Goal: Information Seeking & Learning: Learn about a topic

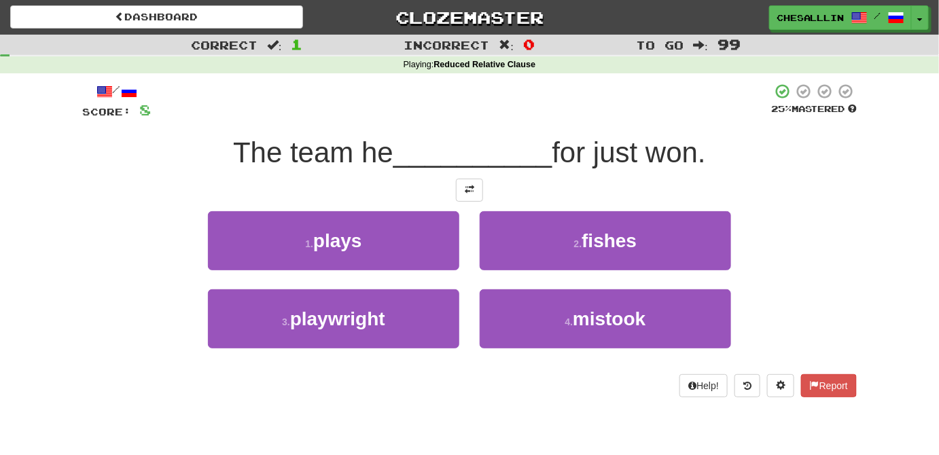
click at [485, 200] on div at bounding box center [469, 190] width 775 height 23
click at [478, 196] on button at bounding box center [469, 190] width 27 height 23
click at [463, 205] on div "/ Score: 8 25 % Mastered The team he __________ for just won. 1 . plays 2 . fis…" at bounding box center [469, 240] width 775 height 315
click at [456, 197] on button at bounding box center [469, 190] width 27 height 23
click at [459, 197] on button at bounding box center [469, 190] width 27 height 23
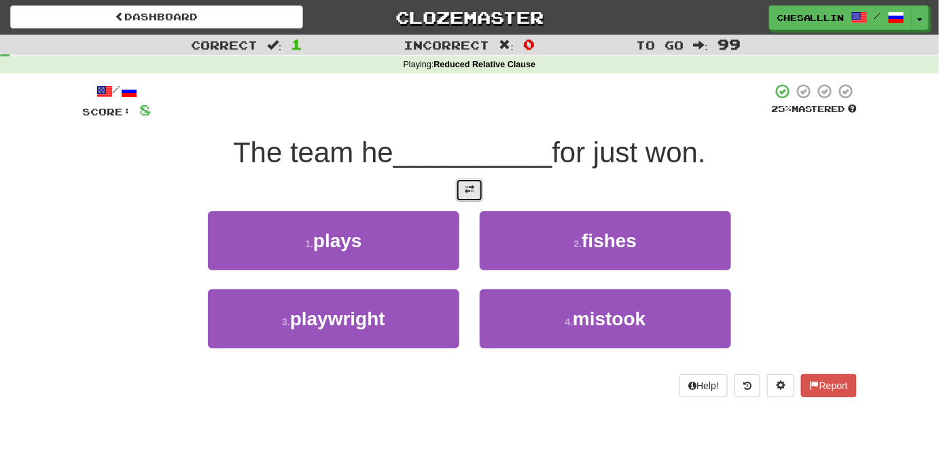
click at [459, 197] on button at bounding box center [469, 190] width 27 height 23
click at [459, 196] on button at bounding box center [469, 190] width 27 height 23
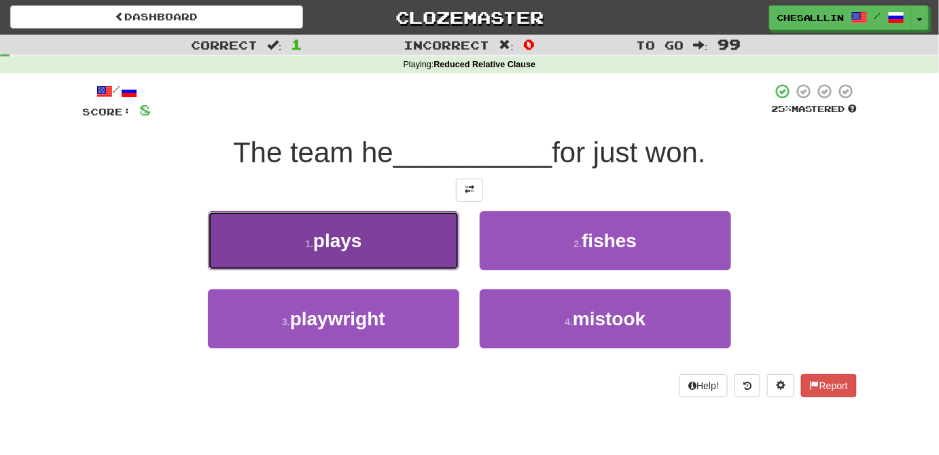
click at [313, 256] on button "1 . plays" at bounding box center [333, 240] width 251 height 59
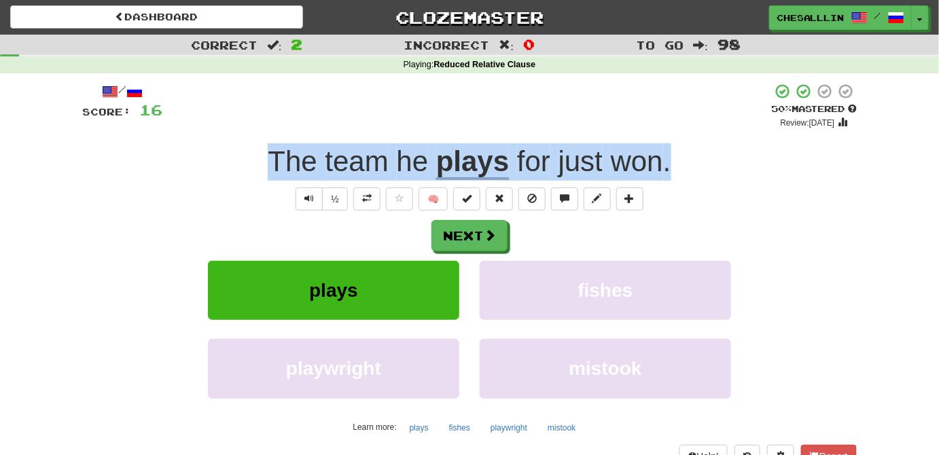
drag, startPoint x: 241, startPoint y: 155, endPoint x: 750, endPoint y: 142, distance: 509.7
click at [750, 142] on div "/ Score: 16 + 8 50 % Mastered Review: 2025-08-27 The team he plays for just won…" at bounding box center [469, 275] width 775 height 385
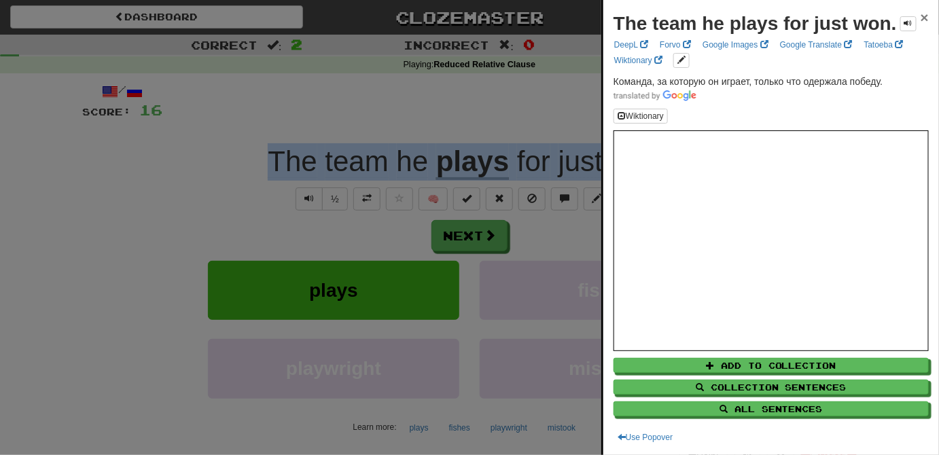
click at [921, 13] on span "×" at bounding box center [925, 18] width 8 height 16
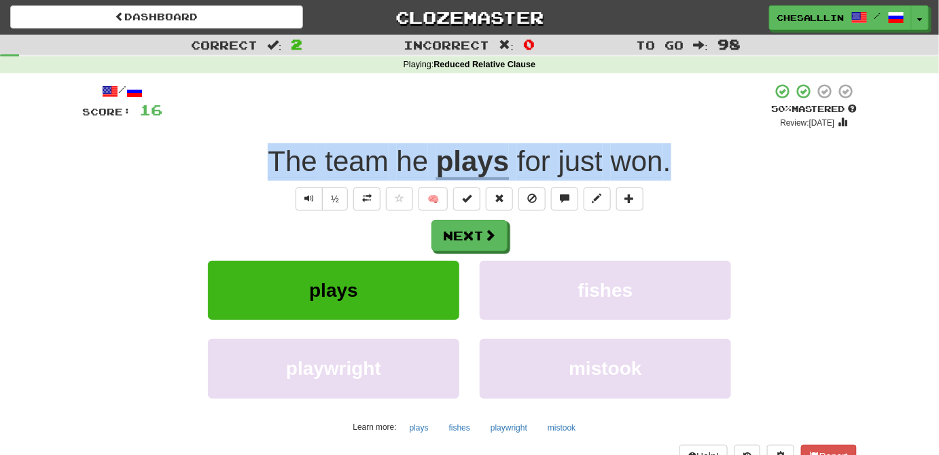
drag, startPoint x: 253, startPoint y: 149, endPoint x: 676, endPoint y: 143, distance: 423.3
click at [676, 143] on div "The team he plays for just won ." at bounding box center [469, 161] width 775 height 37
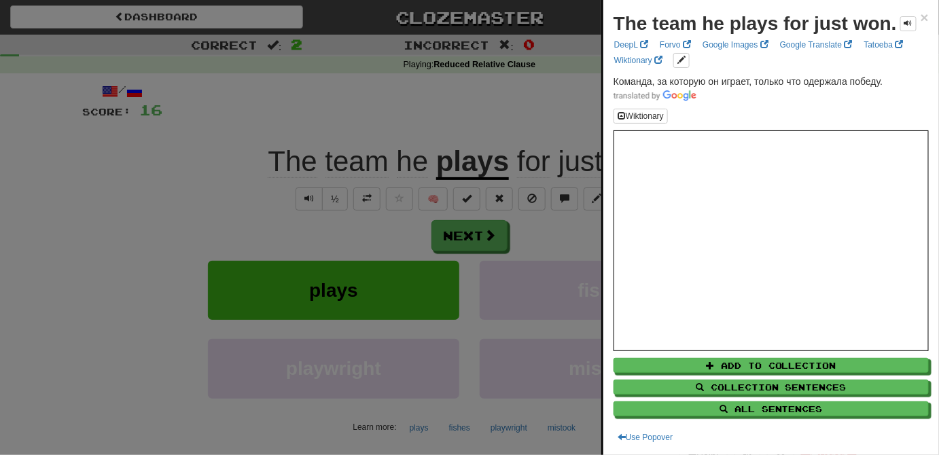
click at [431, 236] on div at bounding box center [469, 227] width 939 height 455
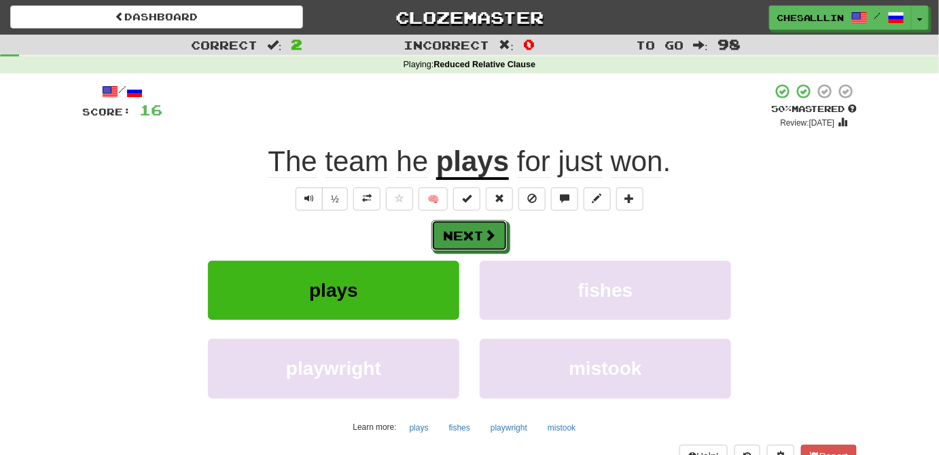
click at [471, 239] on button "Next" at bounding box center [469, 235] width 76 height 31
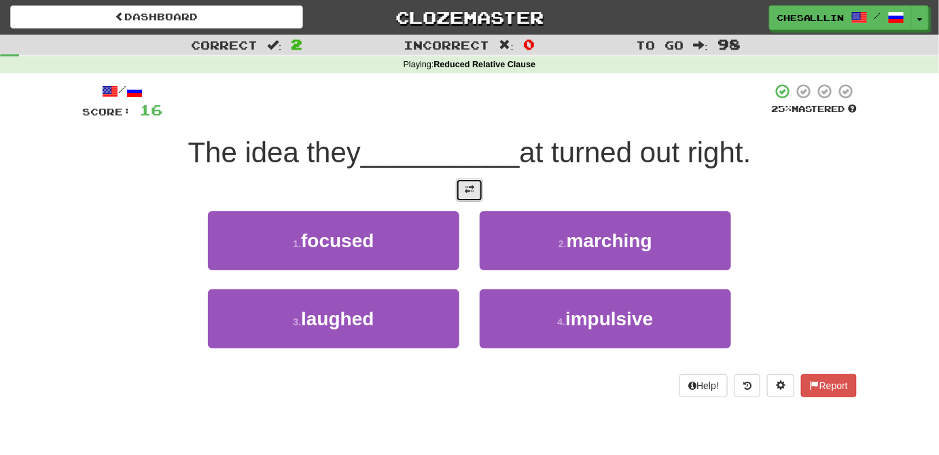
click at [481, 184] on button at bounding box center [469, 190] width 27 height 23
click at [482, 184] on button at bounding box center [469, 190] width 27 height 23
click at [792, 141] on div "The idea they __________ at turned out right." at bounding box center [469, 153] width 775 height 37
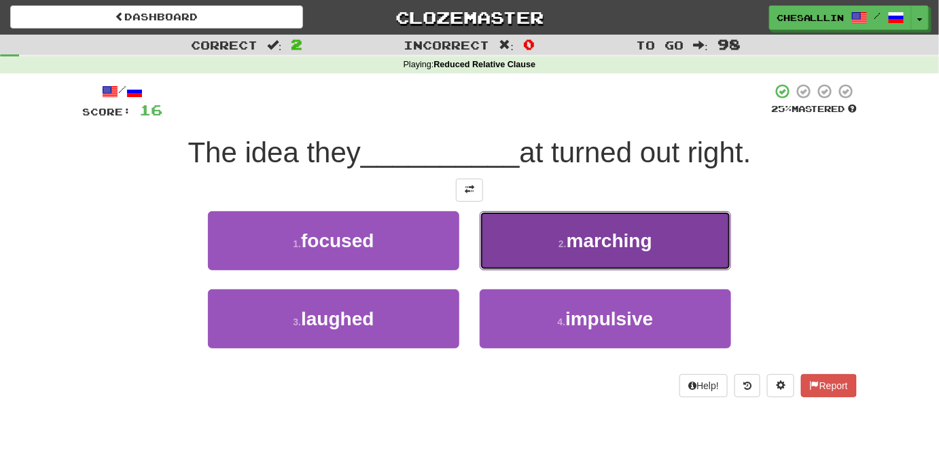
click at [626, 219] on button "2 . marching" at bounding box center [605, 240] width 251 height 59
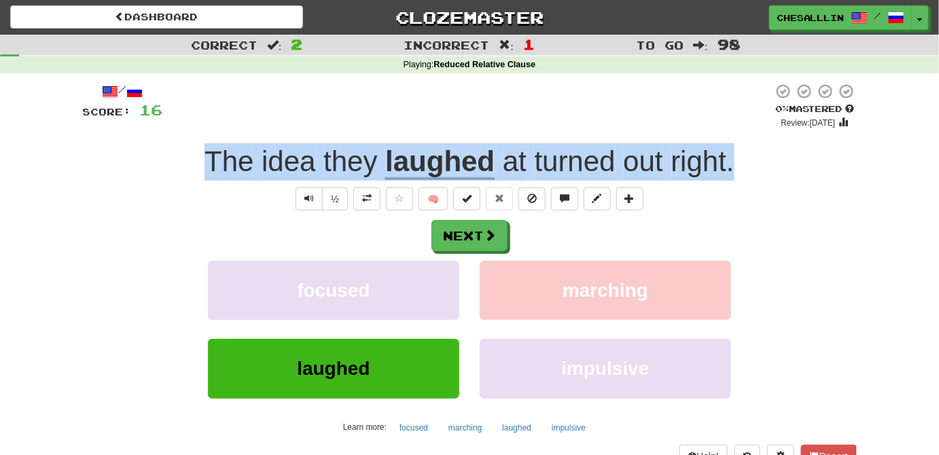
drag, startPoint x: 754, startPoint y: 162, endPoint x: 130, endPoint y: 158, distance: 623.7
click at [130, 158] on div "The idea they laughed at turned out right ." at bounding box center [469, 161] width 775 height 37
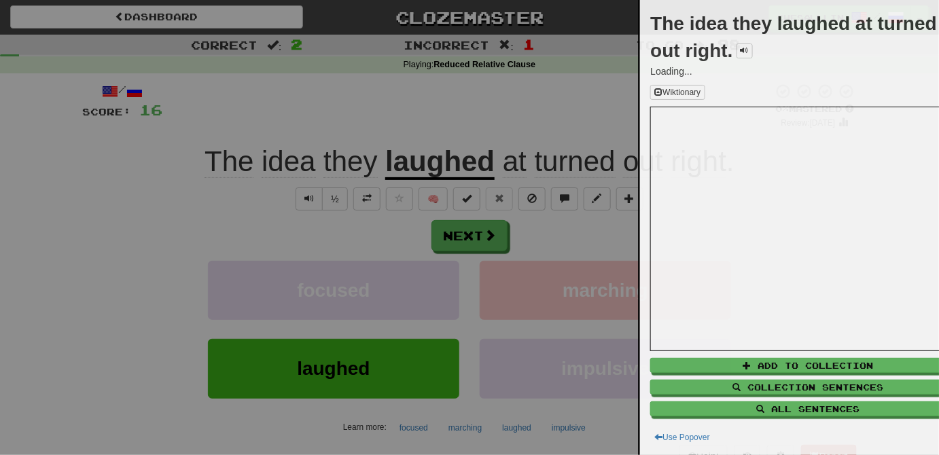
click at [129, 169] on div at bounding box center [469, 227] width 939 height 455
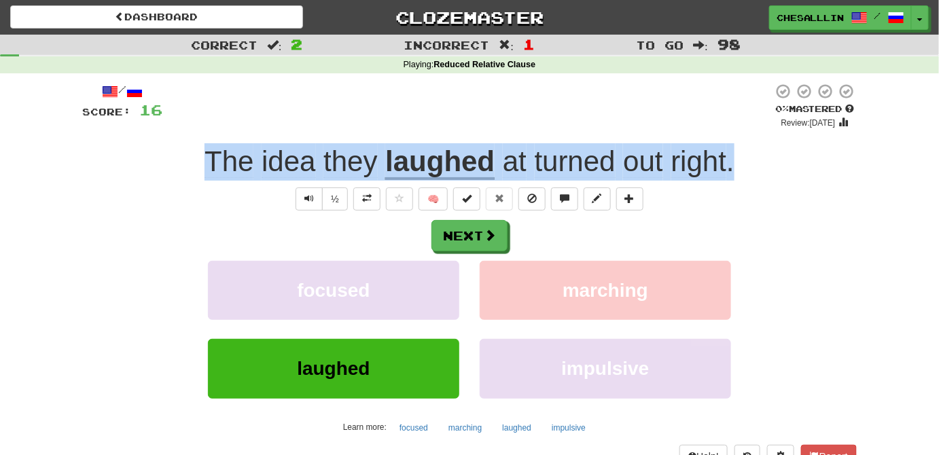
drag, startPoint x: 172, startPoint y: 156, endPoint x: 829, endPoint y: 149, distance: 657.1
click at [829, 149] on div "The idea they laughed at turned out right ." at bounding box center [469, 161] width 775 height 37
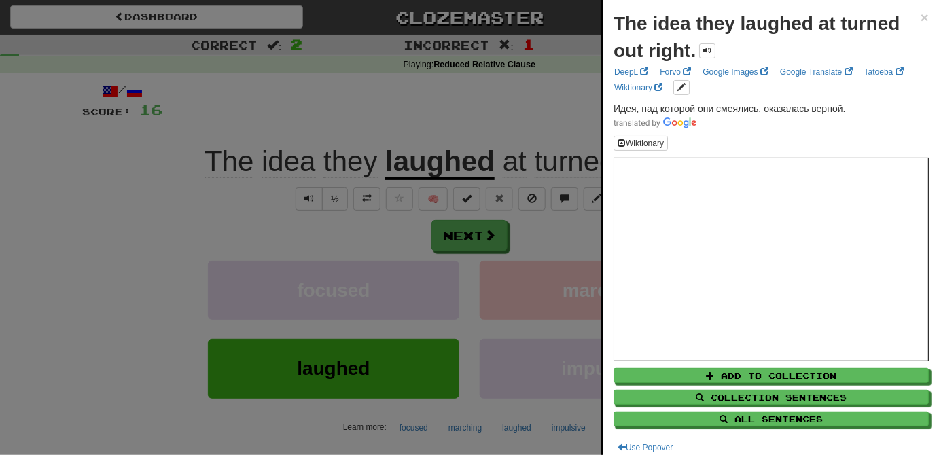
click at [44, 200] on div at bounding box center [469, 227] width 939 height 455
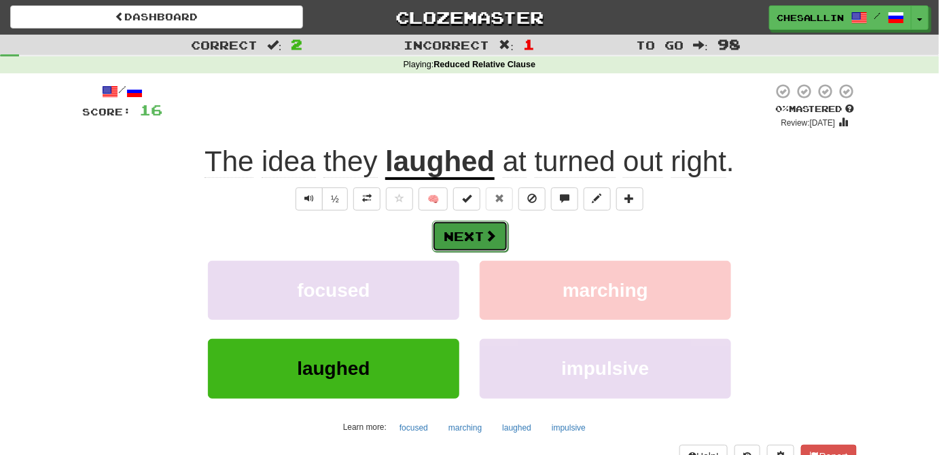
click at [459, 236] on button "Next" at bounding box center [470, 236] width 76 height 31
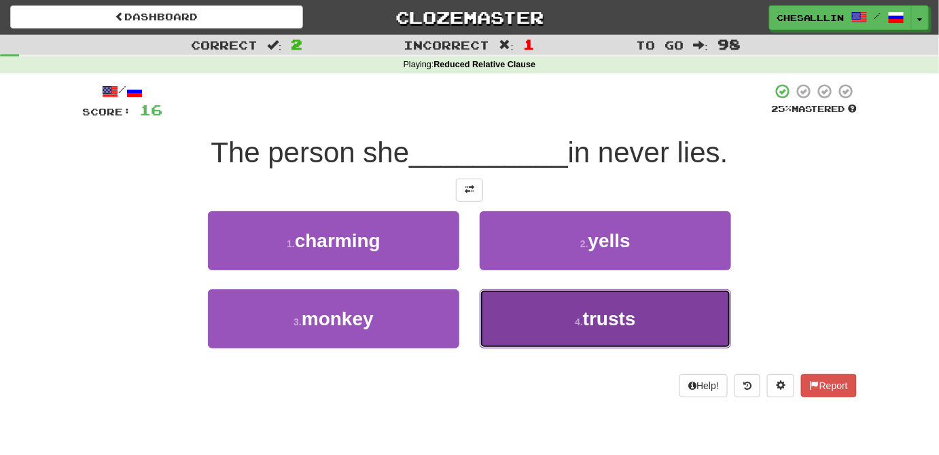
click at [605, 325] on span "trusts" at bounding box center [609, 318] width 53 height 21
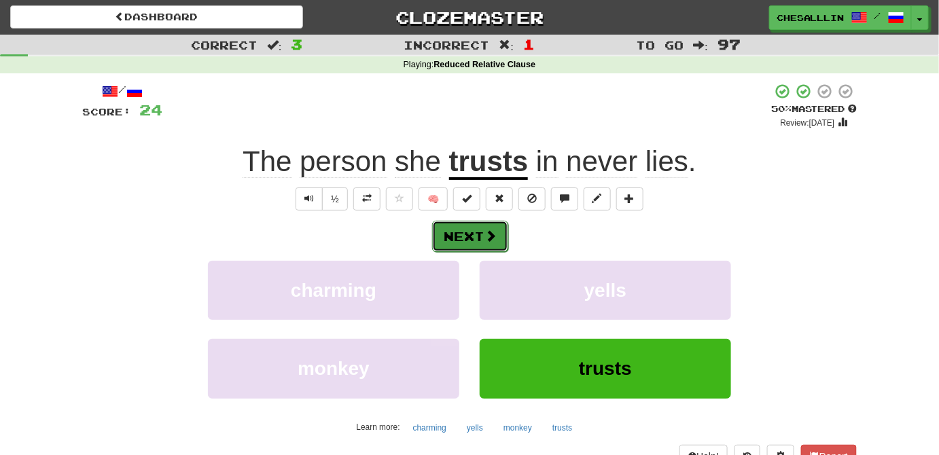
click at [452, 228] on button "Next" at bounding box center [470, 236] width 76 height 31
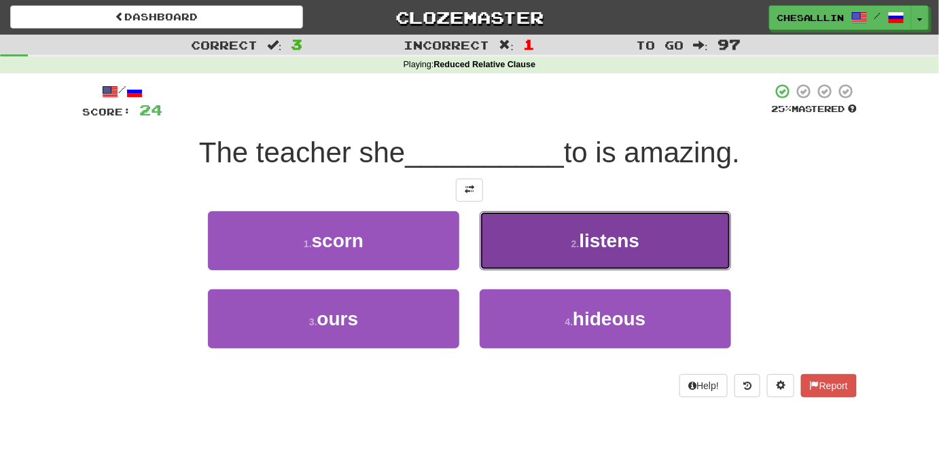
click at [565, 243] on button "2 . listens" at bounding box center [605, 240] width 251 height 59
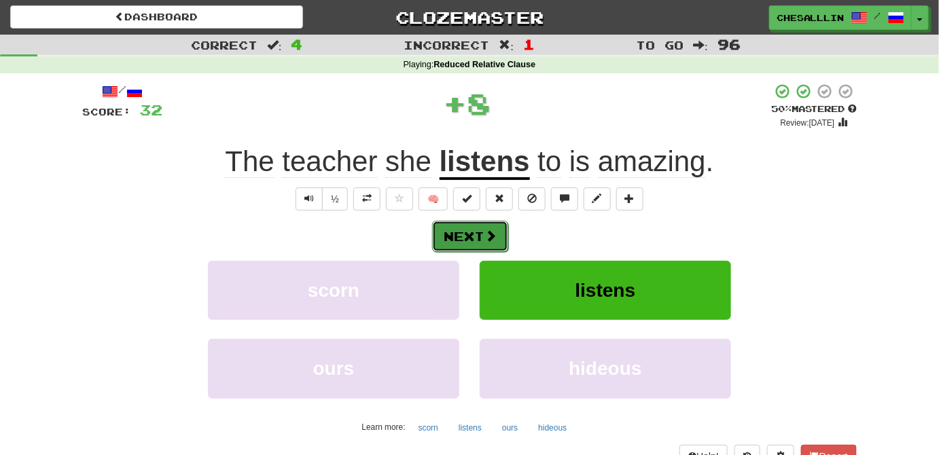
click at [446, 243] on button "Next" at bounding box center [470, 236] width 76 height 31
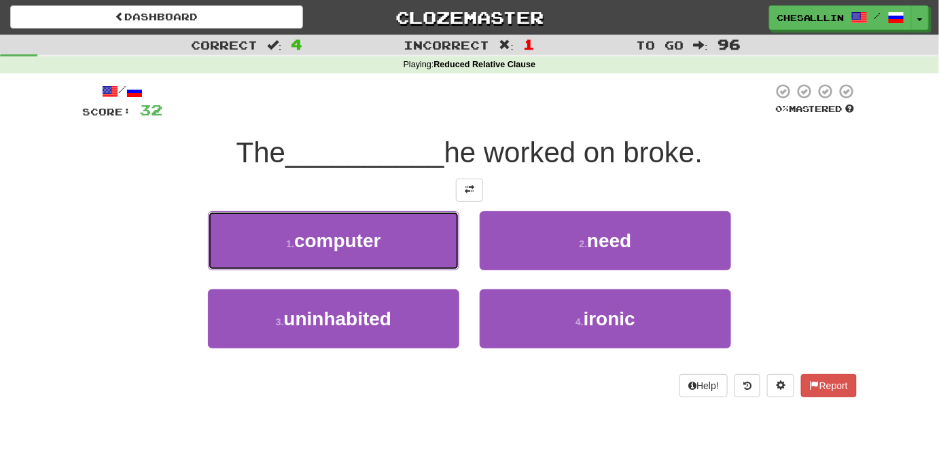
click at [444, 243] on button "1 . computer" at bounding box center [333, 240] width 251 height 59
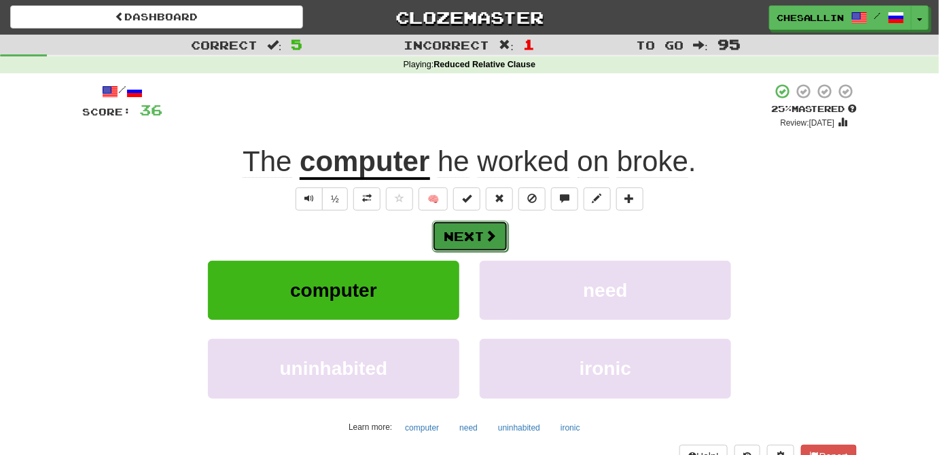
click at [444, 242] on button "Next" at bounding box center [470, 236] width 76 height 31
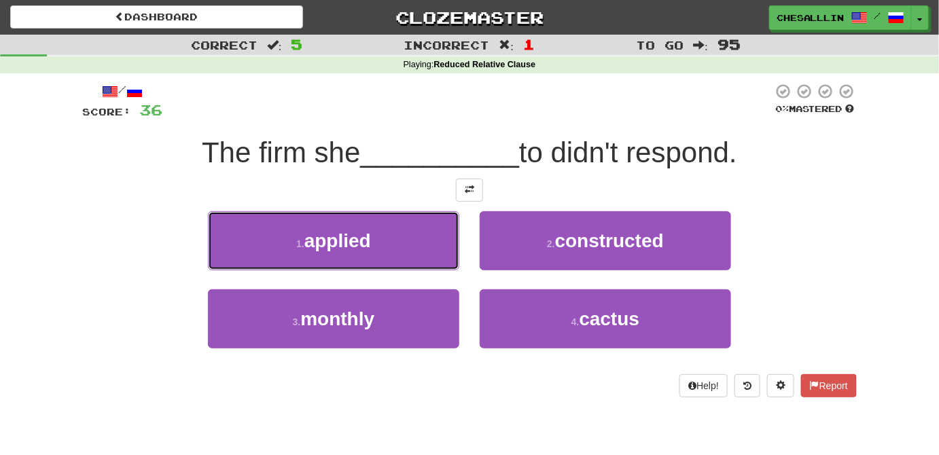
click at [444, 242] on button "1 . applied" at bounding box center [333, 240] width 251 height 59
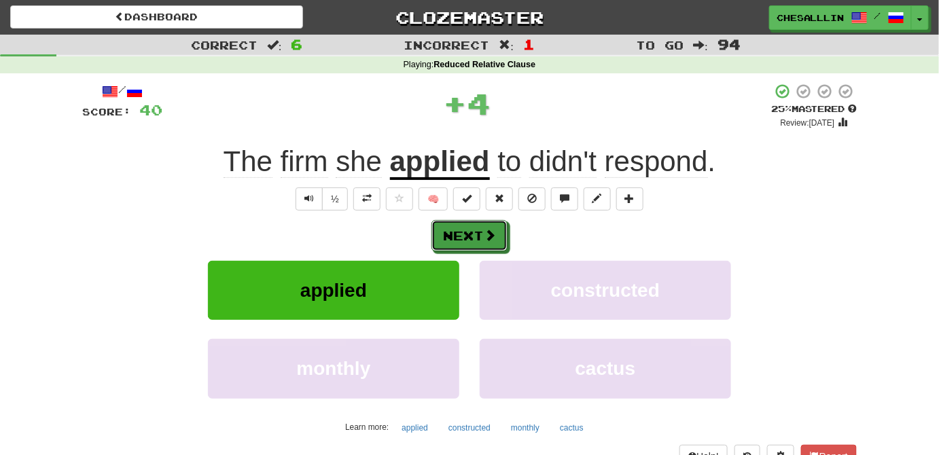
click at [444, 242] on button "Next" at bounding box center [469, 235] width 76 height 31
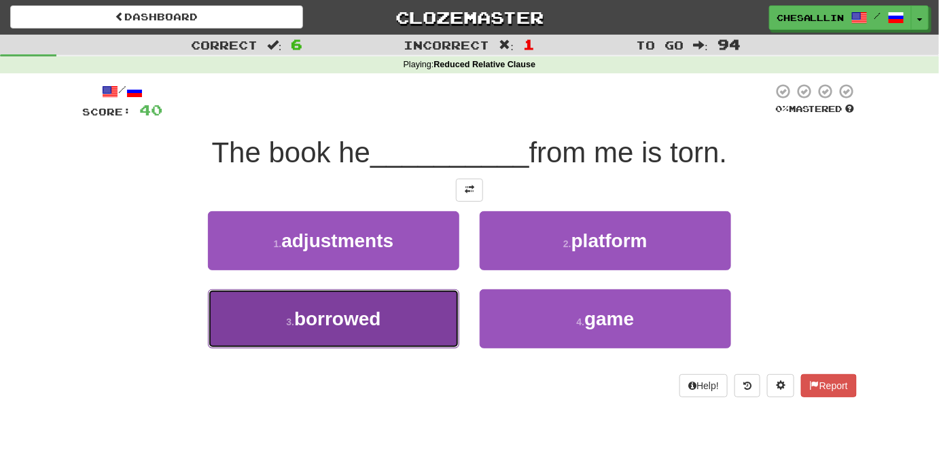
click at [353, 308] on button "3 . borrowed" at bounding box center [333, 318] width 251 height 59
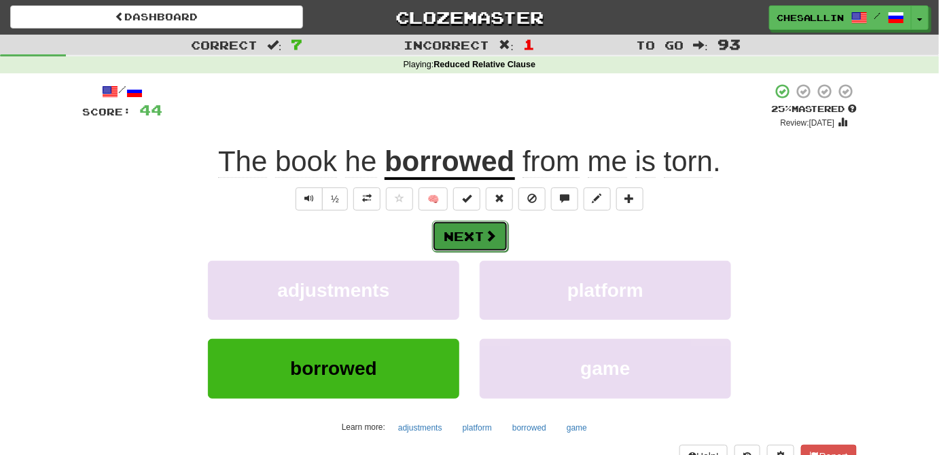
click at [470, 242] on button "Next" at bounding box center [470, 236] width 76 height 31
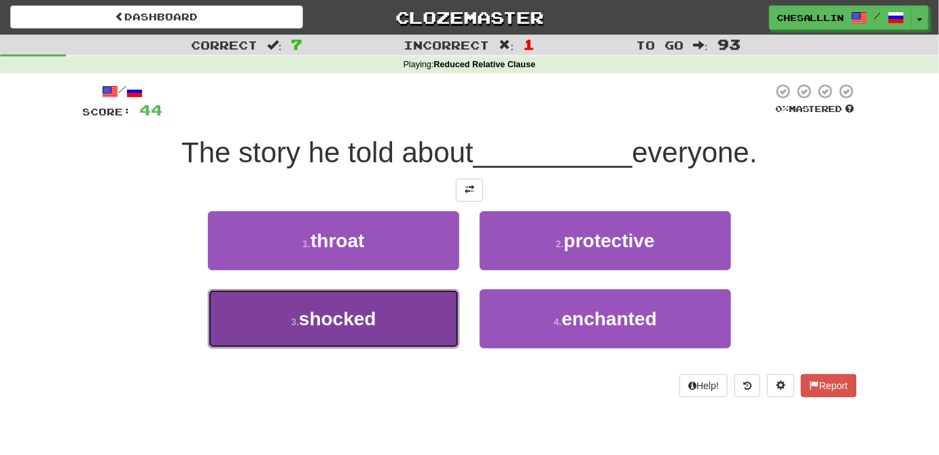
click at [315, 308] on span "shocked" at bounding box center [337, 318] width 77 height 21
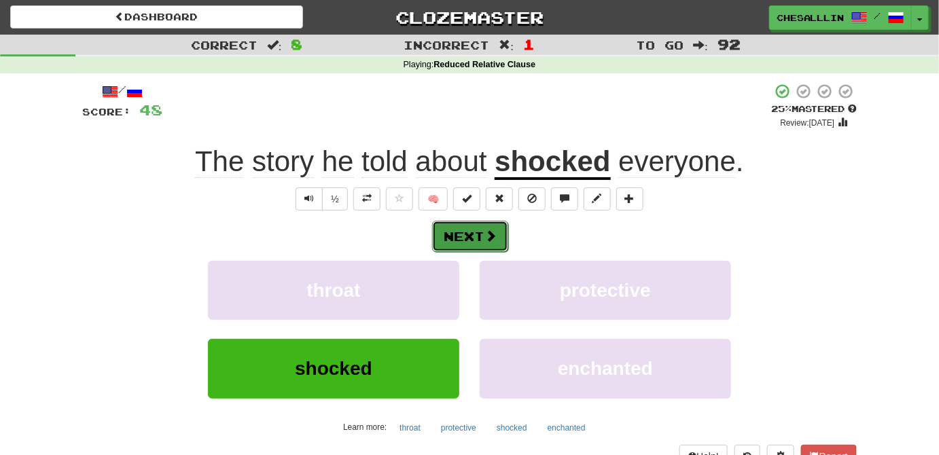
click at [489, 230] on span at bounding box center [490, 236] width 12 height 12
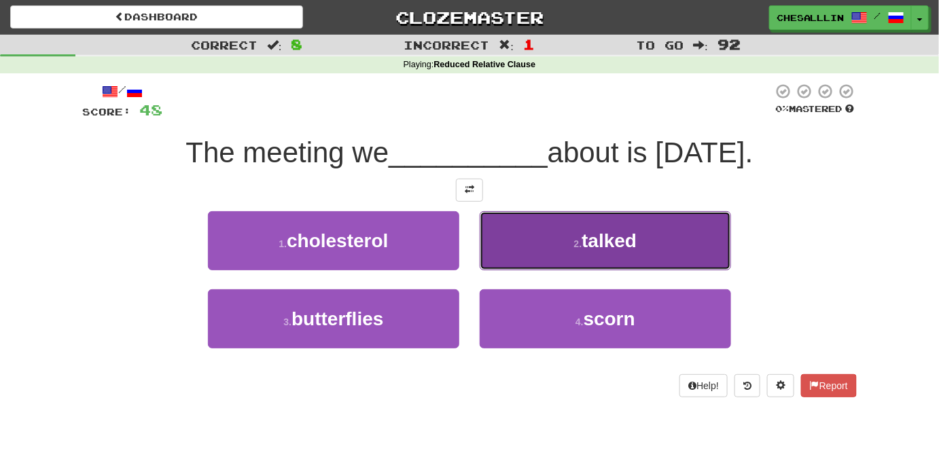
click at [578, 245] on small "2 ." at bounding box center [578, 243] width 8 height 11
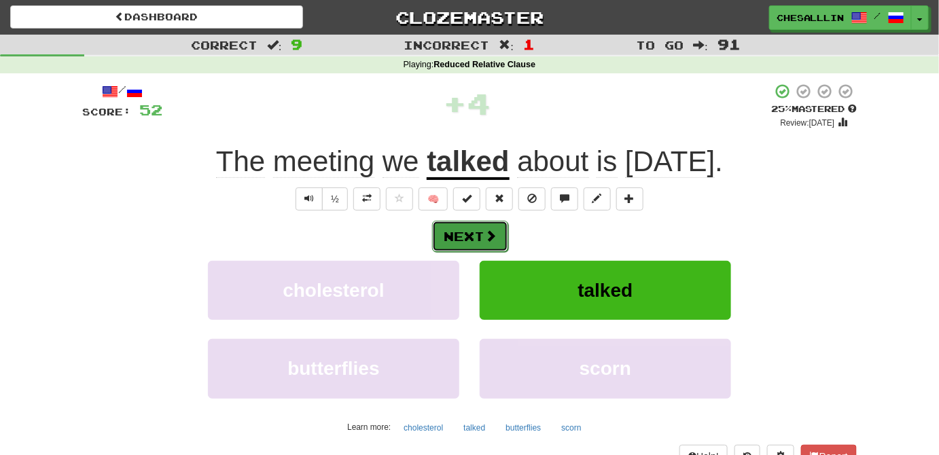
click at [463, 245] on button "Next" at bounding box center [470, 236] width 76 height 31
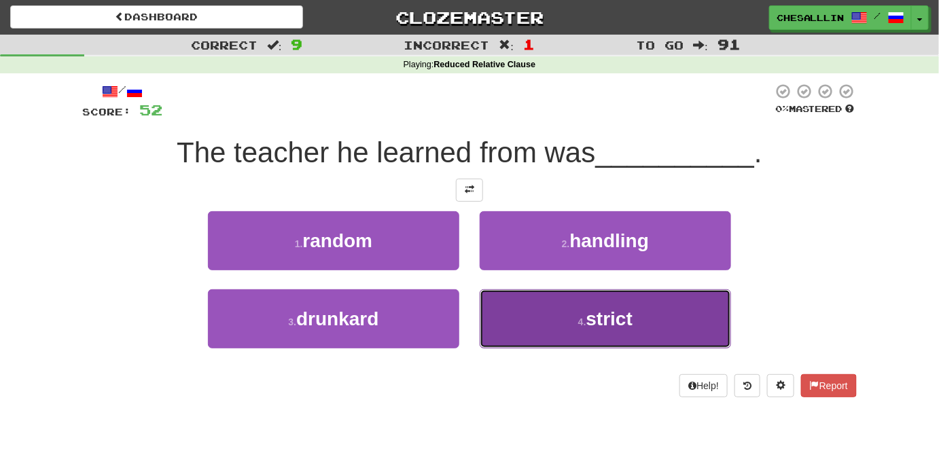
click at [512, 302] on button "4 . strict" at bounding box center [605, 318] width 251 height 59
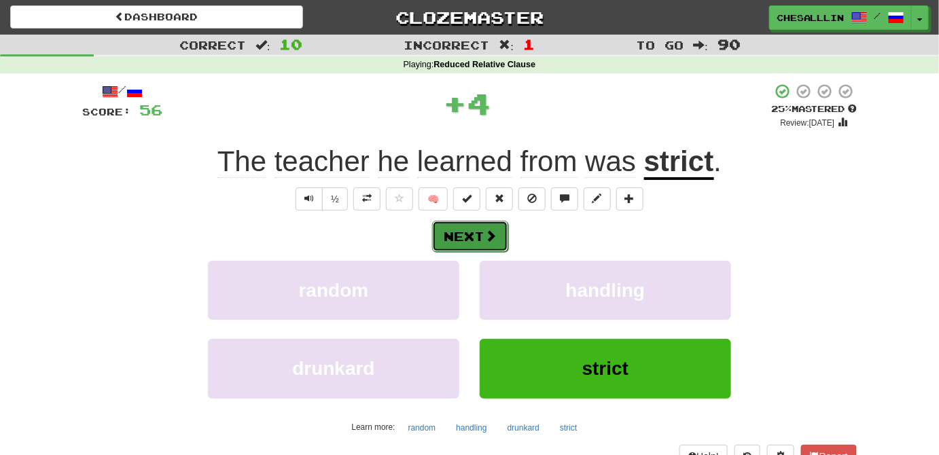
click at [469, 236] on button "Next" at bounding box center [470, 236] width 76 height 31
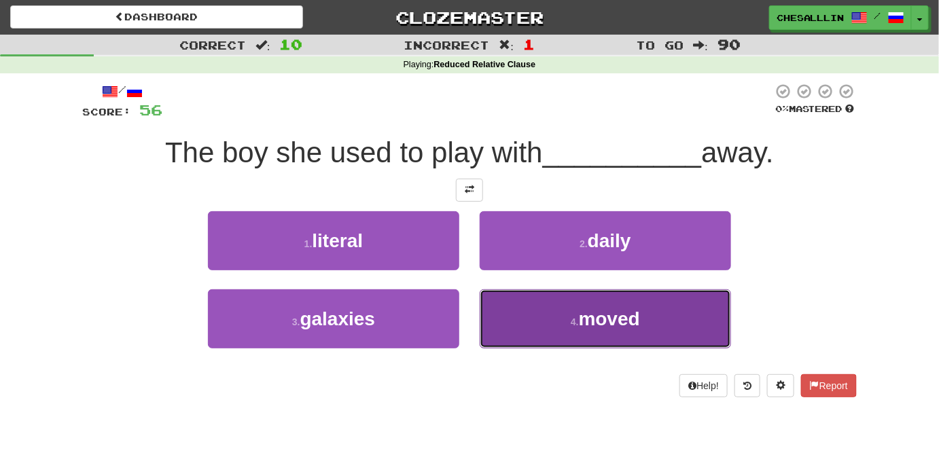
click at [505, 325] on button "4 . moved" at bounding box center [605, 318] width 251 height 59
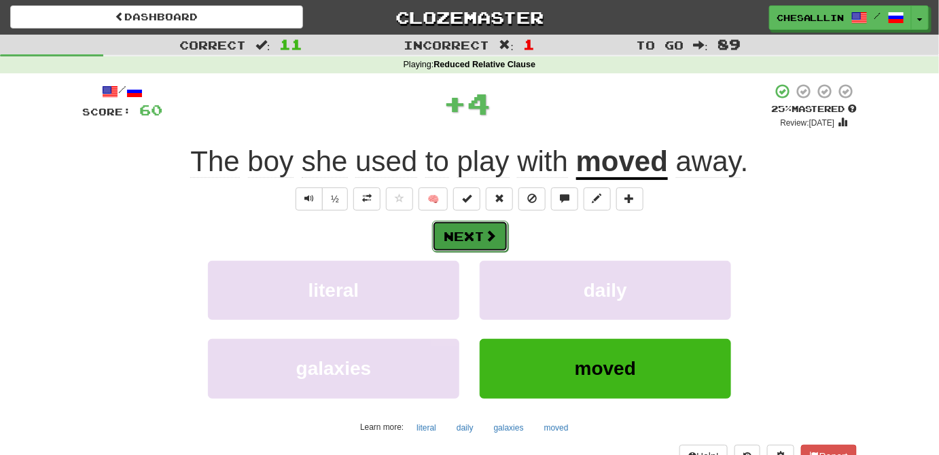
click at [474, 248] on button "Next" at bounding box center [470, 236] width 76 height 31
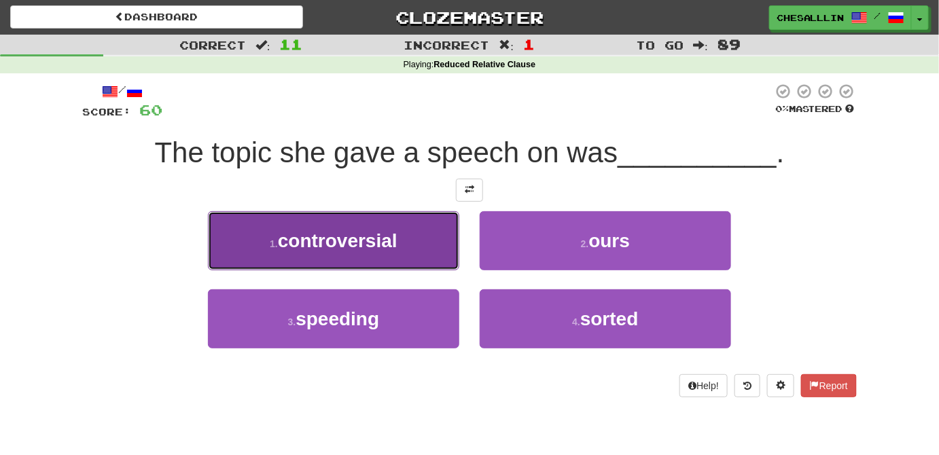
click at [324, 241] on span "controversial" at bounding box center [338, 240] width 120 height 21
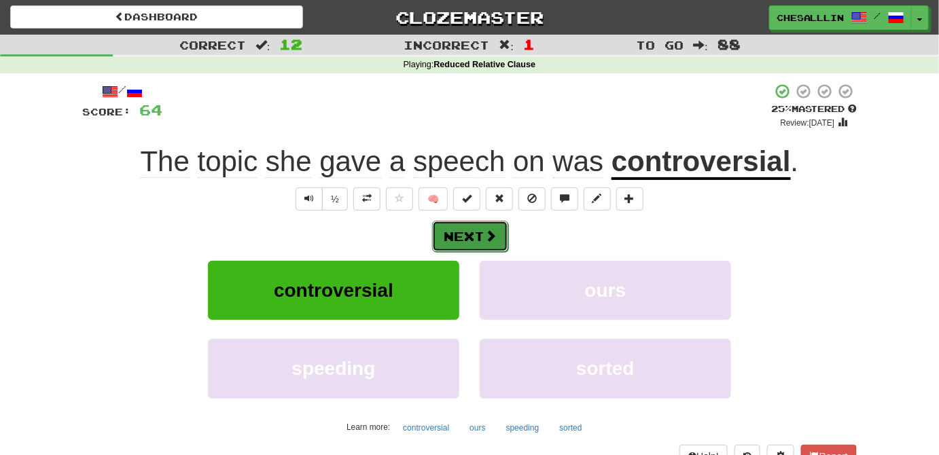
click at [467, 236] on button "Next" at bounding box center [470, 236] width 76 height 31
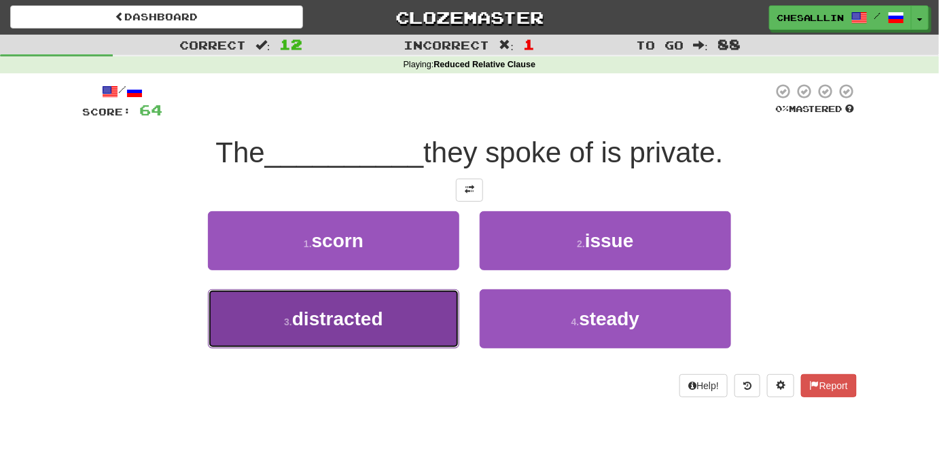
click at [331, 308] on span "distracted" at bounding box center [337, 318] width 91 height 21
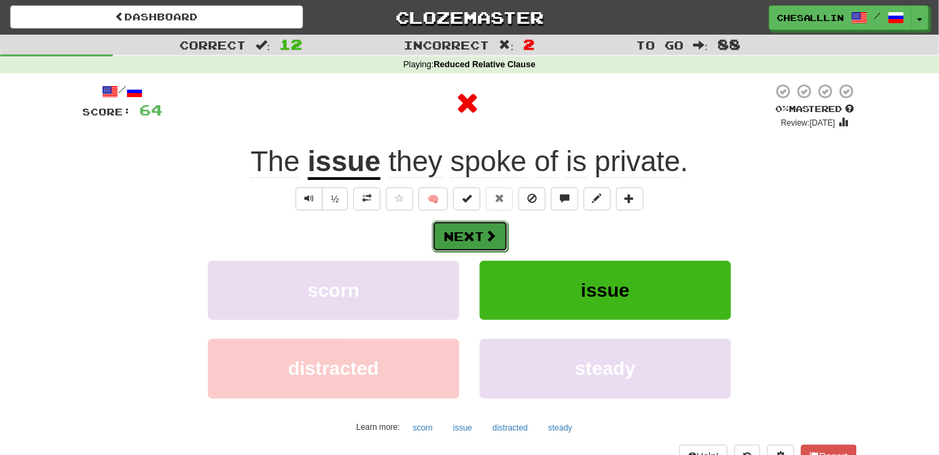
click at [457, 234] on button "Next" at bounding box center [470, 236] width 76 height 31
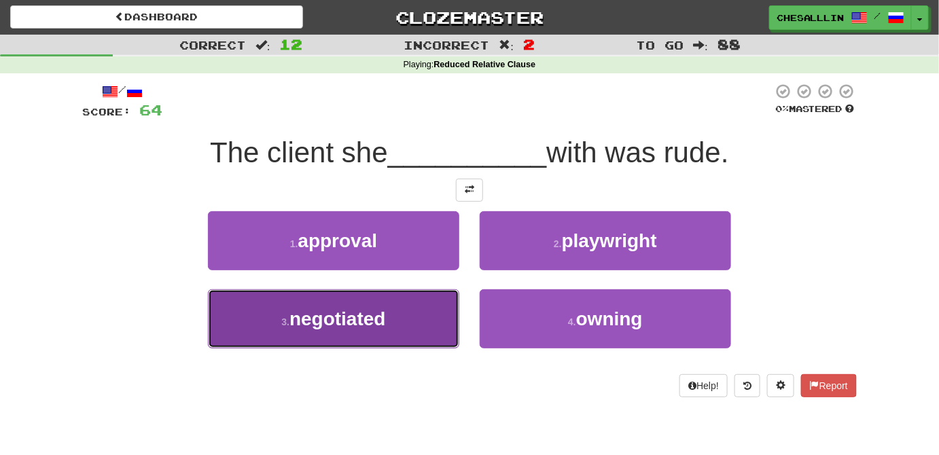
click at [370, 294] on button "3 . negotiated" at bounding box center [333, 318] width 251 height 59
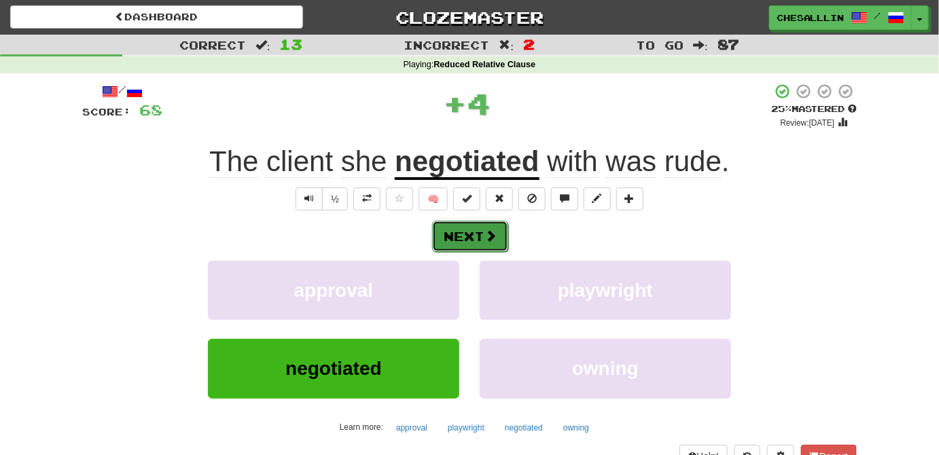
click at [476, 242] on button "Next" at bounding box center [470, 236] width 76 height 31
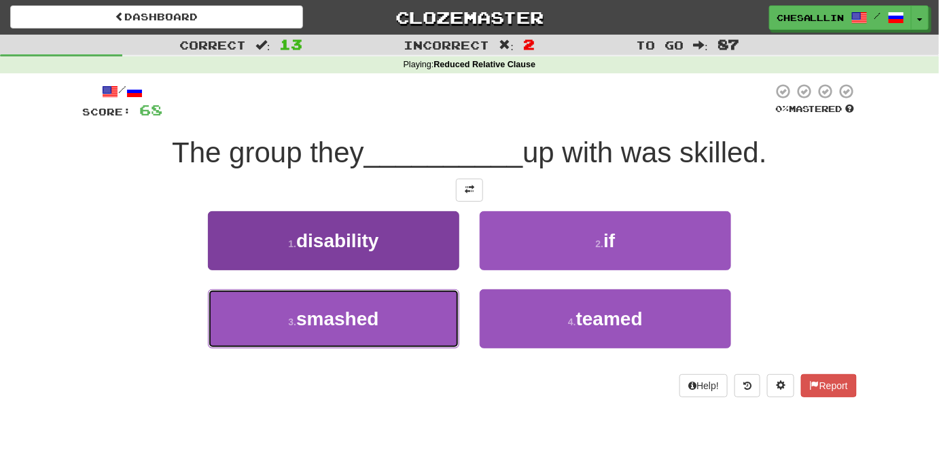
click at [395, 308] on button "3 . smashed" at bounding box center [333, 318] width 251 height 59
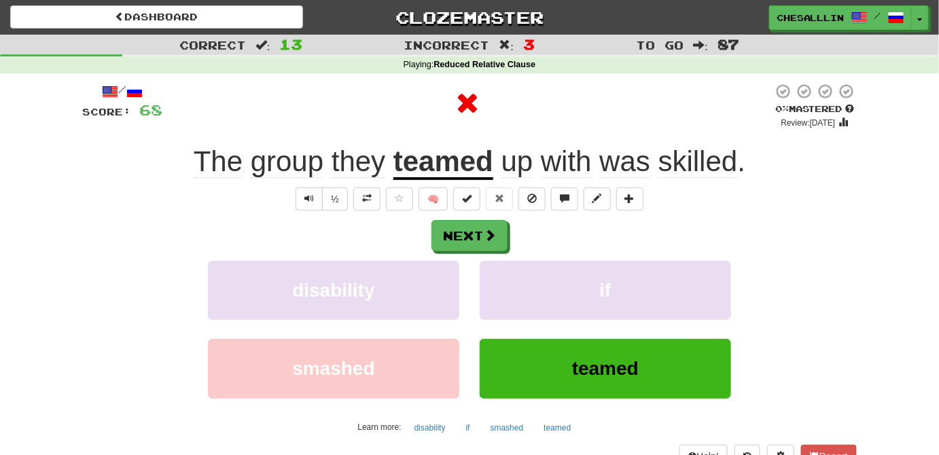
click at [431, 249] on div "Next" at bounding box center [469, 235] width 775 height 31
click at [465, 239] on button "Next" at bounding box center [470, 236] width 76 height 31
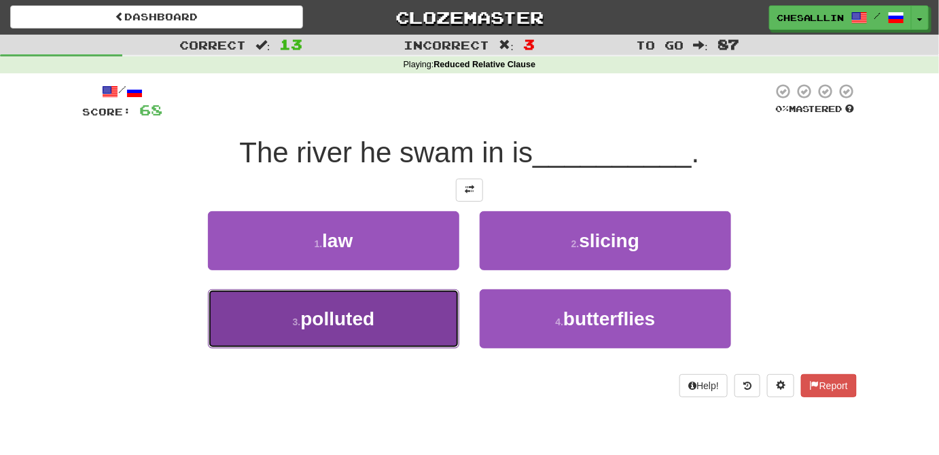
click at [285, 310] on button "3 . polluted" at bounding box center [333, 318] width 251 height 59
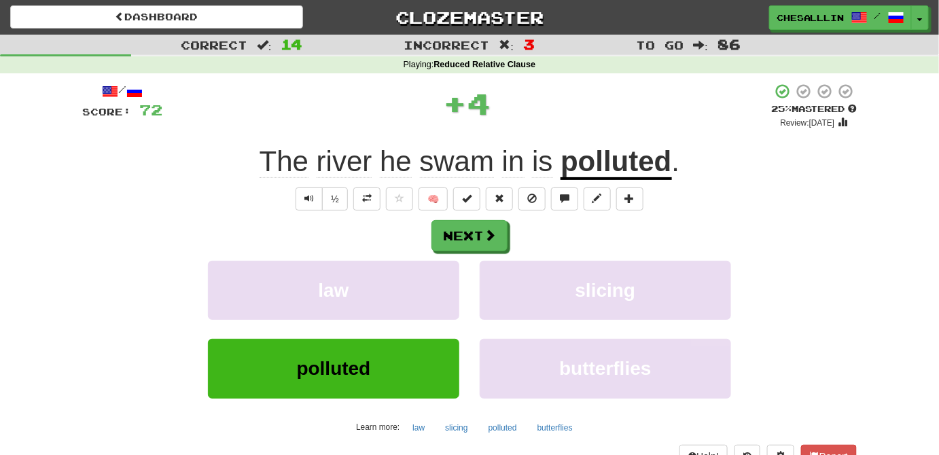
click at [386, 397] on div "polluted" at bounding box center [334, 378] width 272 height 78
click at [462, 261] on div "law" at bounding box center [334, 300] width 272 height 78
click at [471, 235] on button "Next" at bounding box center [470, 236] width 76 height 31
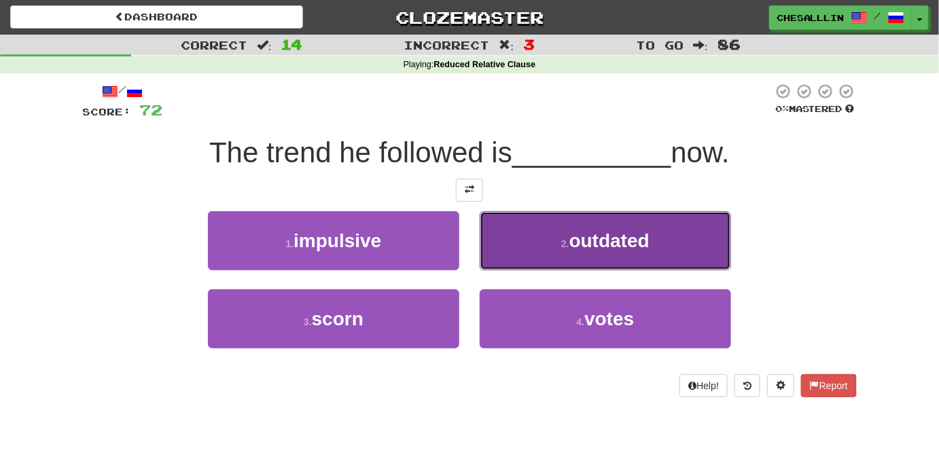
click at [591, 249] on span "outdated" at bounding box center [609, 240] width 80 height 21
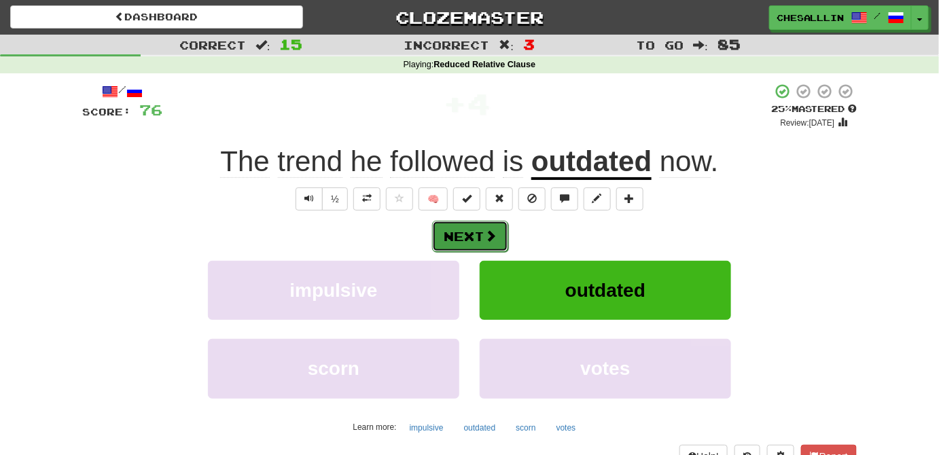
click at [463, 239] on button "Next" at bounding box center [470, 236] width 76 height 31
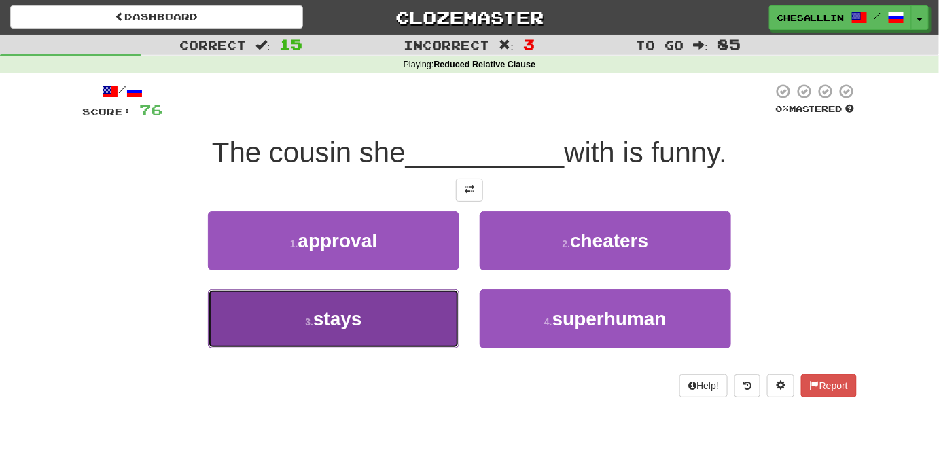
click at [325, 313] on span "stays" at bounding box center [337, 318] width 49 height 21
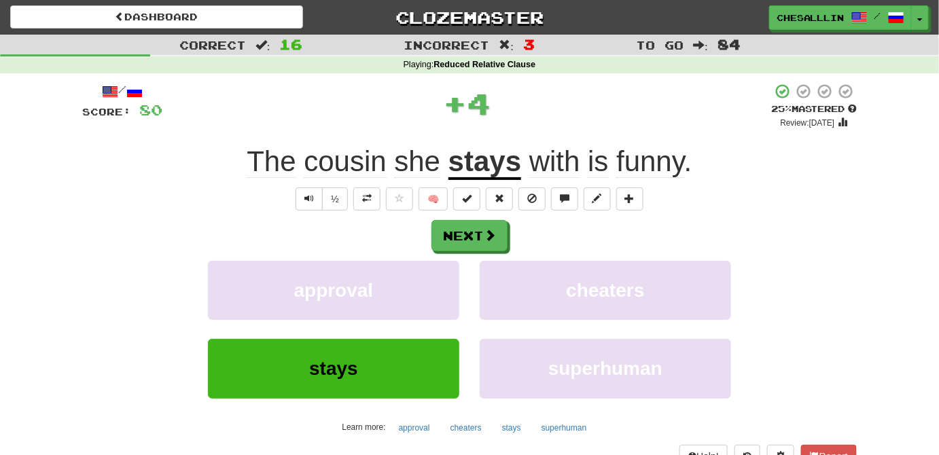
click at [508, 254] on div "Next approval cheaters stays superhuman Learn more: approval cheaters stays sup…" at bounding box center [469, 329] width 775 height 218
click at [461, 239] on button "Next" at bounding box center [470, 236] width 76 height 31
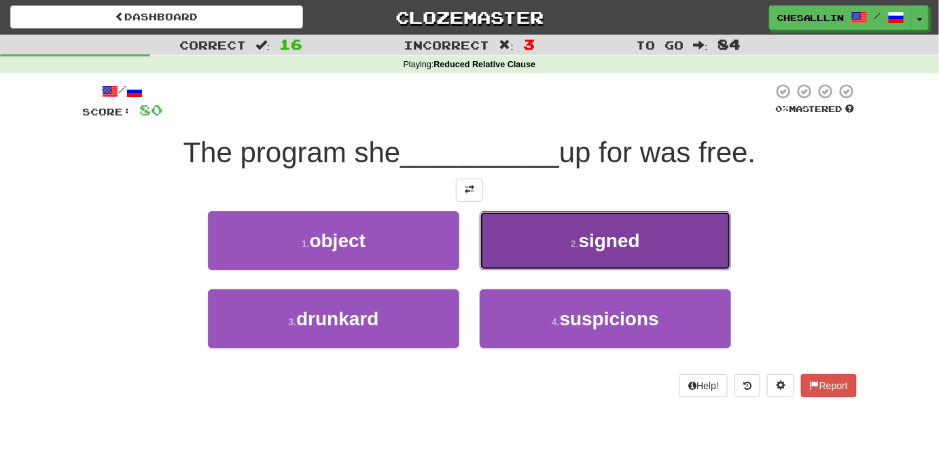
click at [616, 221] on button "2 . signed" at bounding box center [605, 240] width 251 height 59
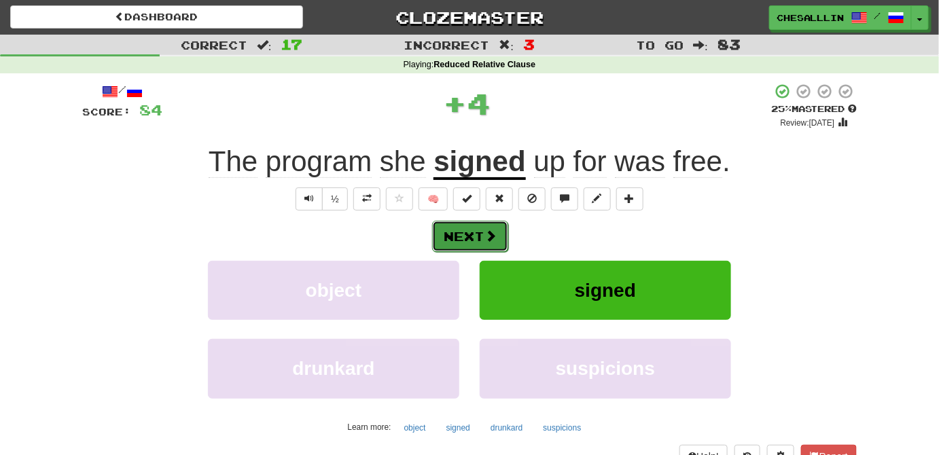
click at [469, 247] on button "Next" at bounding box center [470, 236] width 76 height 31
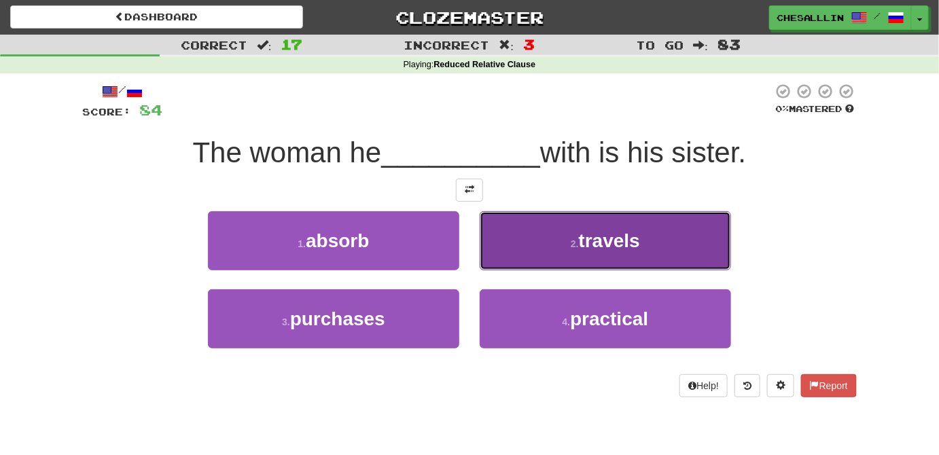
click at [591, 234] on span "travels" at bounding box center [609, 240] width 61 height 21
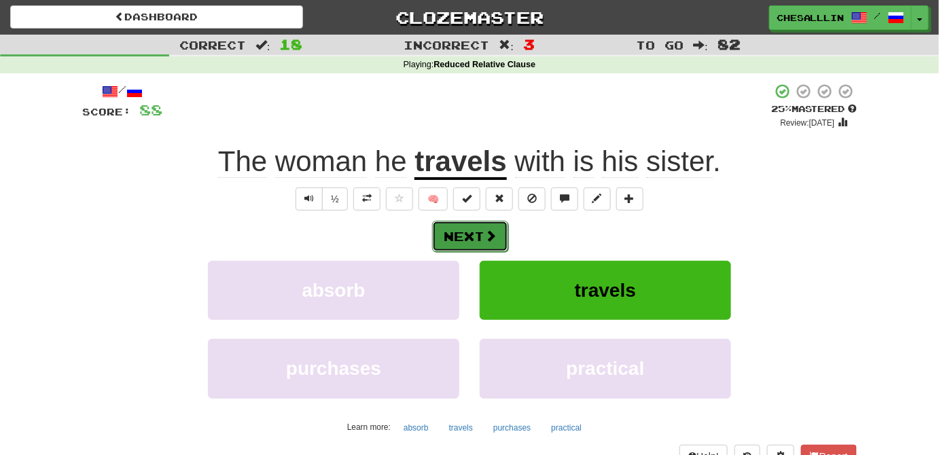
click at [495, 239] on span at bounding box center [490, 236] width 12 height 12
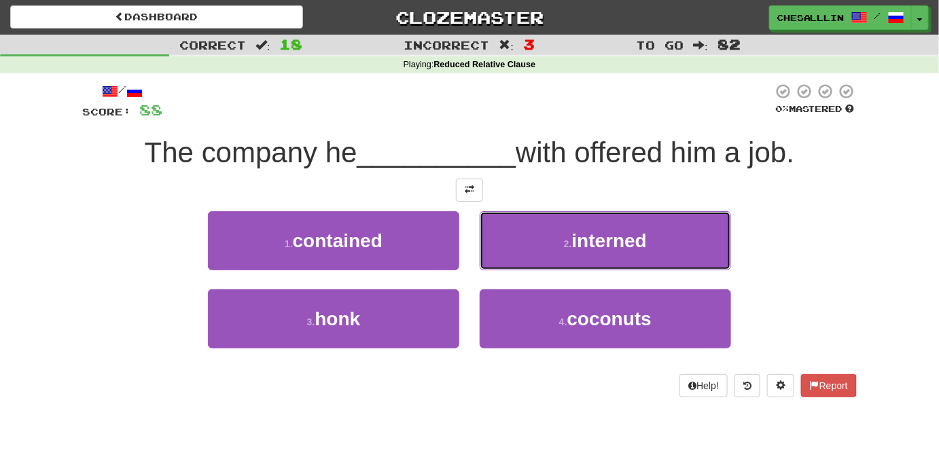
click at [495, 239] on button "2 . interned" at bounding box center [605, 240] width 251 height 59
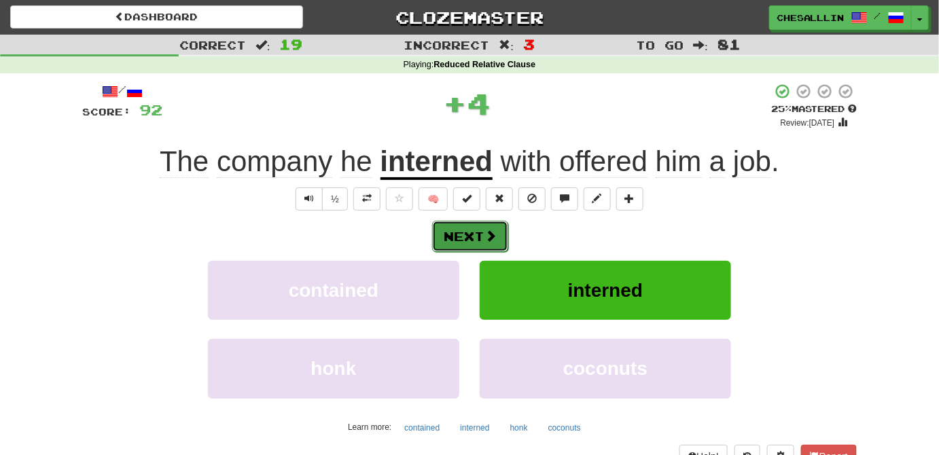
click at [480, 234] on button "Next" at bounding box center [470, 236] width 76 height 31
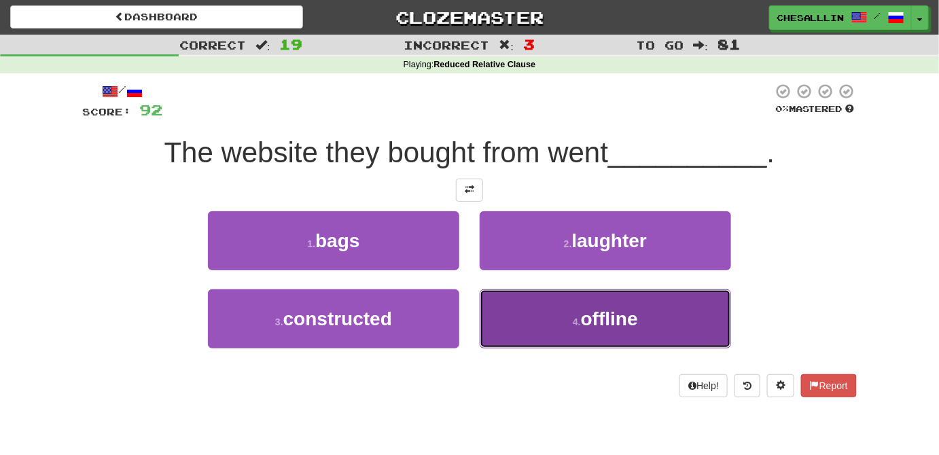
click at [599, 340] on button "4 . offline" at bounding box center [605, 318] width 251 height 59
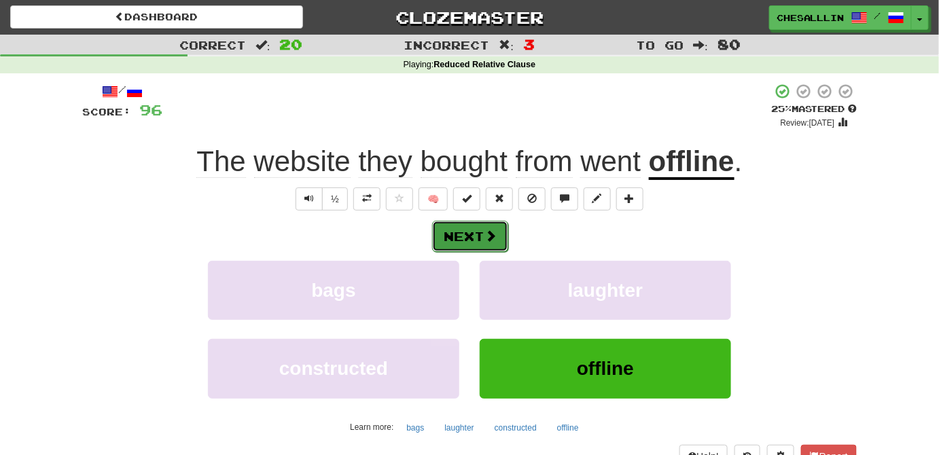
click at [478, 241] on button "Next" at bounding box center [470, 236] width 76 height 31
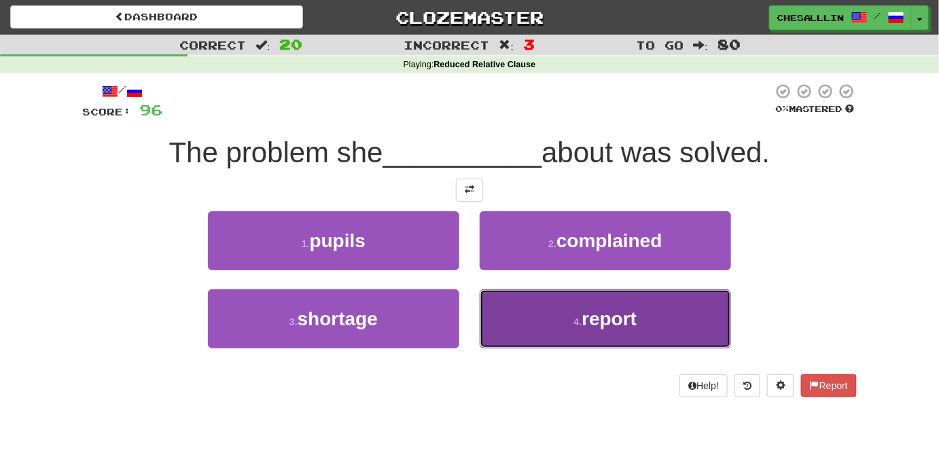
click at [647, 339] on button "4 . report" at bounding box center [605, 318] width 251 height 59
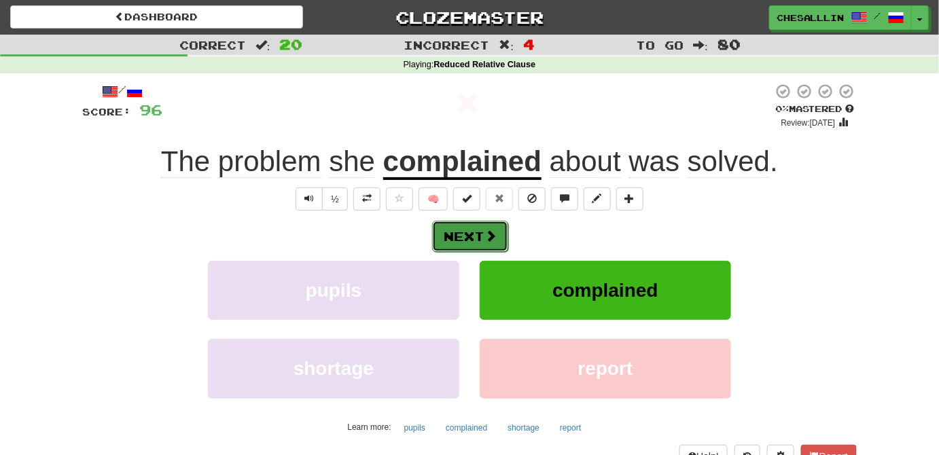
click at [455, 239] on button "Next" at bounding box center [470, 236] width 76 height 31
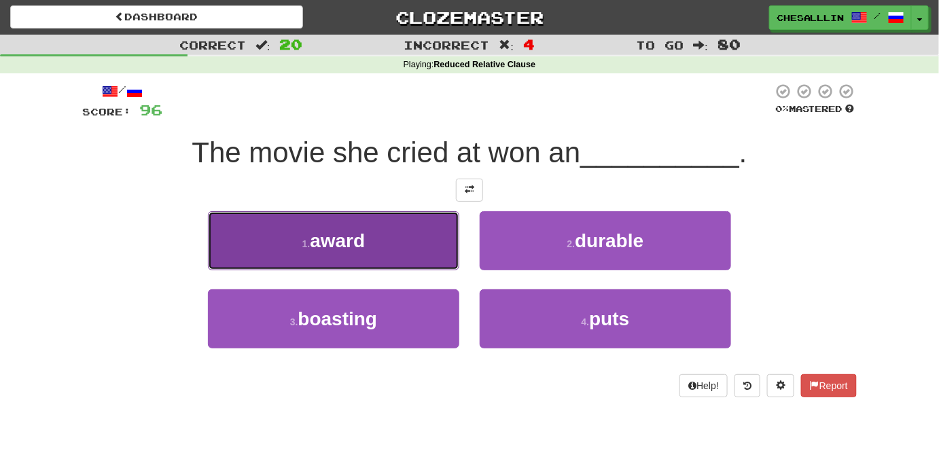
click at [402, 239] on button "1 . award" at bounding box center [333, 240] width 251 height 59
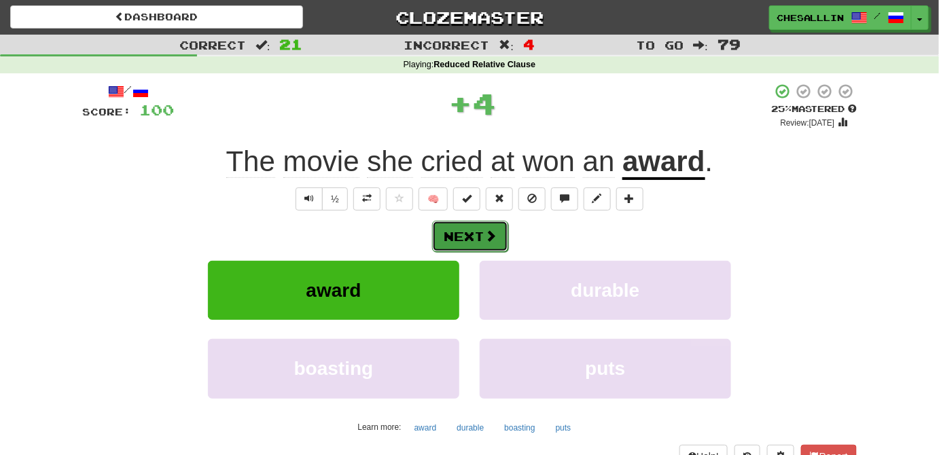
click at [474, 230] on button "Next" at bounding box center [470, 236] width 76 height 31
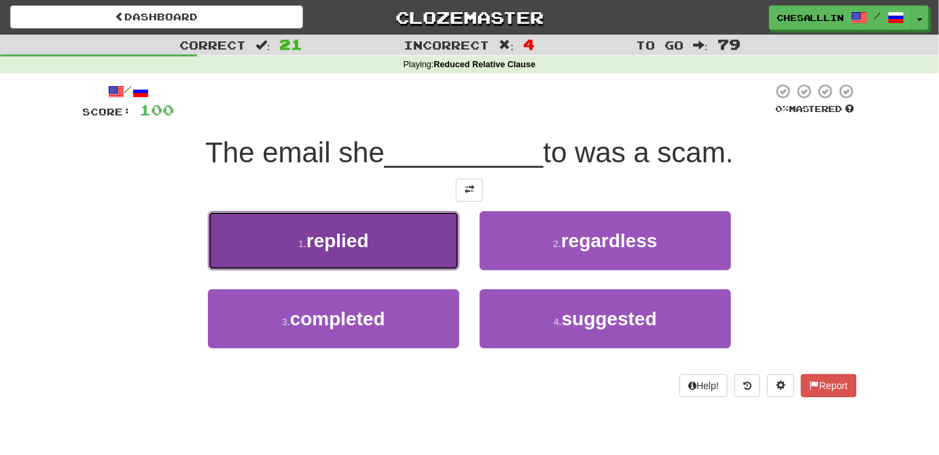
click at [429, 232] on button "1 . replied" at bounding box center [333, 240] width 251 height 59
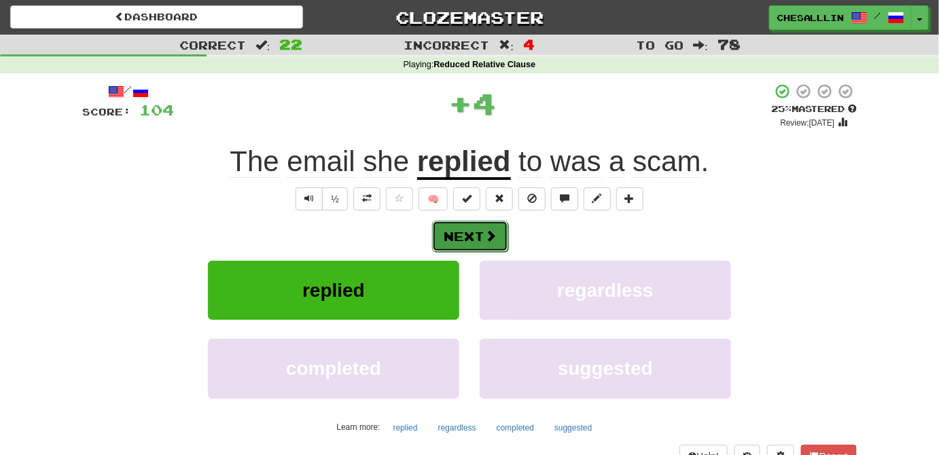
click at [465, 234] on button "Next" at bounding box center [470, 236] width 76 height 31
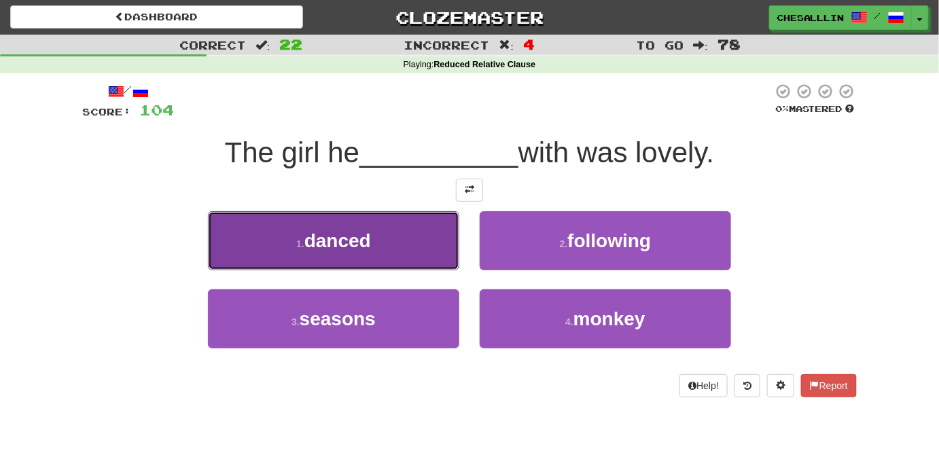
click at [403, 245] on button "1 . danced" at bounding box center [333, 240] width 251 height 59
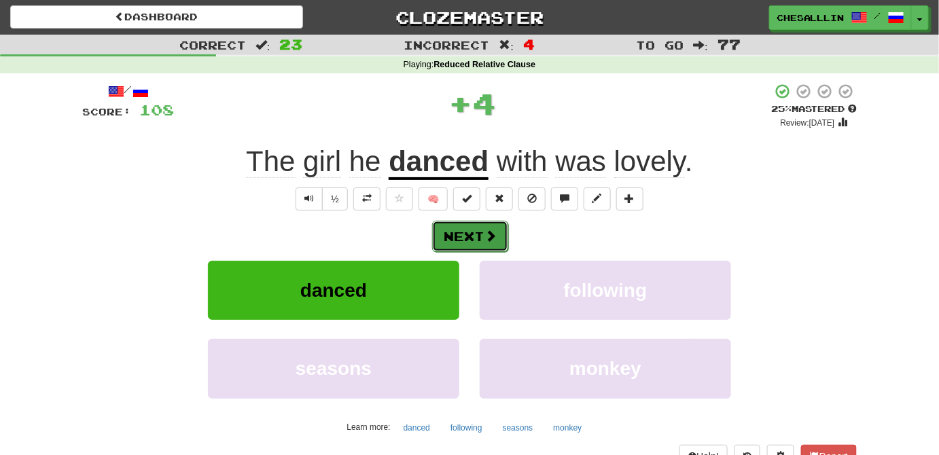
click at [495, 249] on button "Next" at bounding box center [470, 236] width 76 height 31
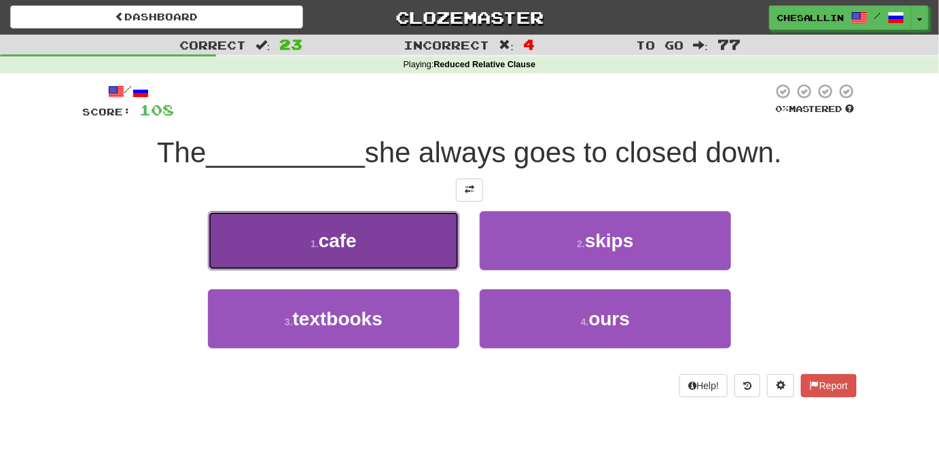
click at [442, 245] on button "1 . cafe" at bounding box center [333, 240] width 251 height 59
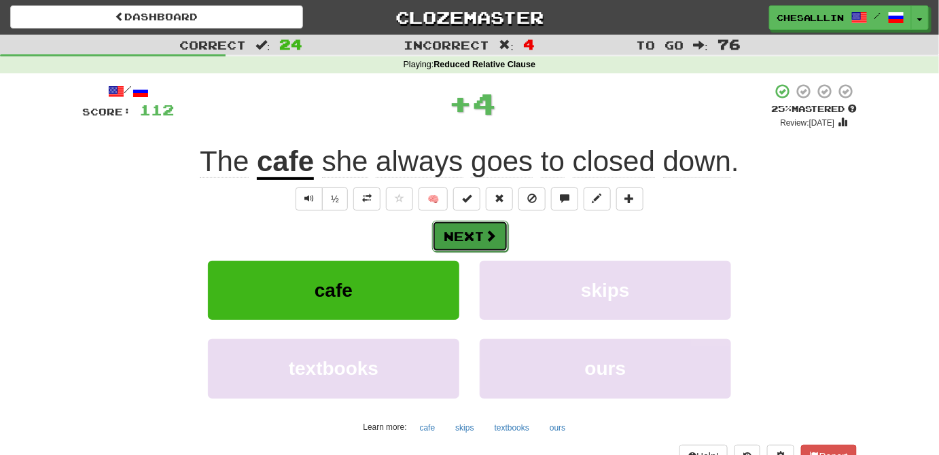
click at [501, 238] on button "Next" at bounding box center [470, 236] width 76 height 31
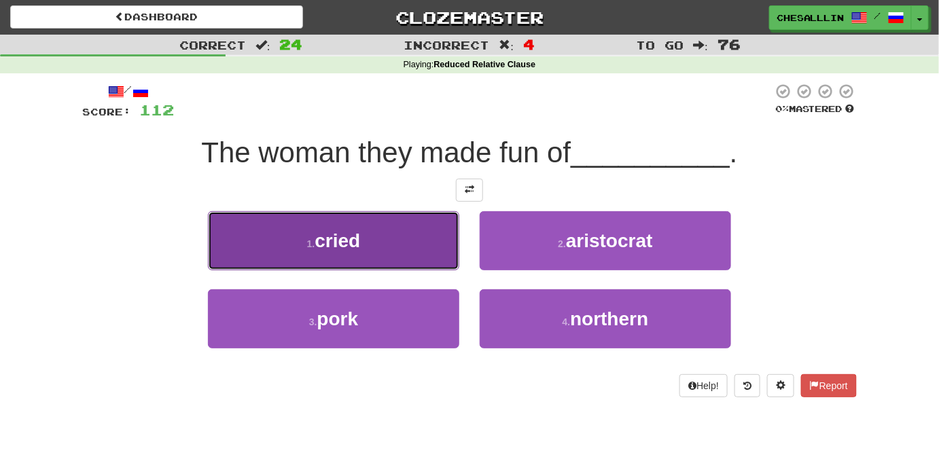
click at [336, 232] on span "cried" at bounding box center [338, 240] width 46 height 21
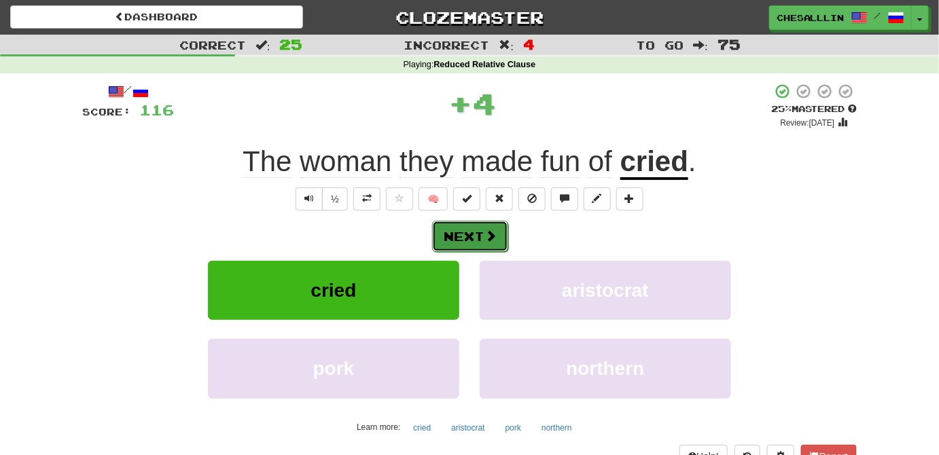
click at [436, 227] on button "Next" at bounding box center [470, 236] width 76 height 31
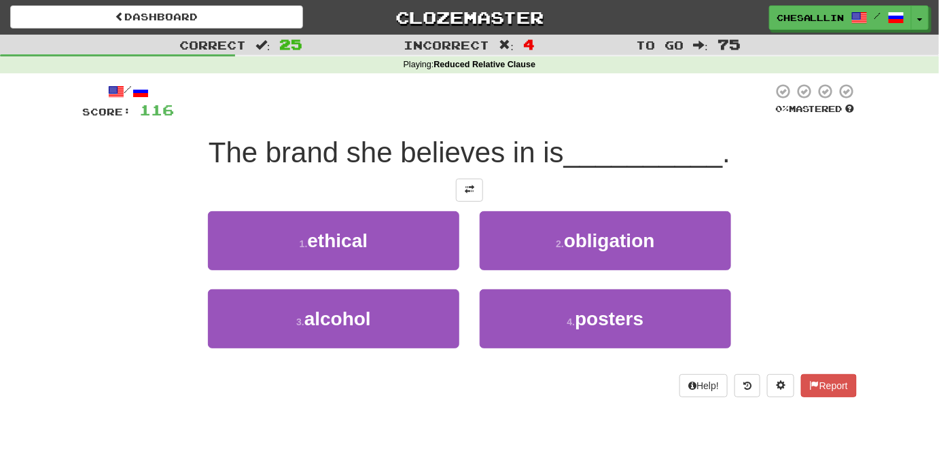
click at [465, 240] on div "1 . ethical" at bounding box center [334, 250] width 272 height 78
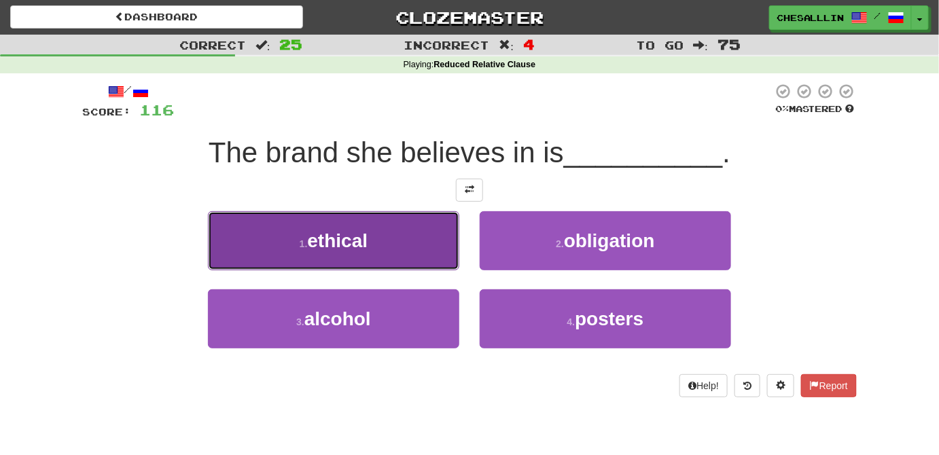
click at [454, 244] on button "1 . ethical" at bounding box center [333, 240] width 251 height 59
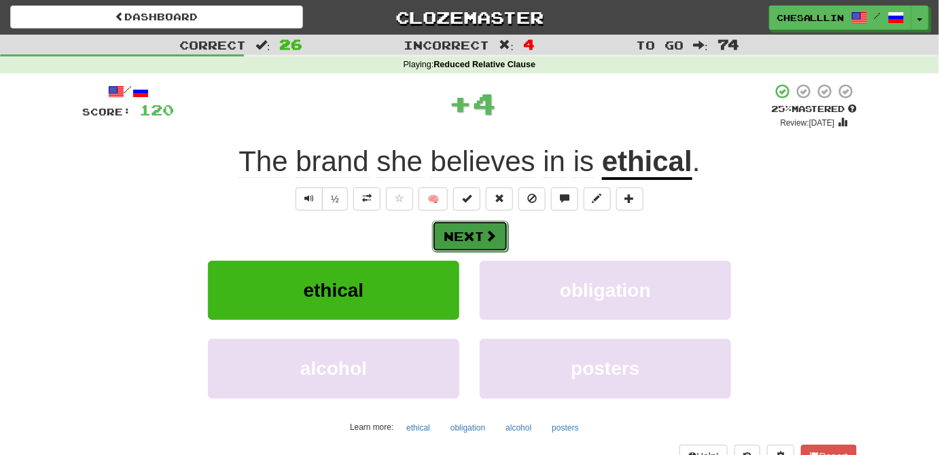
click at [493, 235] on span at bounding box center [490, 236] width 12 height 12
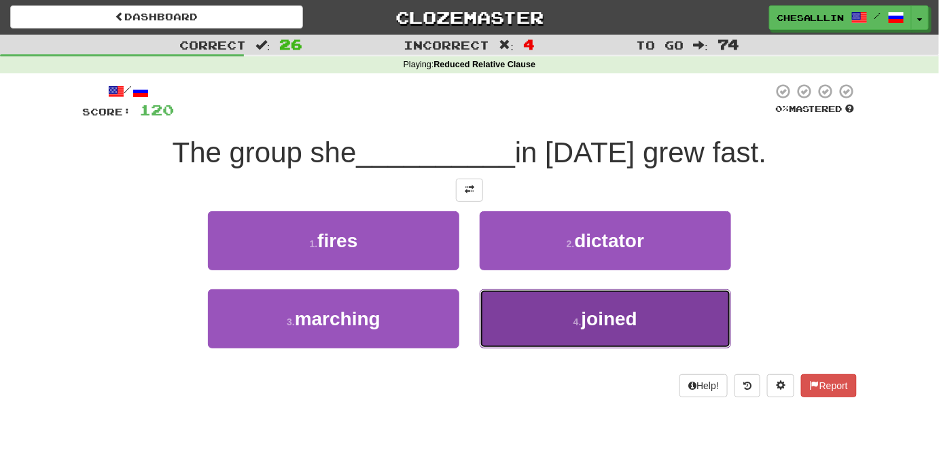
click at [561, 327] on button "4 . joined" at bounding box center [605, 318] width 251 height 59
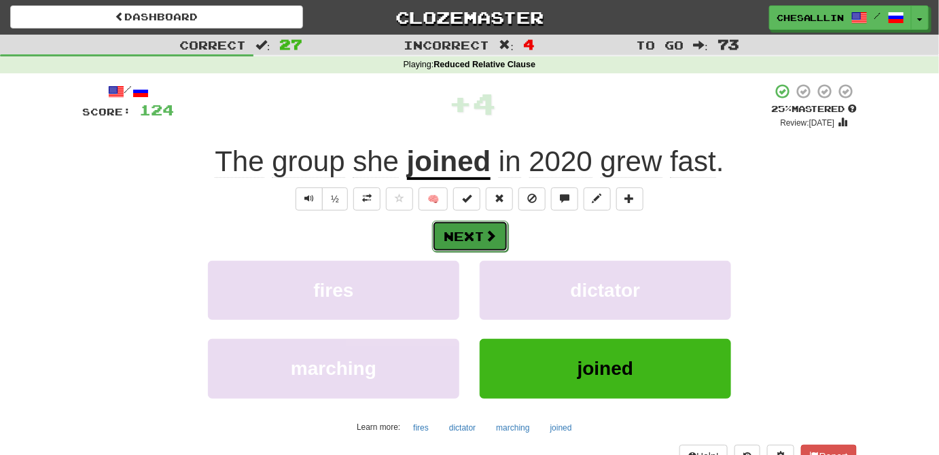
click at [467, 238] on button "Next" at bounding box center [470, 236] width 76 height 31
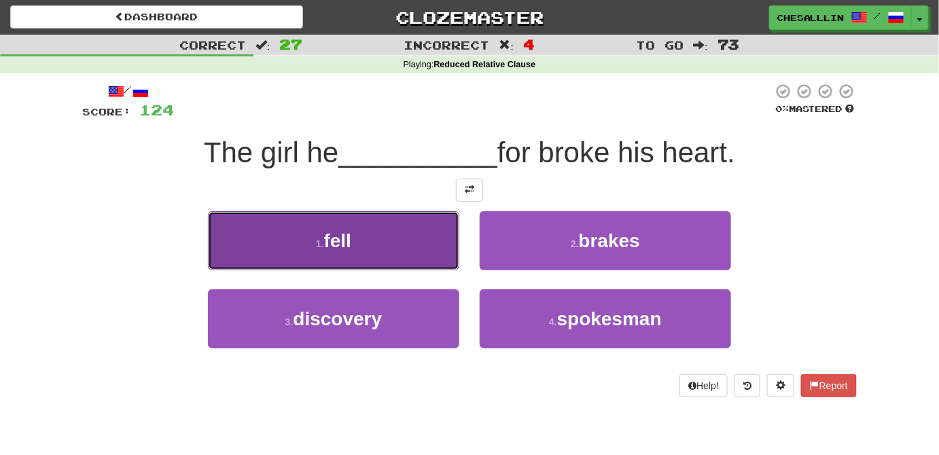
click at [344, 244] on span "fell" at bounding box center [337, 240] width 27 height 21
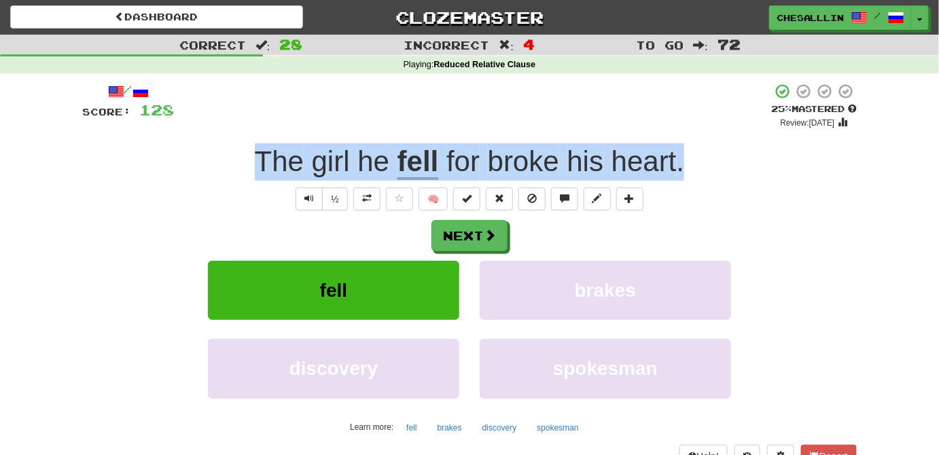
drag, startPoint x: 746, startPoint y: 149, endPoint x: 164, endPoint y: 163, distance: 581.8
click at [164, 163] on div "The girl he fell for broke his heart ." at bounding box center [469, 161] width 775 height 37
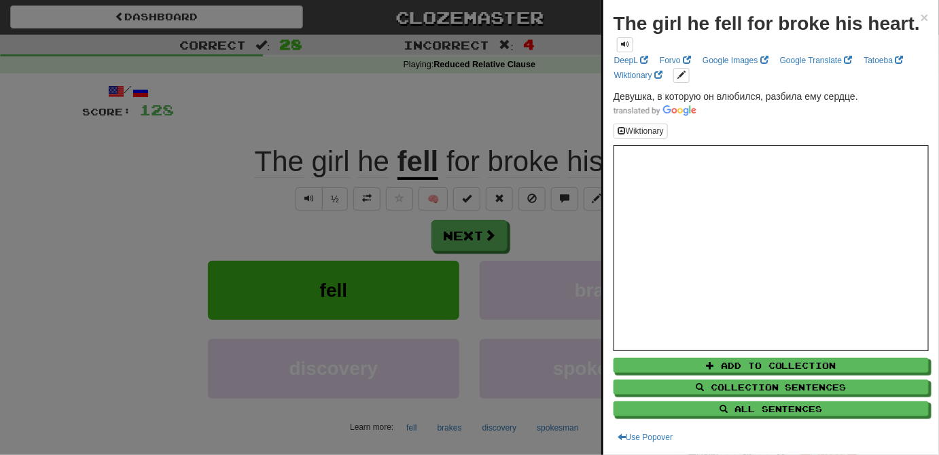
click at [174, 194] on div at bounding box center [469, 227] width 939 height 455
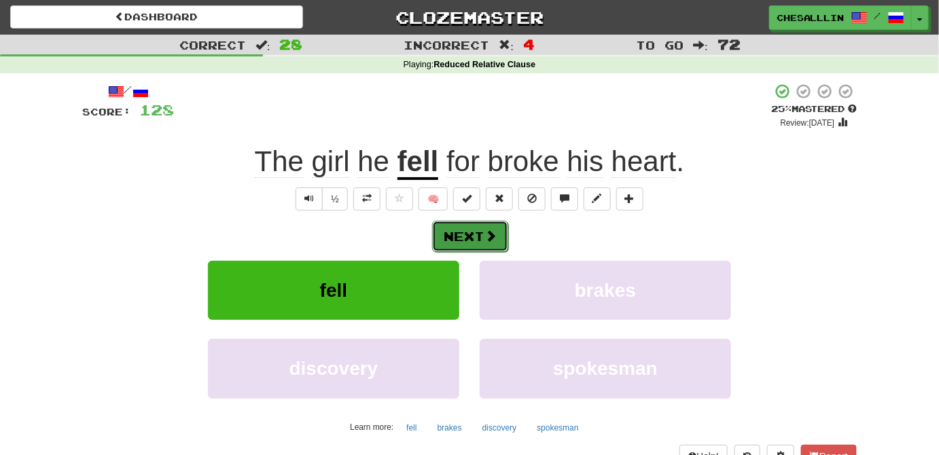
click at [459, 248] on button "Next" at bounding box center [470, 236] width 76 height 31
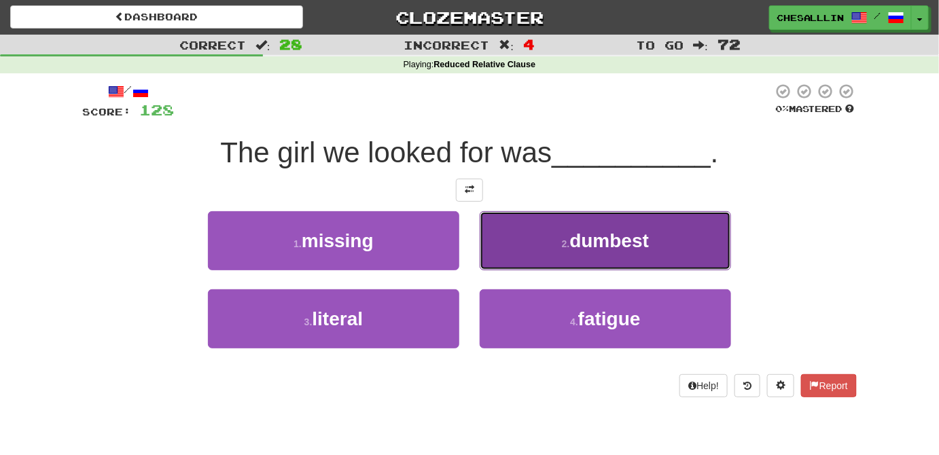
click at [577, 236] on span "dumbest" at bounding box center [609, 240] width 79 height 21
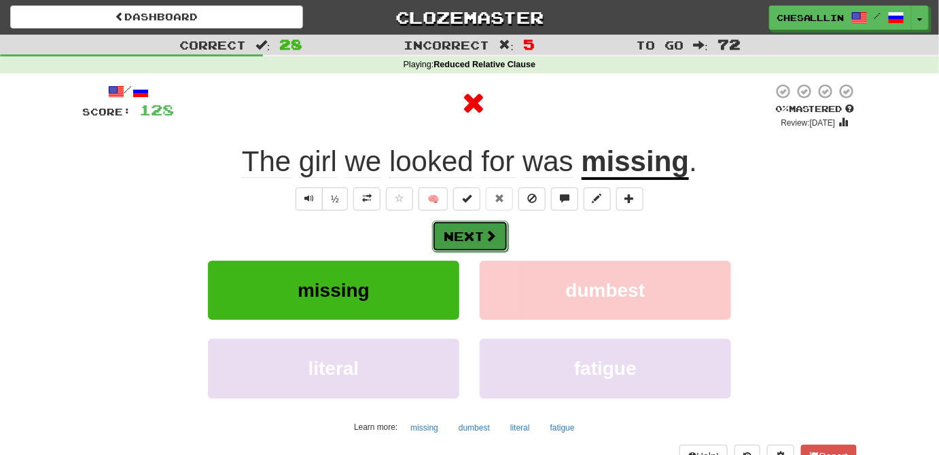
click at [466, 230] on button "Next" at bounding box center [470, 236] width 76 height 31
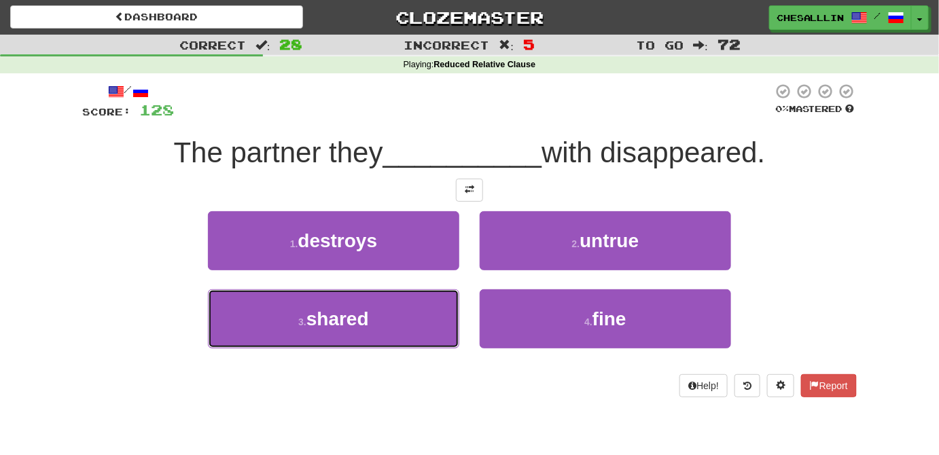
click at [353, 336] on button "3 . shared" at bounding box center [333, 318] width 251 height 59
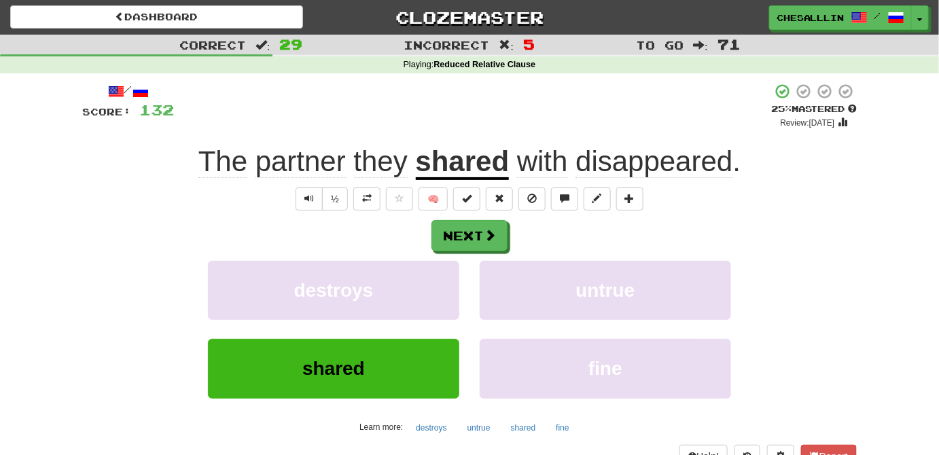
click at [423, 241] on div "Next" at bounding box center [469, 235] width 775 height 31
click at [449, 238] on button "Next" at bounding box center [470, 236] width 76 height 31
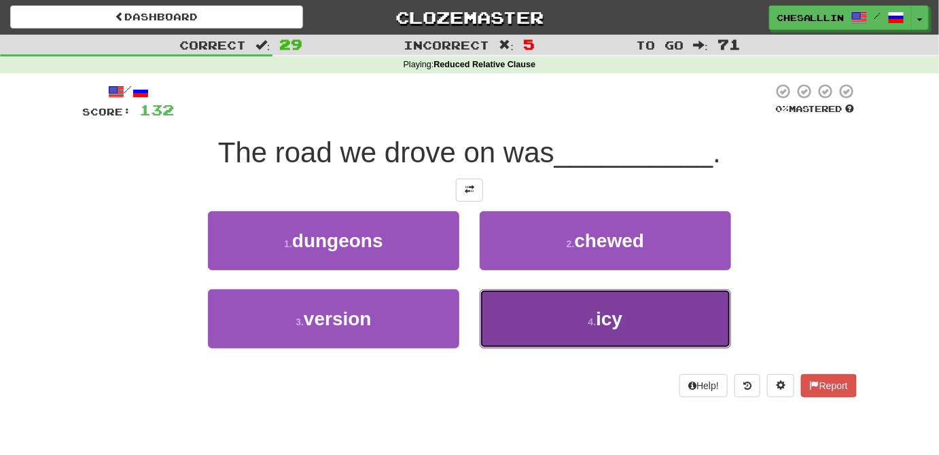
click at [506, 310] on button "4 . icy" at bounding box center [605, 318] width 251 height 59
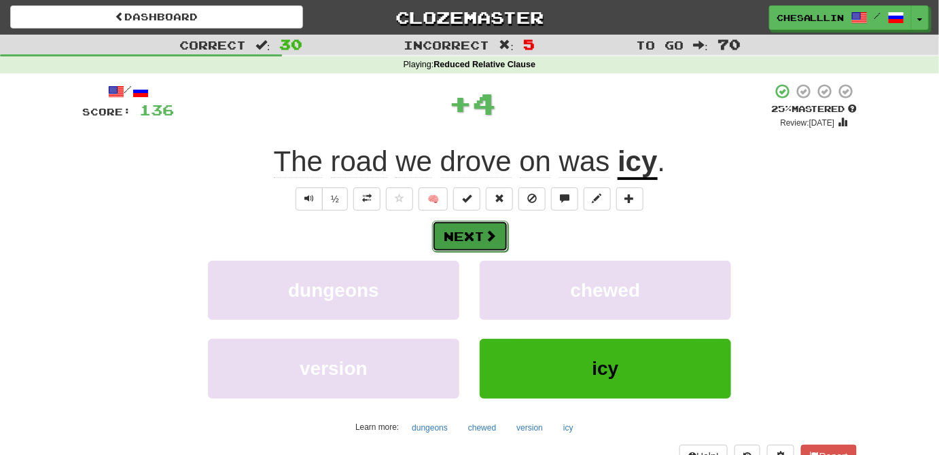
click at [454, 226] on button "Next" at bounding box center [470, 236] width 76 height 31
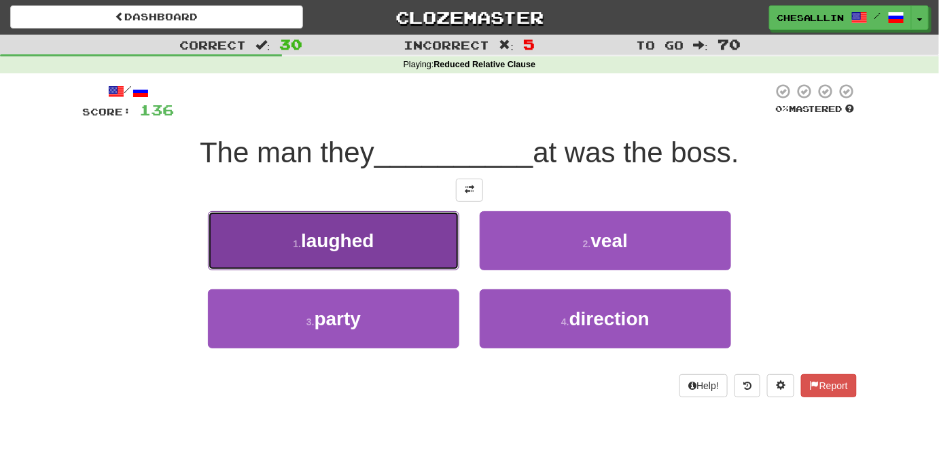
click at [387, 224] on button "1 . laughed" at bounding box center [333, 240] width 251 height 59
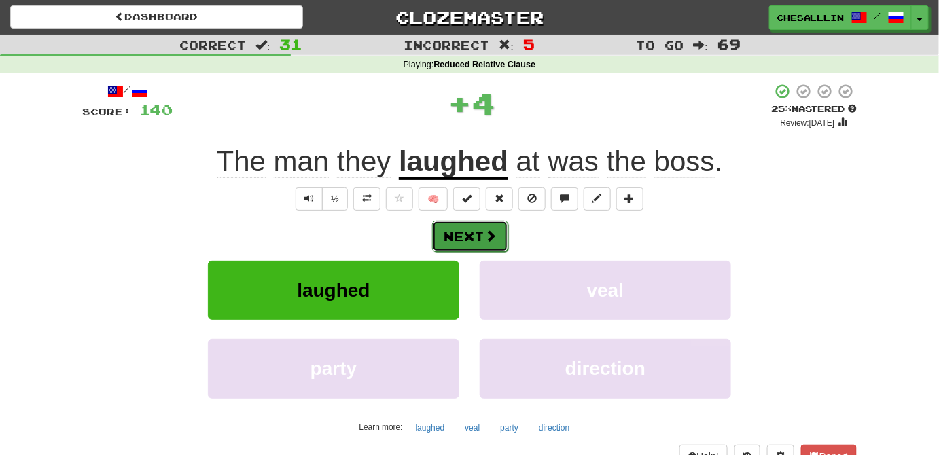
click at [485, 245] on button "Next" at bounding box center [470, 236] width 76 height 31
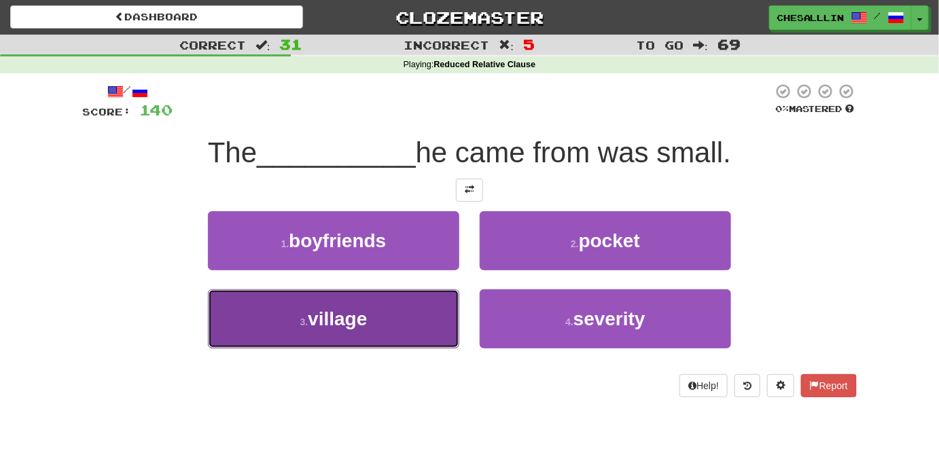
click at [395, 307] on button "3 . village" at bounding box center [333, 318] width 251 height 59
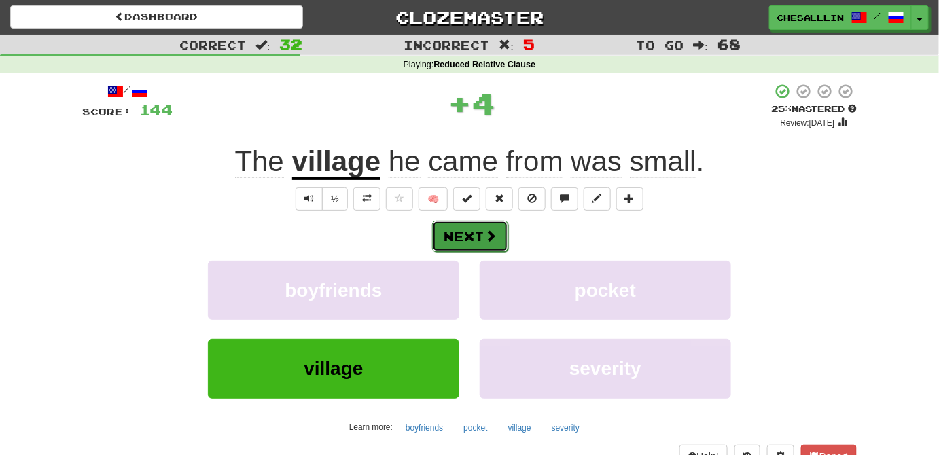
click at [496, 238] on span at bounding box center [490, 236] width 12 height 12
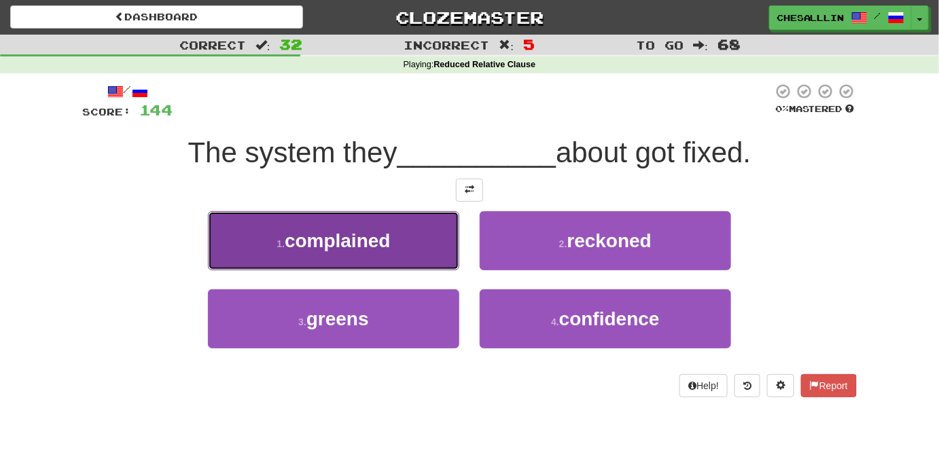
click at [416, 236] on button "1 . complained" at bounding box center [333, 240] width 251 height 59
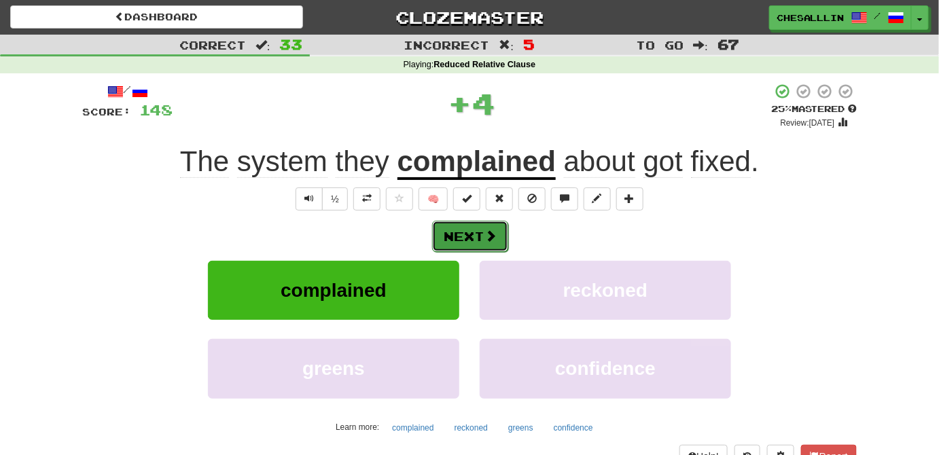
click at [474, 230] on button "Next" at bounding box center [470, 236] width 76 height 31
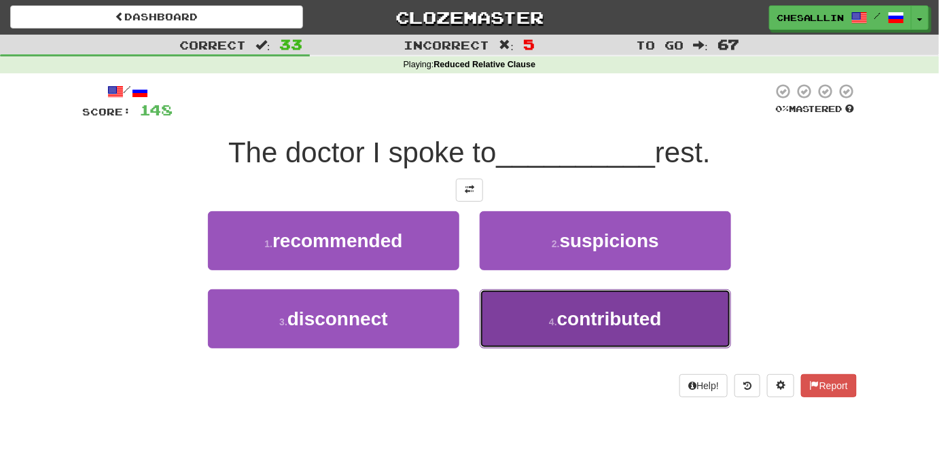
click at [636, 321] on span "contributed" at bounding box center [609, 318] width 105 height 21
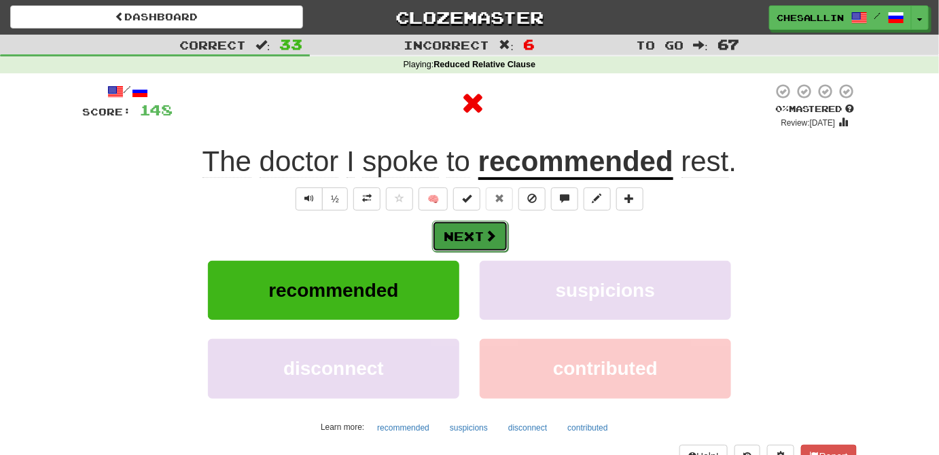
click at [453, 234] on button "Next" at bounding box center [470, 236] width 76 height 31
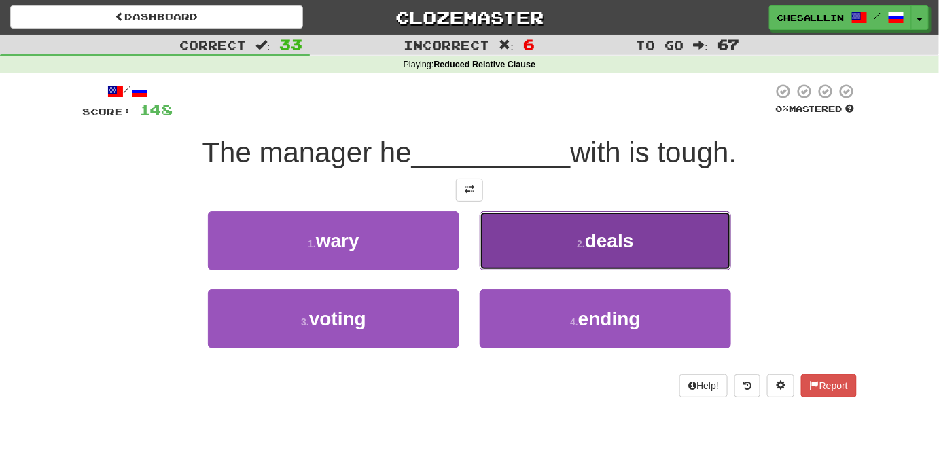
click at [522, 250] on button "2 . deals" at bounding box center [605, 240] width 251 height 59
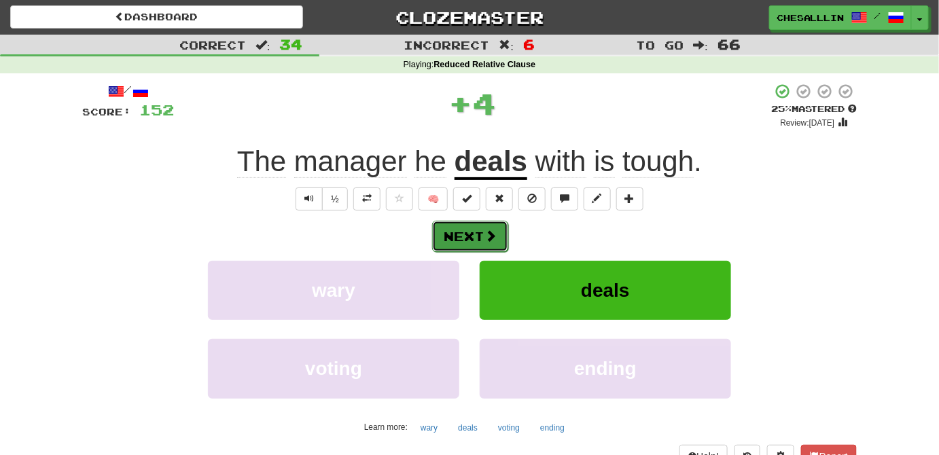
click at [489, 243] on button "Next" at bounding box center [470, 236] width 76 height 31
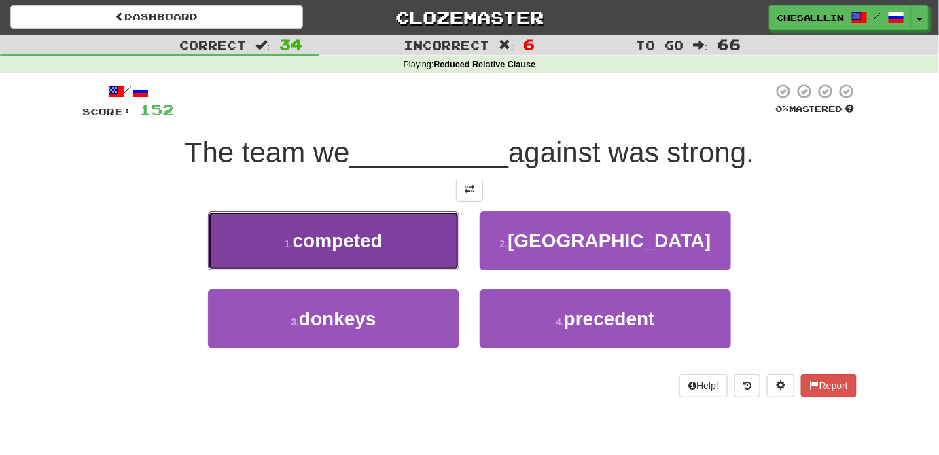
click at [446, 260] on button "1 . competed" at bounding box center [333, 240] width 251 height 59
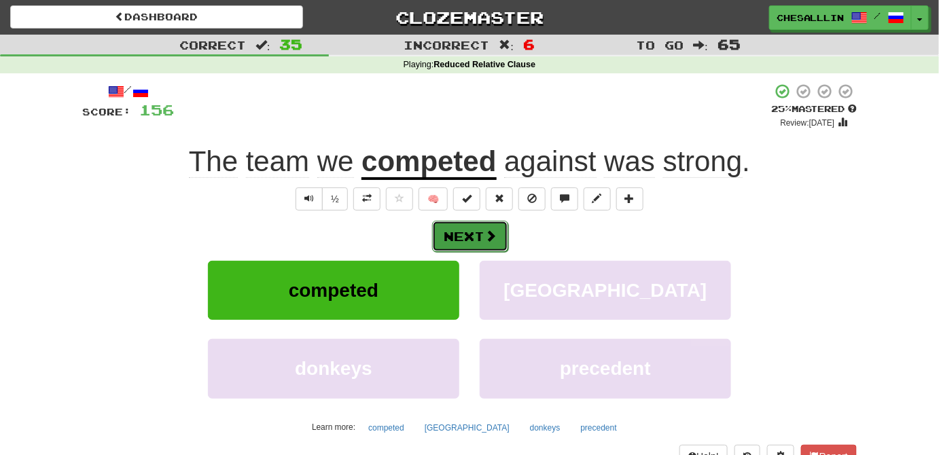
click at [479, 238] on button "Next" at bounding box center [470, 236] width 76 height 31
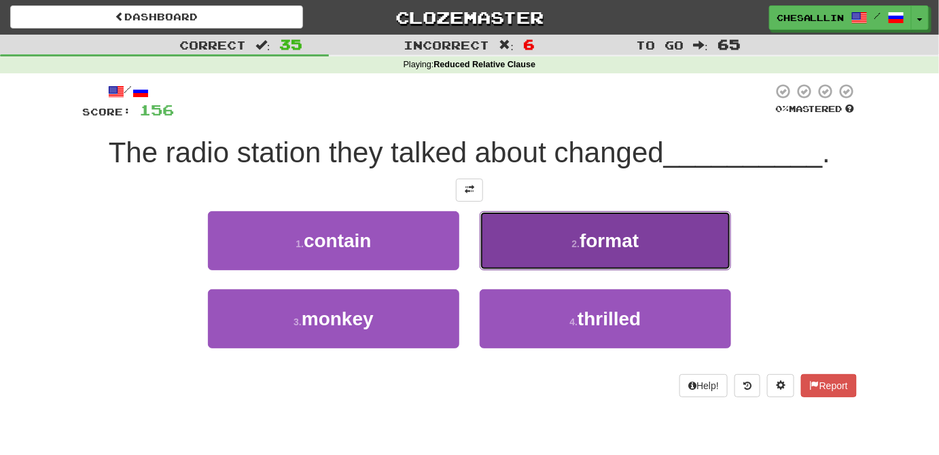
click at [650, 247] on button "2 . format" at bounding box center [605, 240] width 251 height 59
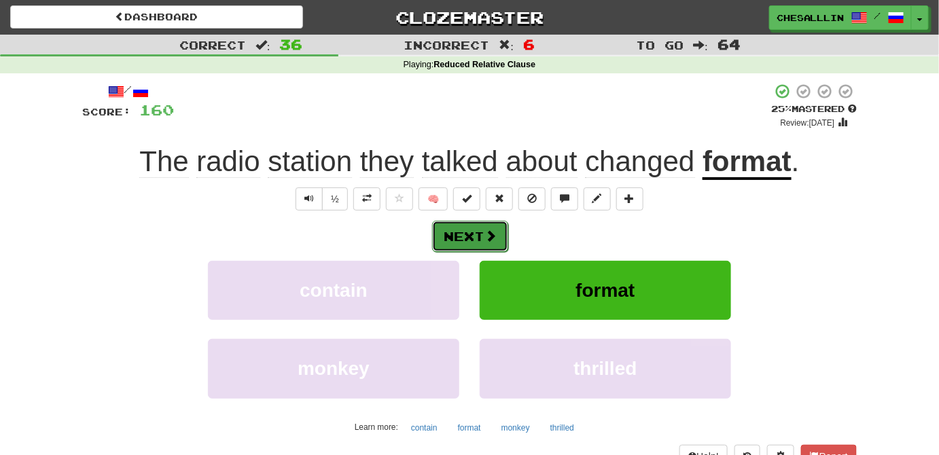
click at [469, 234] on button "Next" at bounding box center [470, 236] width 76 height 31
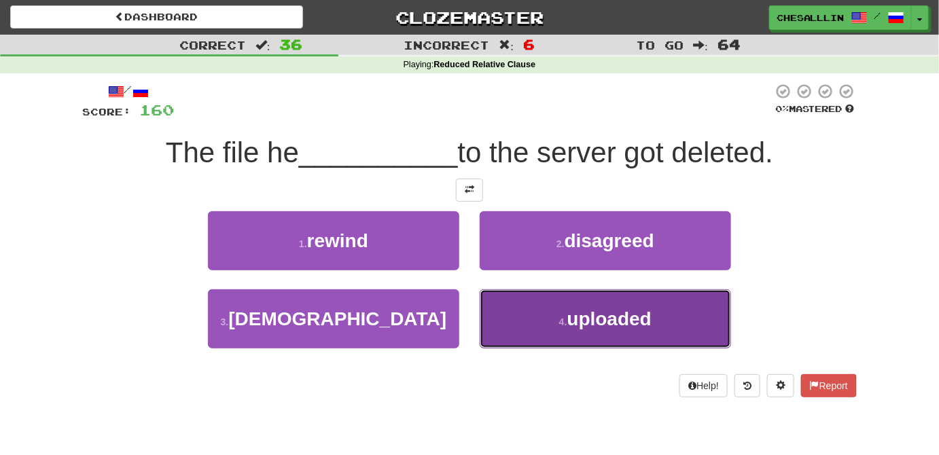
click at [596, 327] on span "uploaded" at bounding box center [609, 318] width 84 height 21
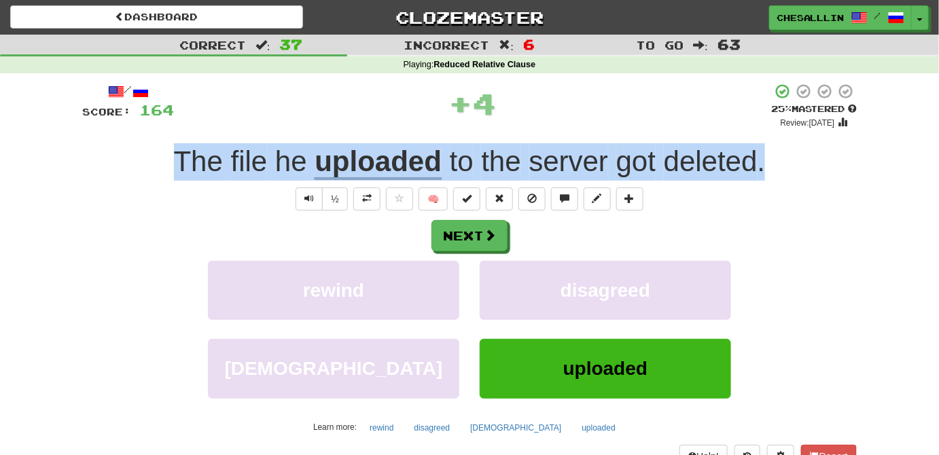
drag, startPoint x: 143, startPoint y: 152, endPoint x: 828, endPoint y: 174, distance: 685.2
click at [828, 174] on div "The file he uploaded to the server got deleted ." at bounding box center [469, 161] width 775 height 37
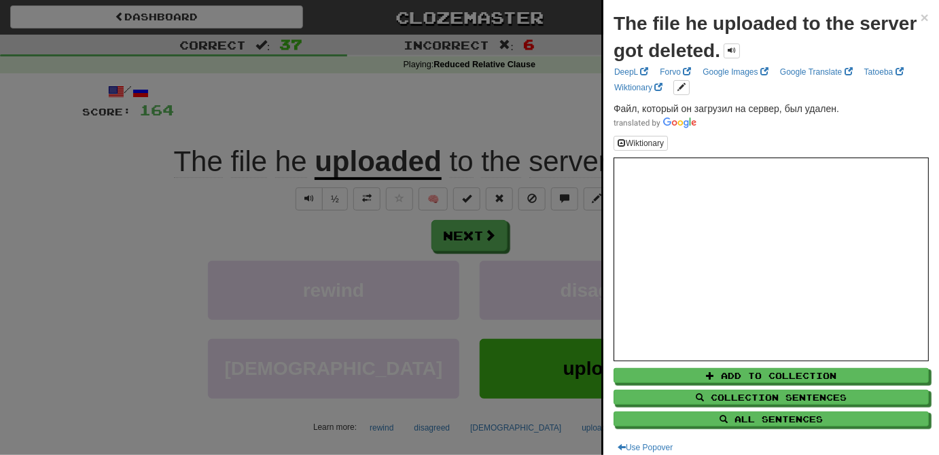
click at [397, 124] on div at bounding box center [469, 227] width 939 height 455
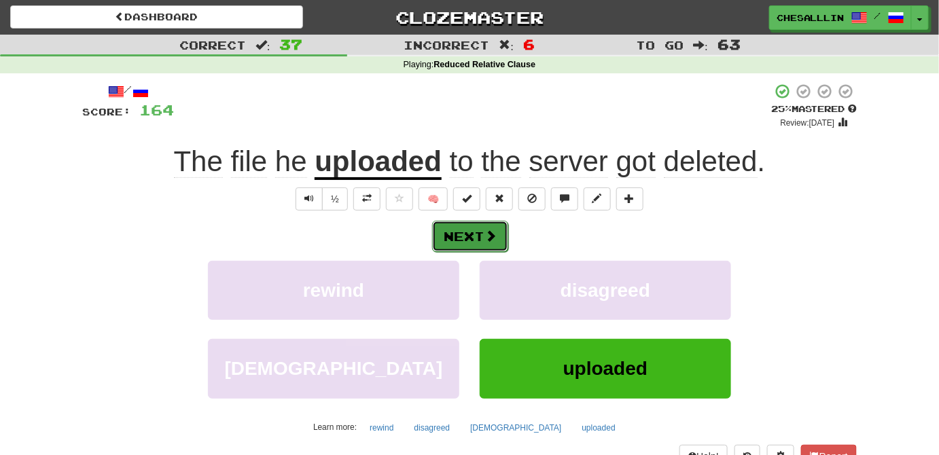
click at [465, 241] on button "Next" at bounding box center [470, 236] width 76 height 31
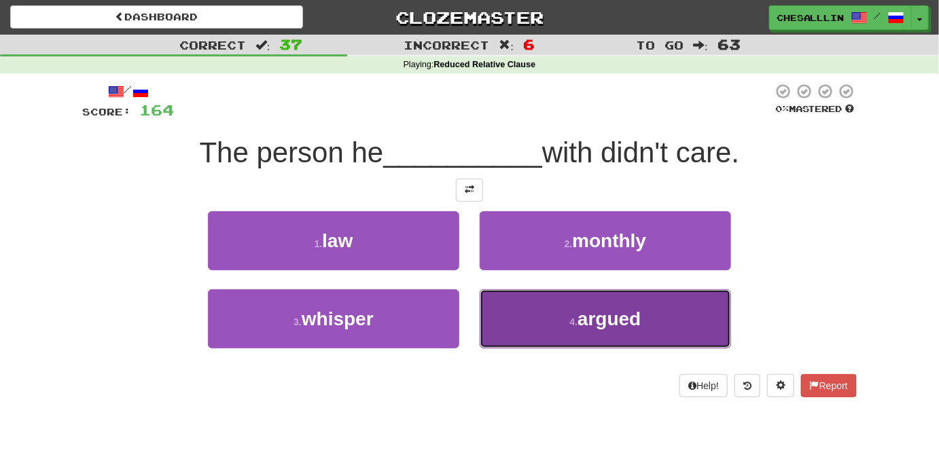
click at [605, 308] on span "argued" at bounding box center [609, 318] width 63 height 21
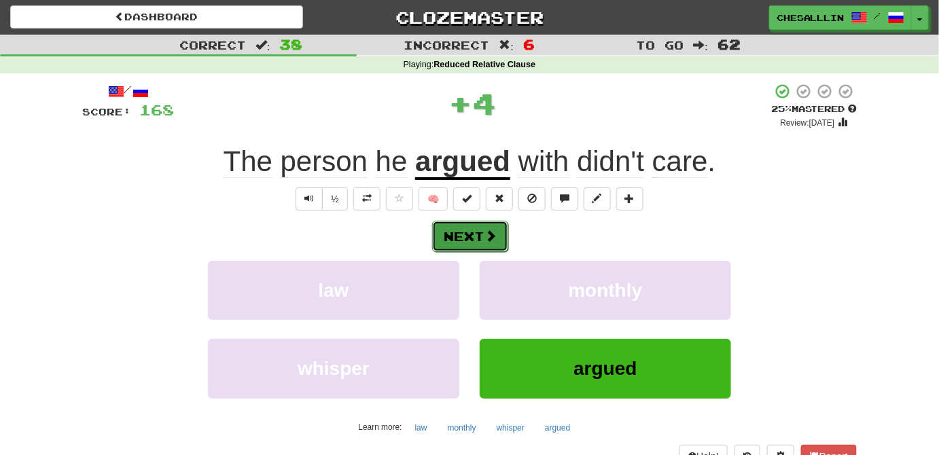
click at [478, 227] on button "Next" at bounding box center [470, 236] width 76 height 31
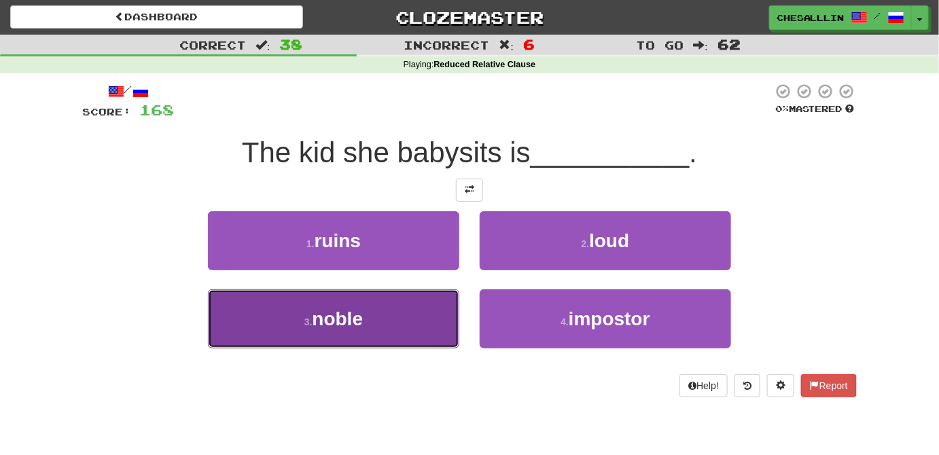
click at [380, 332] on button "3 . noble" at bounding box center [333, 318] width 251 height 59
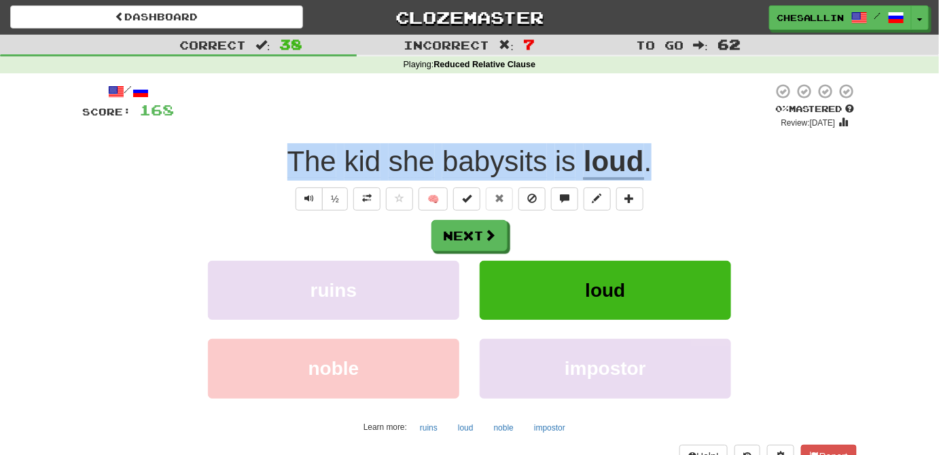
drag, startPoint x: 674, startPoint y: 162, endPoint x: 284, endPoint y: 158, distance: 390.0
click at [284, 158] on div "The kid she babysits is loud ." at bounding box center [469, 161] width 775 height 37
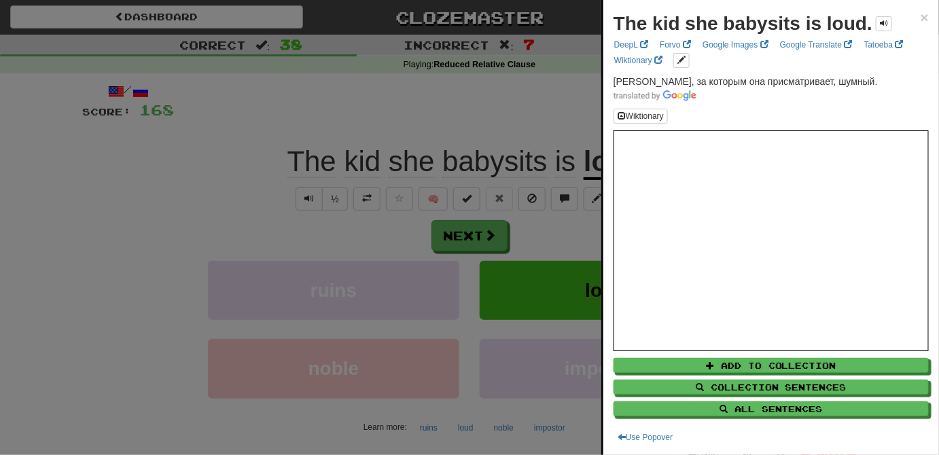
click at [360, 241] on div at bounding box center [469, 227] width 939 height 455
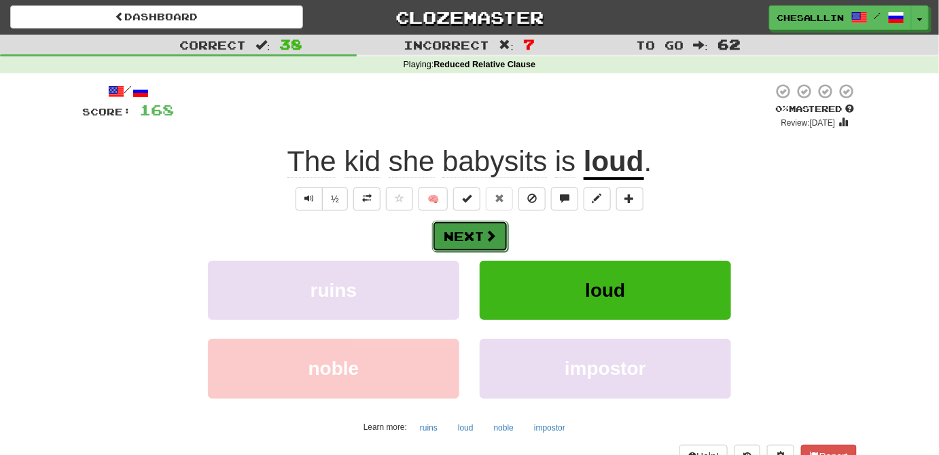
click at [472, 236] on button "Next" at bounding box center [470, 236] width 76 height 31
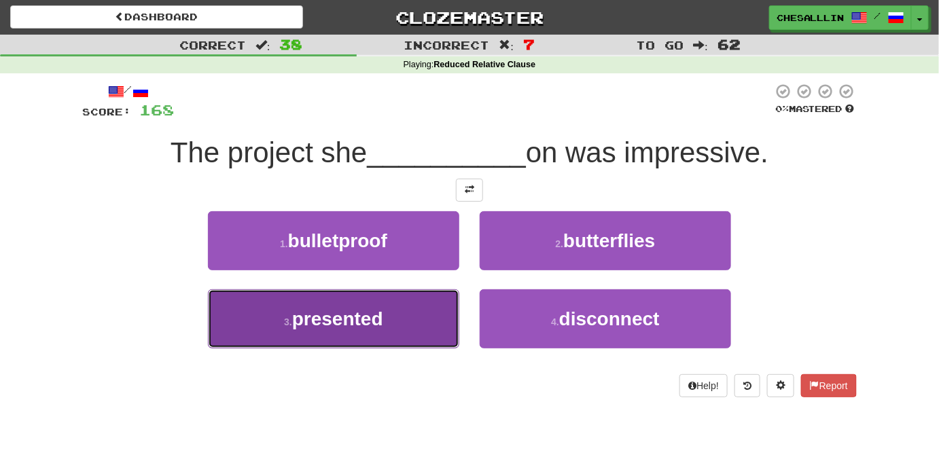
click at [336, 310] on span "presented" at bounding box center [337, 318] width 91 height 21
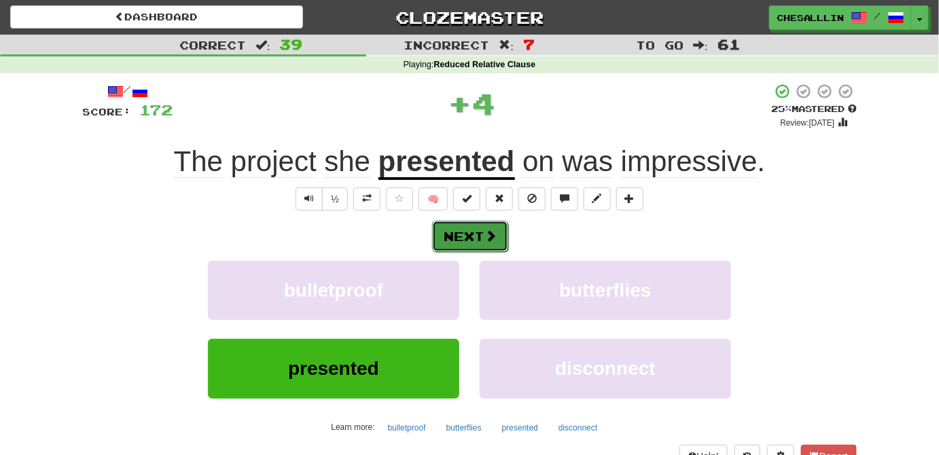
click at [459, 241] on button "Next" at bounding box center [470, 236] width 76 height 31
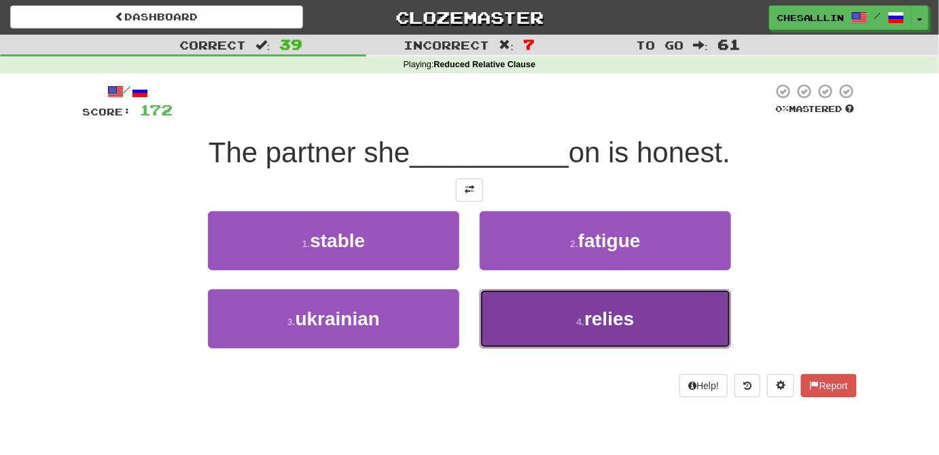
click at [597, 302] on button "4 . relies" at bounding box center [605, 318] width 251 height 59
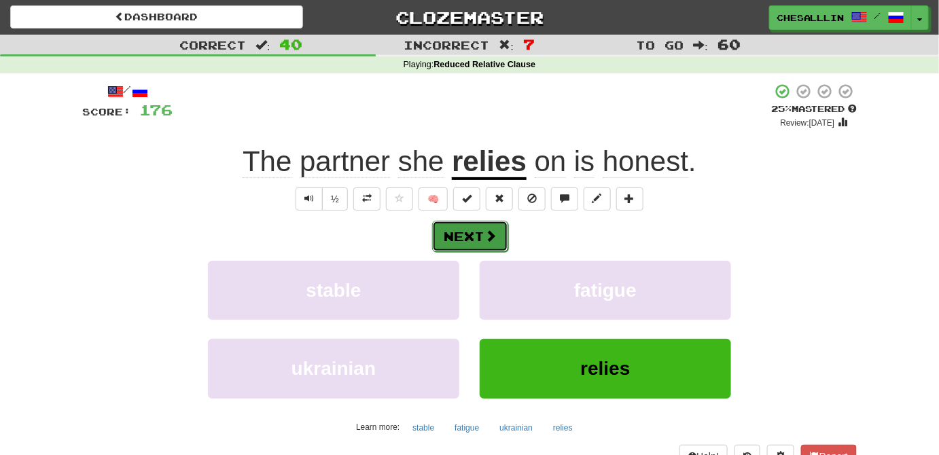
click at [489, 241] on span at bounding box center [490, 236] width 12 height 12
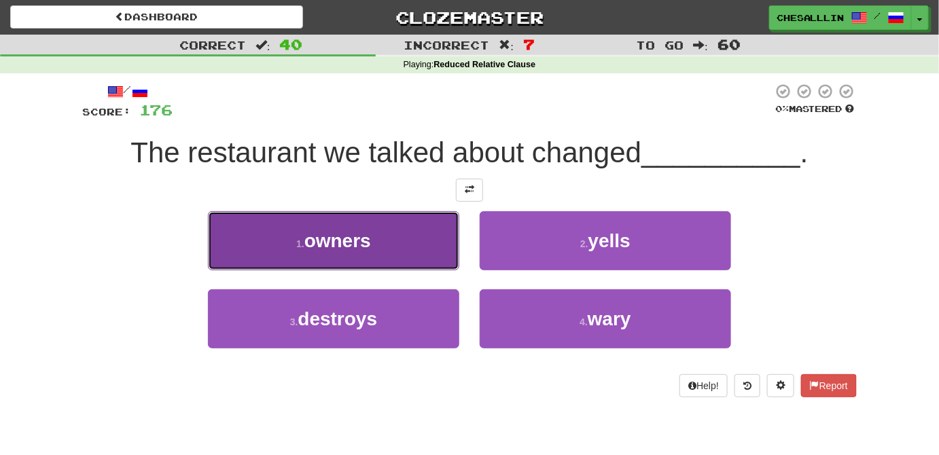
click at [323, 239] on span "owners" at bounding box center [337, 240] width 67 height 21
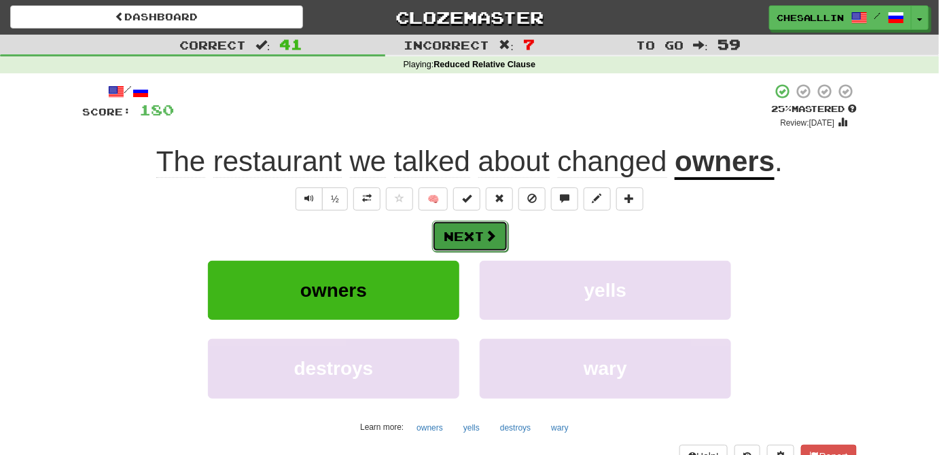
click at [481, 236] on button "Next" at bounding box center [470, 236] width 76 height 31
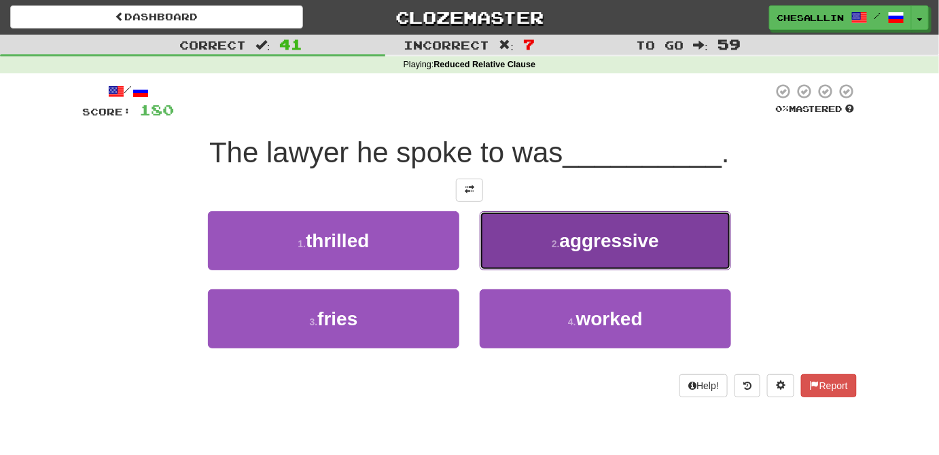
click at [518, 247] on button "2 . aggressive" at bounding box center [605, 240] width 251 height 59
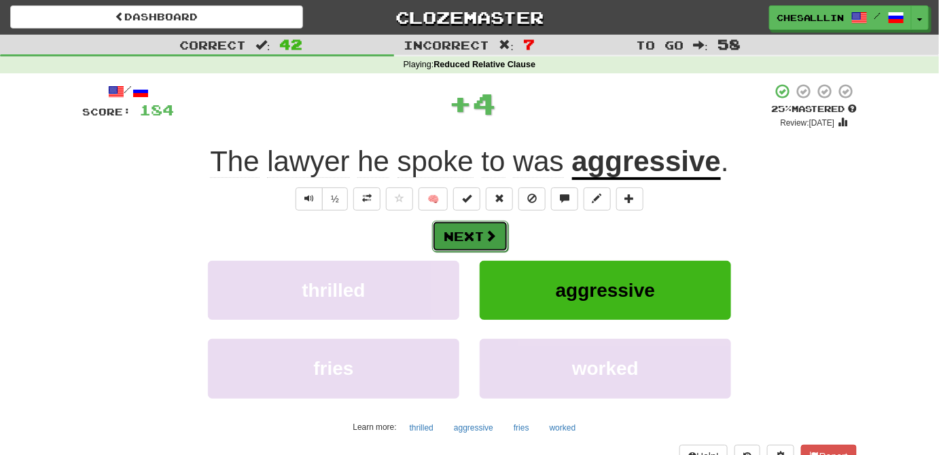
click at [492, 244] on button "Next" at bounding box center [470, 236] width 76 height 31
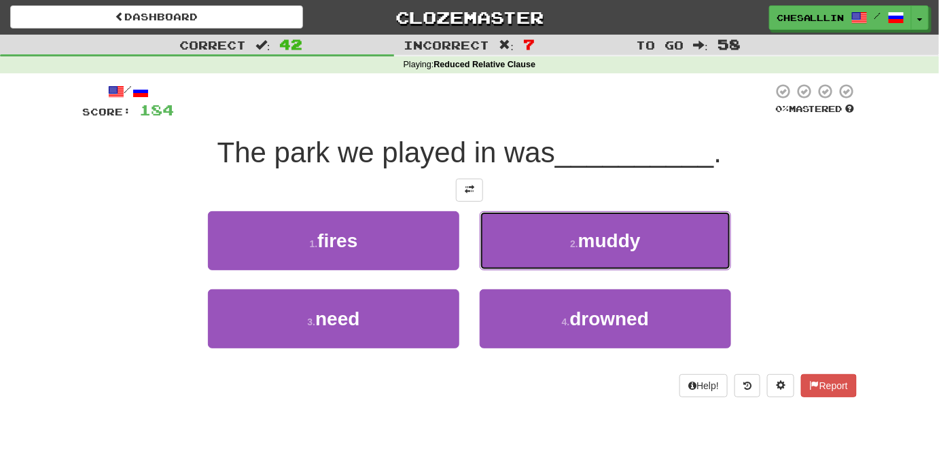
click at [492, 244] on button "2 . muddy" at bounding box center [605, 240] width 251 height 59
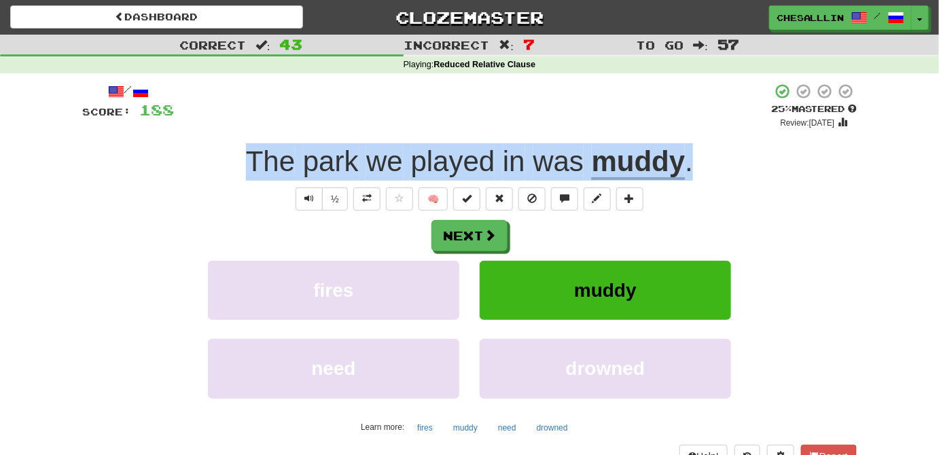
drag, startPoint x: 736, startPoint y: 170, endPoint x: 154, endPoint y: 161, distance: 581.7
click at [155, 161] on div "The park we played in was muddy ." at bounding box center [469, 161] width 775 height 37
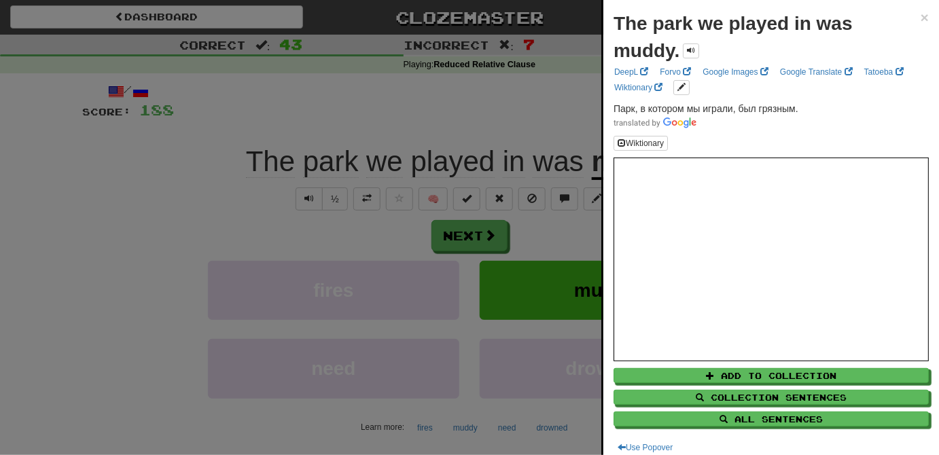
click at [216, 179] on div at bounding box center [469, 227] width 939 height 455
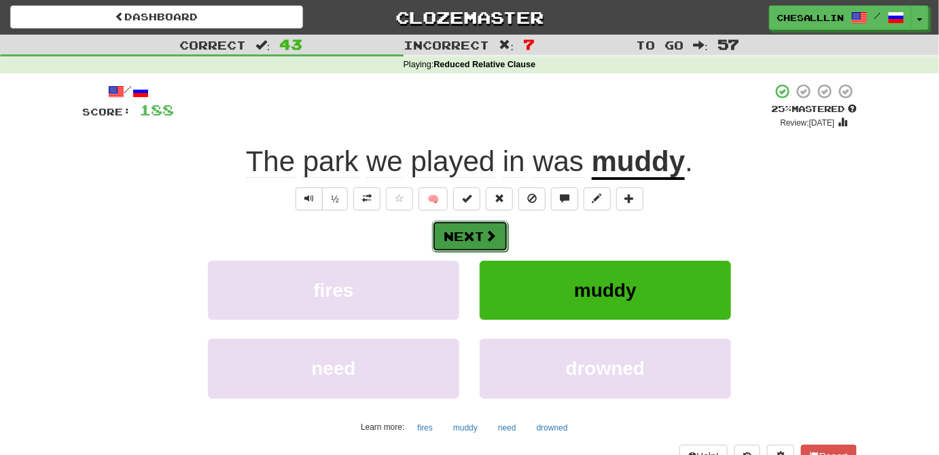
click at [485, 241] on span at bounding box center [490, 236] width 12 height 12
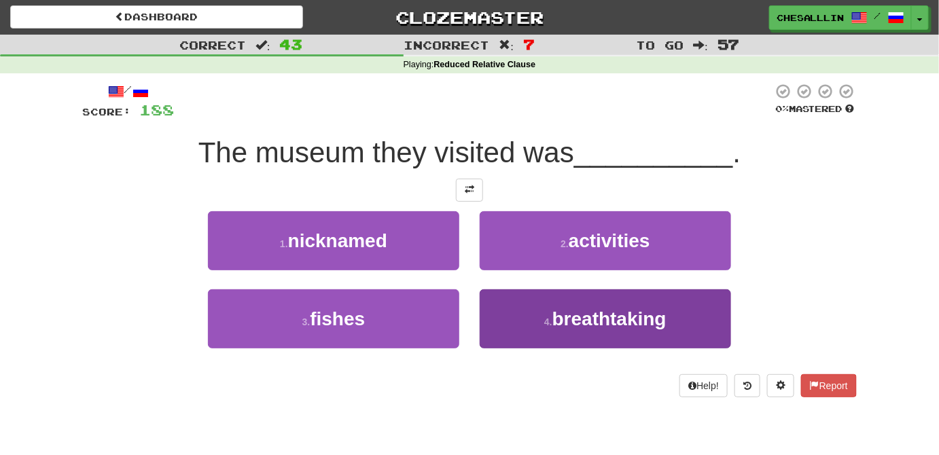
drag, startPoint x: 472, startPoint y: 288, endPoint x: 498, endPoint y: 303, distance: 30.4
click at [479, 294] on div "4 . breathtaking" at bounding box center [605, 328] width 272 height 78
click at [517, 325] on button "4 . breathtaking" at bounding box center [605, 318] width 251 height 59
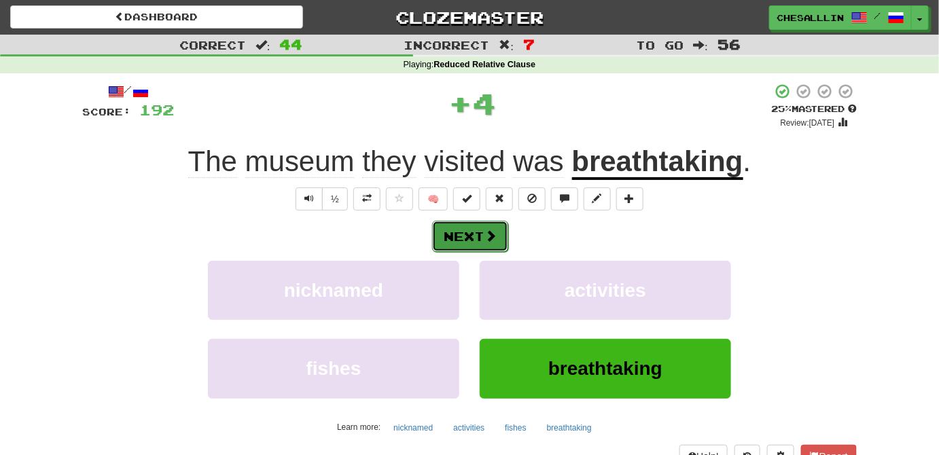
click at [480, 238] on button "Next" at bounding box center [470, 236] width 76 height 31
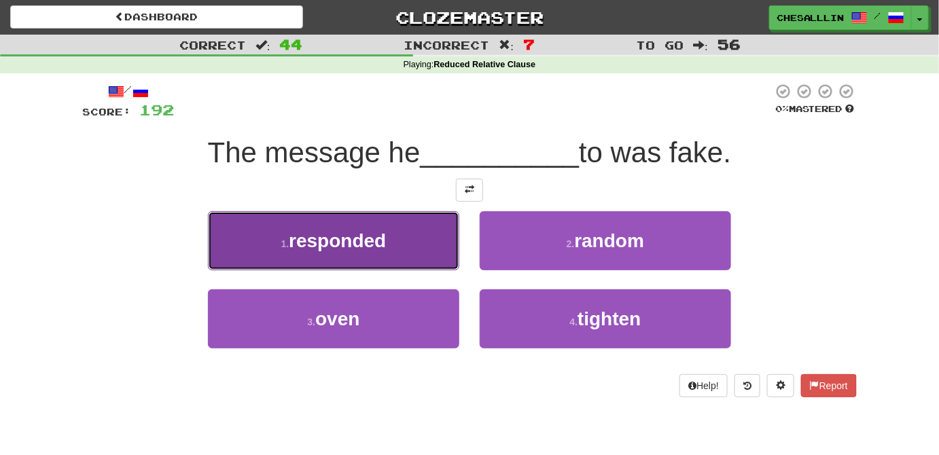
click at [420, 242] on button "1 . responded" at bounding box center [333, 240] width 251 height 59
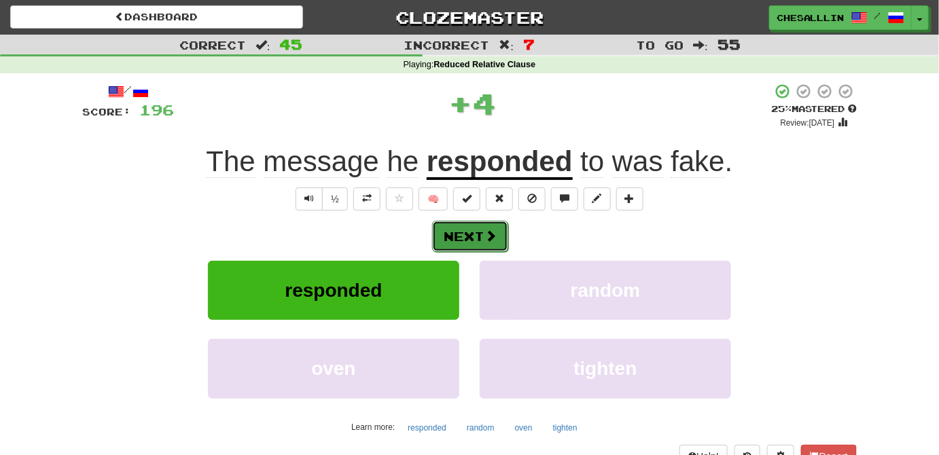
click at [473, 235] on button "Next" at bounding box center [470, 236] width 76 height 31
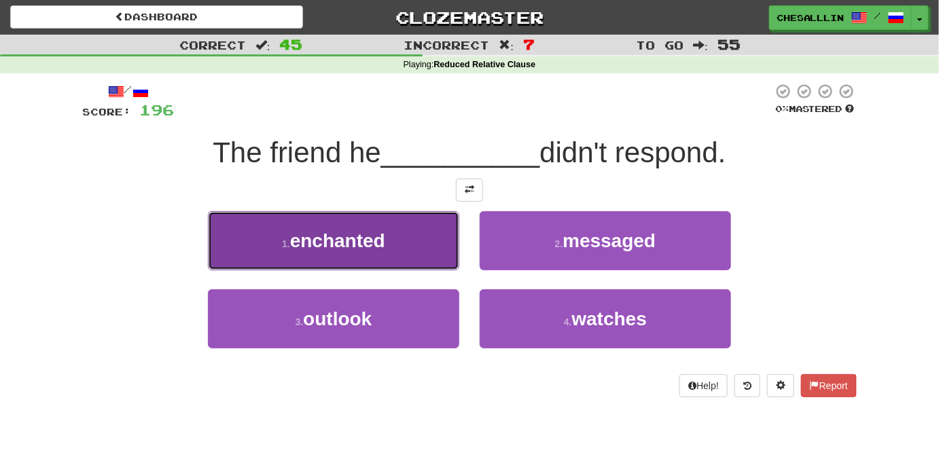
click at [398, 247] on button "1 . enchanted" at bounding box center [333, 240] width 251 height 59
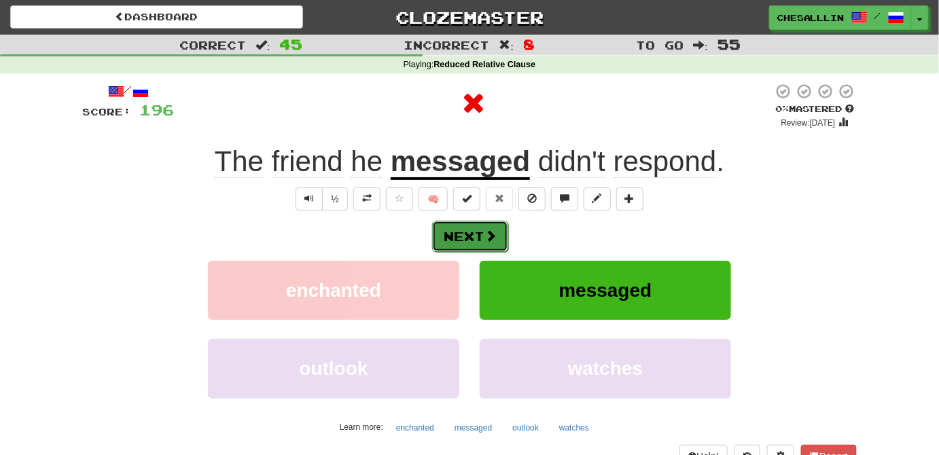
click at [463, 232] on button "Next" at bounding box center [470, 236] width 76 height 31
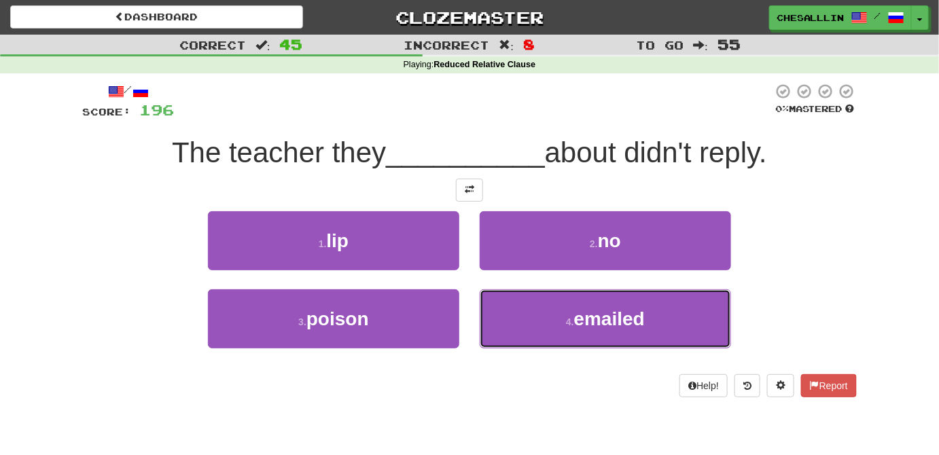
click at [603, 321] on span "emailed" at bounding box center [609, 318] width 71 height 21
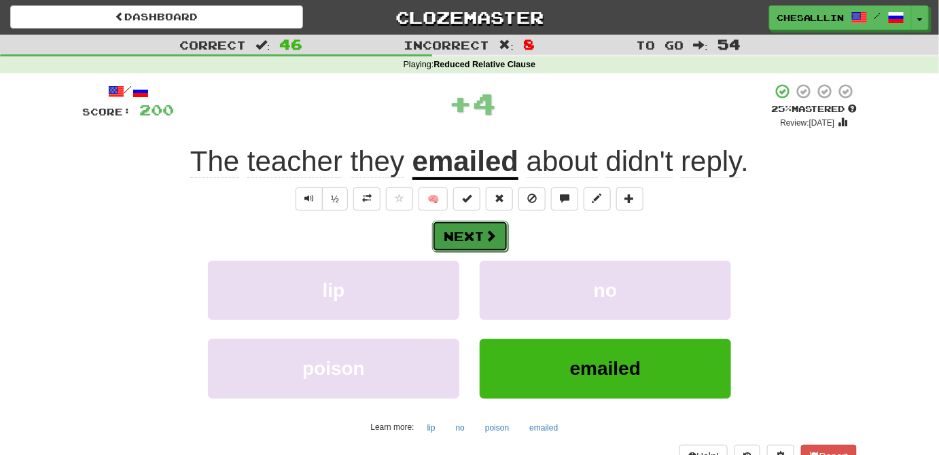
click at [465, 236] on button "Next" at bounding box center [470, 236] width 76 height 31
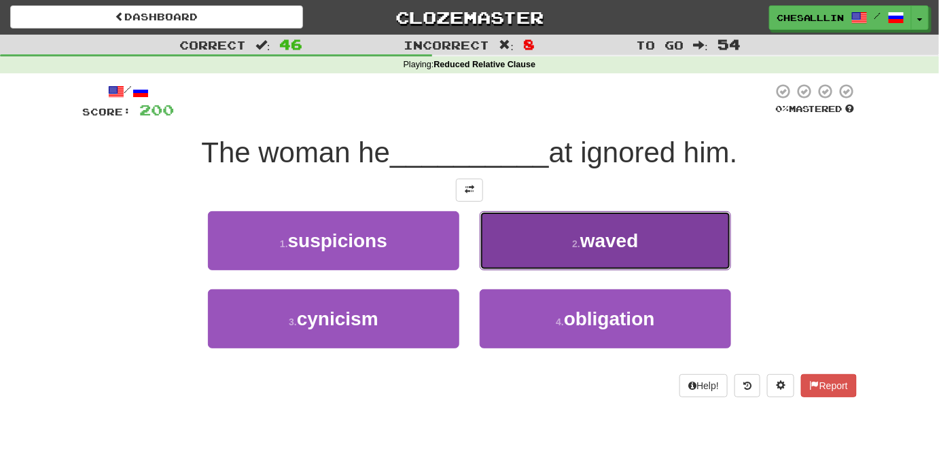
click at [565, 253] on button "2 . waved" at bounding box center [605, 240] width 251 height 59
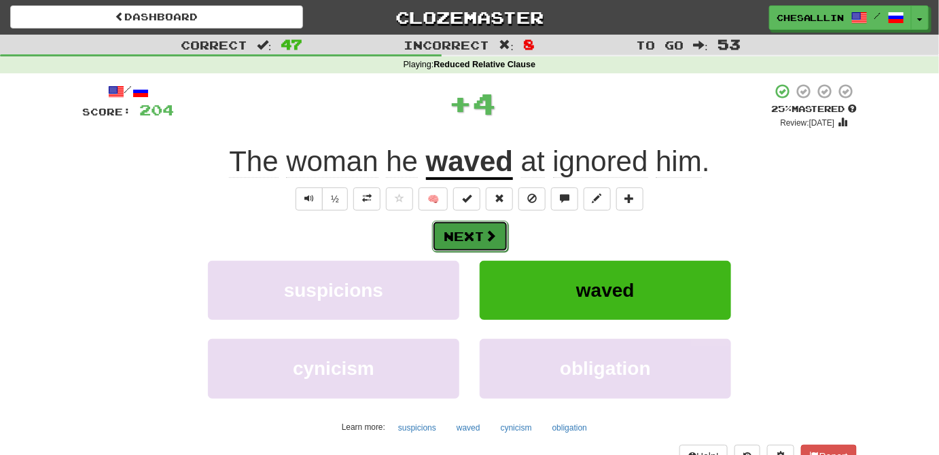
click at [476, 232] on button "Next" at bounding box center [470, 236] width 76 height 31
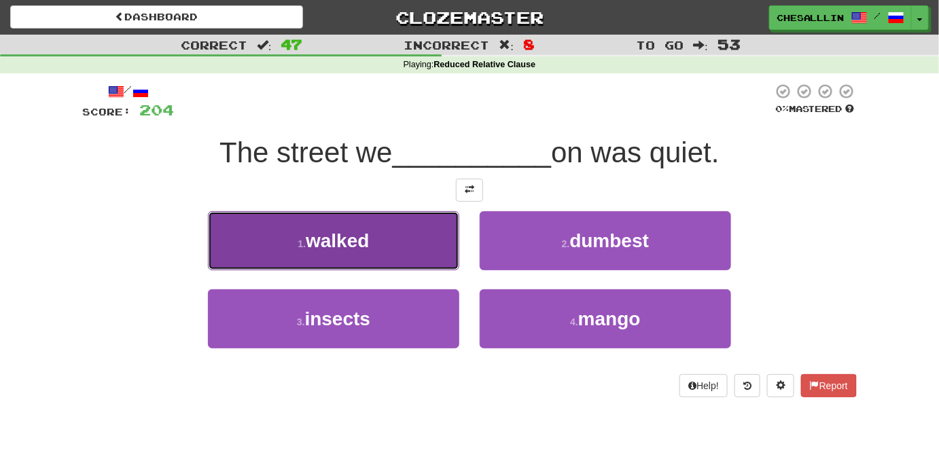
click at [361, 237] on span "walked" at bounding box center [337, 240] width 63 height 21
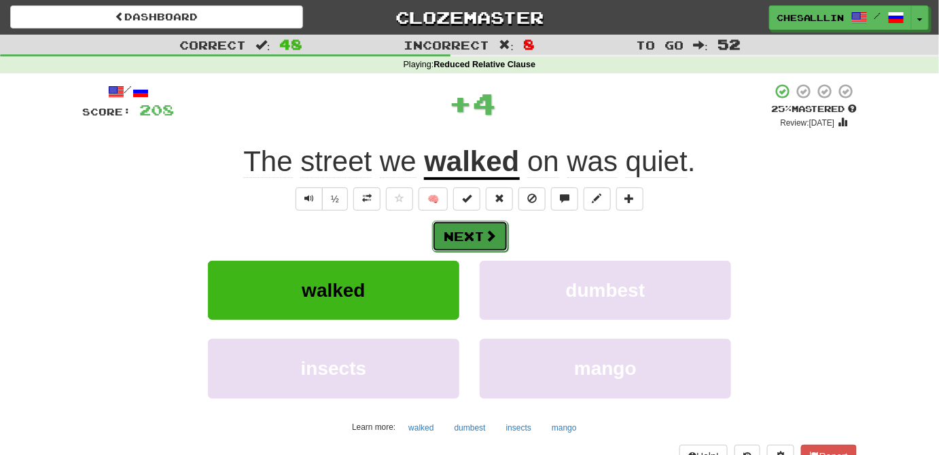
click at [464, 239] on button "Next" at bounding box center [470, 236] width 76 height 31
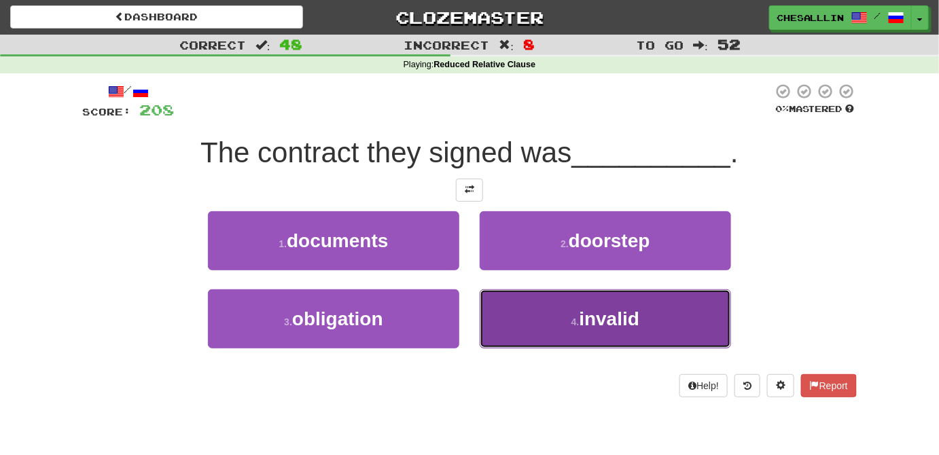
click at [533, 320] on button "4 . invalid" at bounding box center [605, 318] width 251 height 59
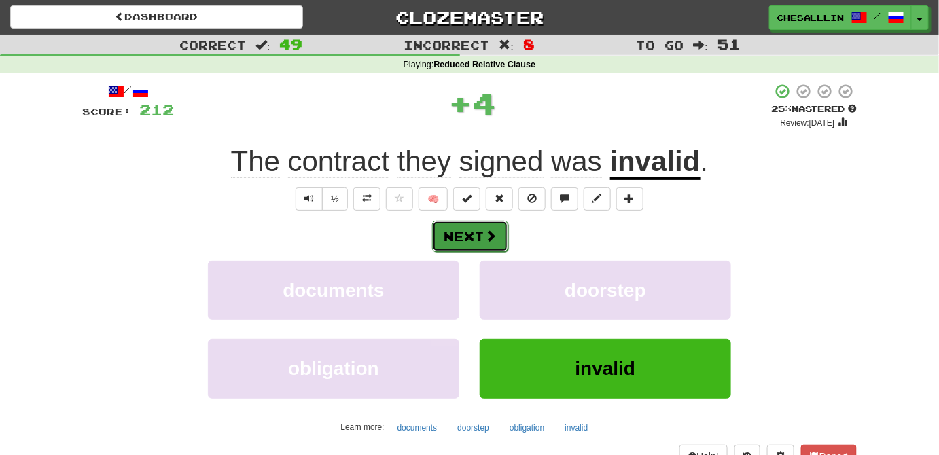
click at [458, 230] on button "Next" at bounding box center [470, 236] width 76 height 31
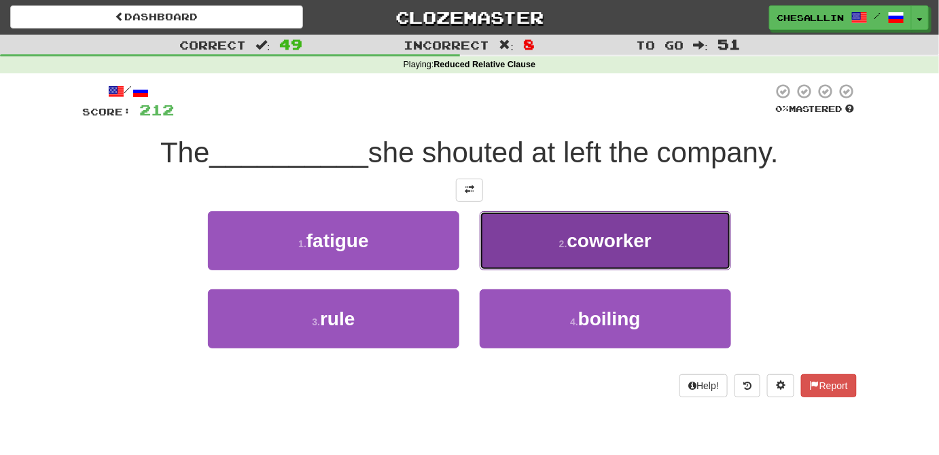
click at [542, 228] on button "2 . coworker" at bounding box center [605, 240] width 251 height 59
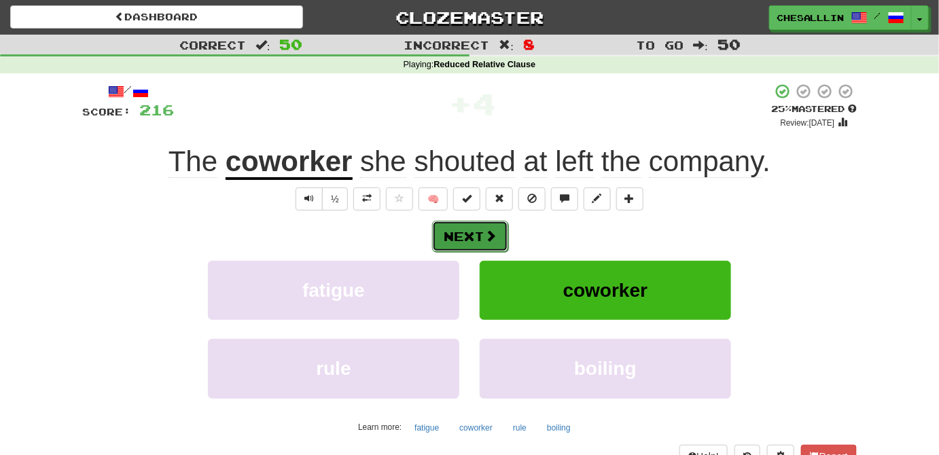
click at [442, 238] on button "Next" at bounding box center [470, 236] width 76 height 31
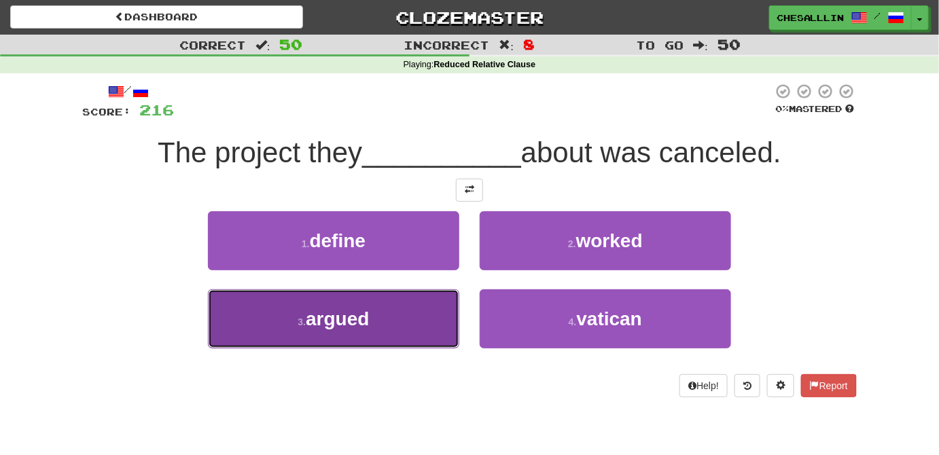
click at [408, 310] on button "3 . argued" at bounding box center [333, 318] width 251 height 59
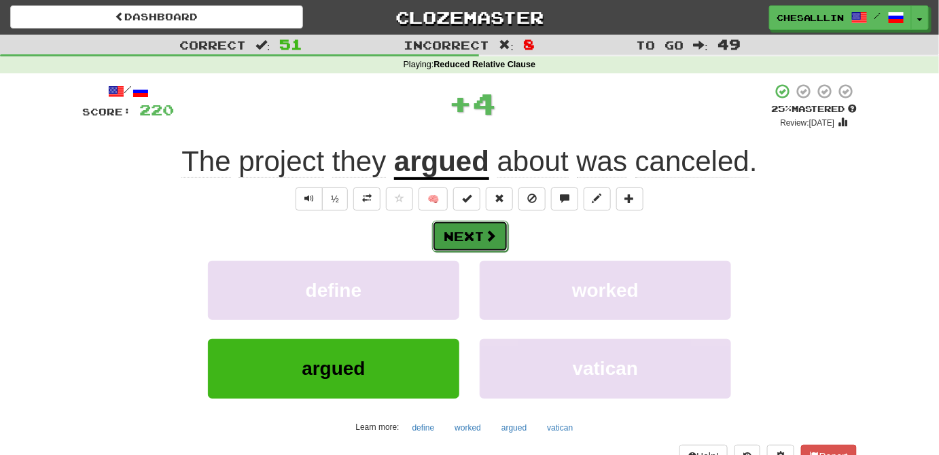
click at [474, 221] on button "Next" at bounding box center [470, 236] width 76 height 31
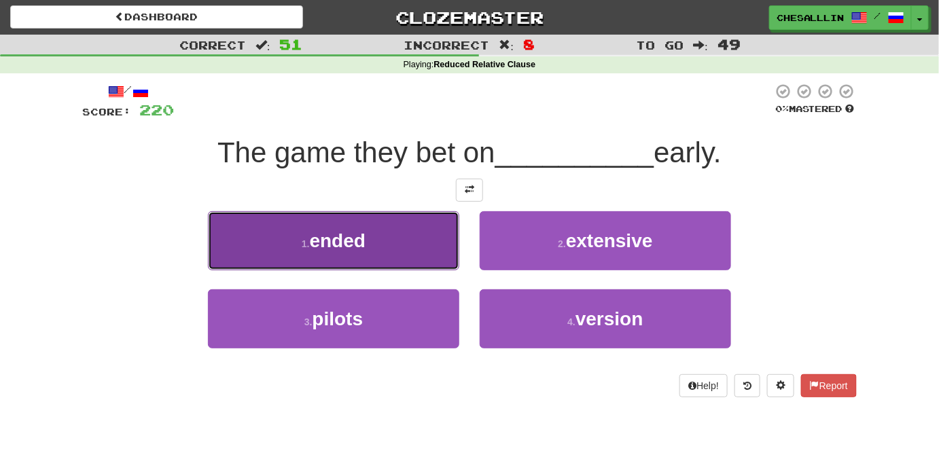
click at [340, 253] on button "1 . ended" at bounding box center [333, 240] width 251 height 59
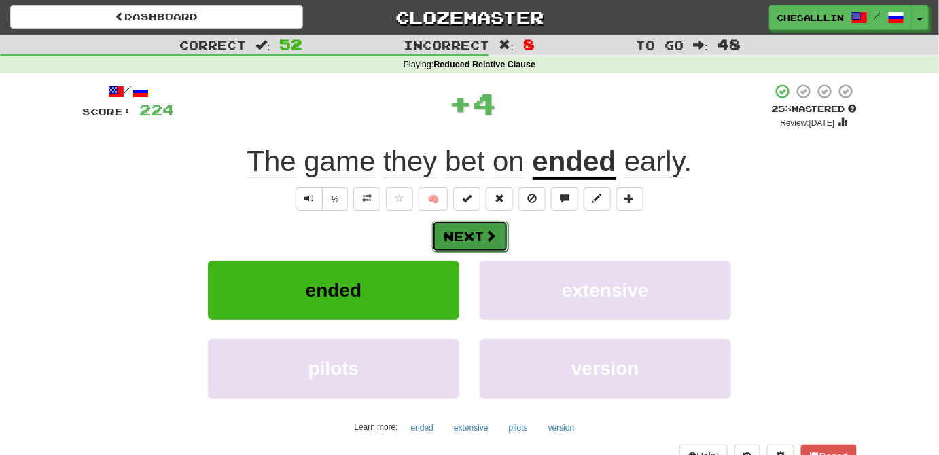
click at [457, 235] on button "Next" at bounding box center [470, 236] width 76 height 31
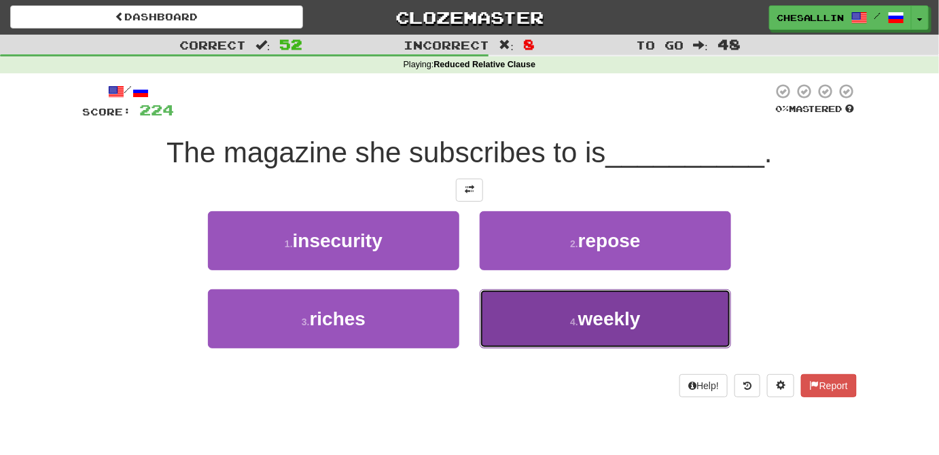
click at [584, 306] on button "4 . weekly" at bounding box center [605, 318] width 251 height 59
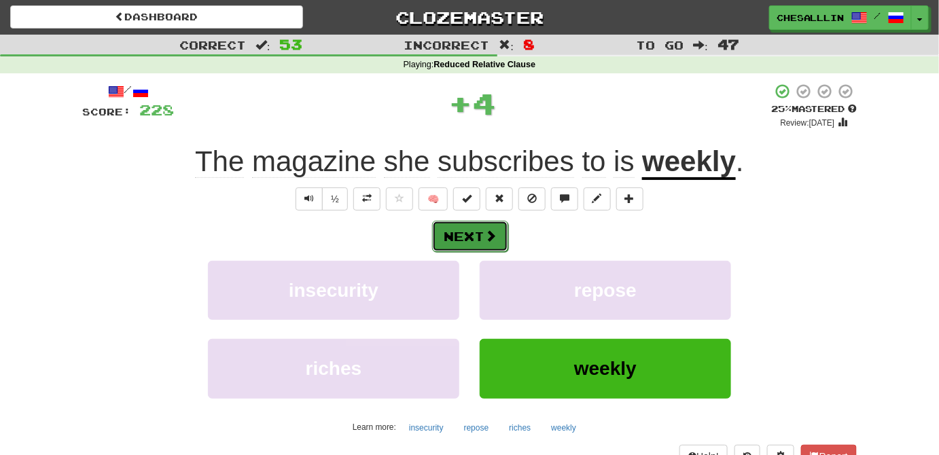
click at [462, 230] on button "Next" at bounding box center [470, 236] width 76 height 31
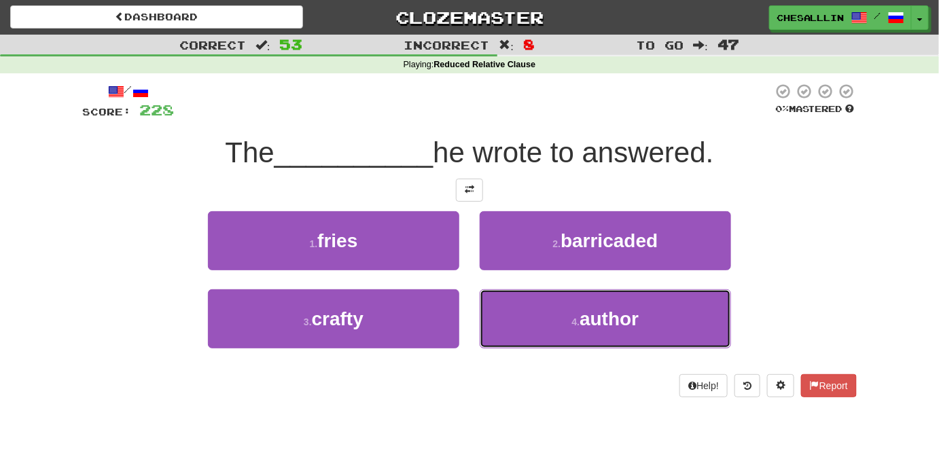
click at [645, 328] on button "4 . author" at bounding box center [605, 318] width 251 height 59
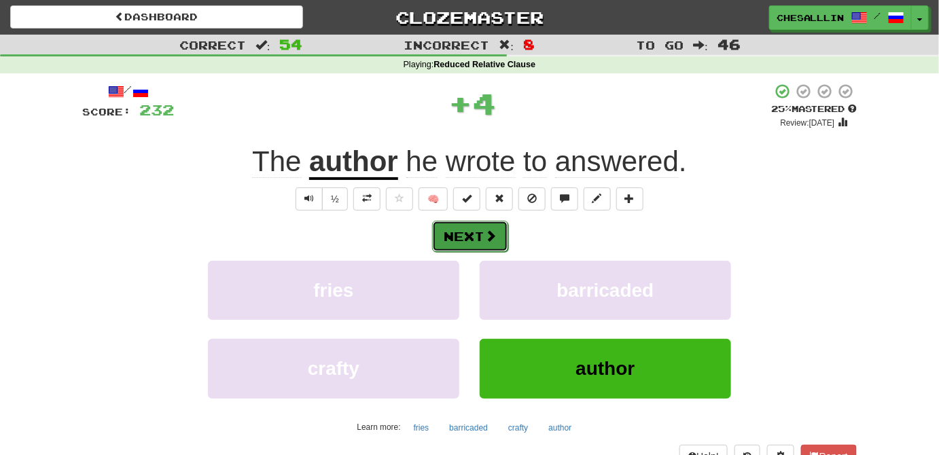
click at [495, 241] on span at bounding box center [490, 236] width 12 height 12
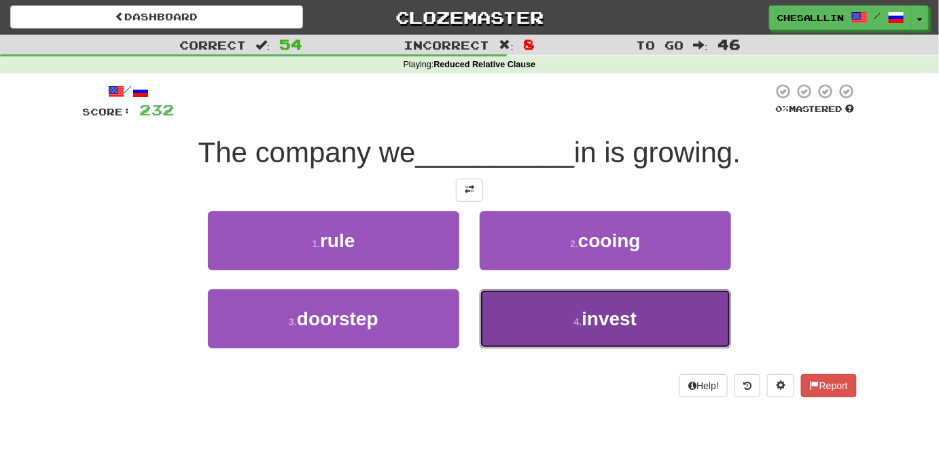
click at [637, 334] on button "4 . invest" at bounding box center [605, 318] width 251 height 59
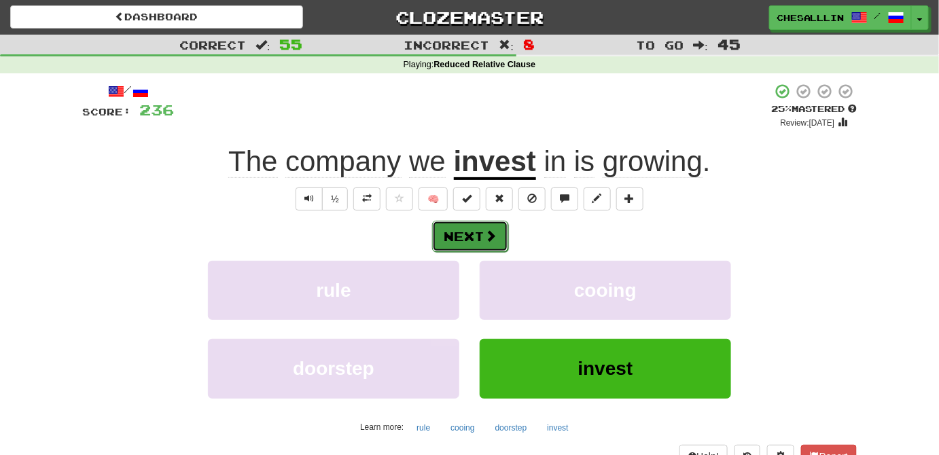
click at [447, 248] on button "Next" at bounding box center [470, 236] width 76 height 31
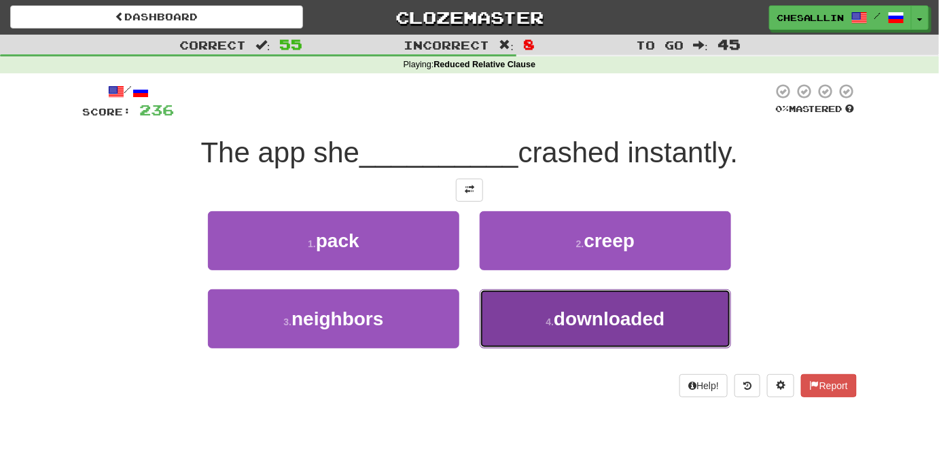
click at [669, 336] on button "4 . downloaded" at bounding box center [605, 318] width 251 height 59
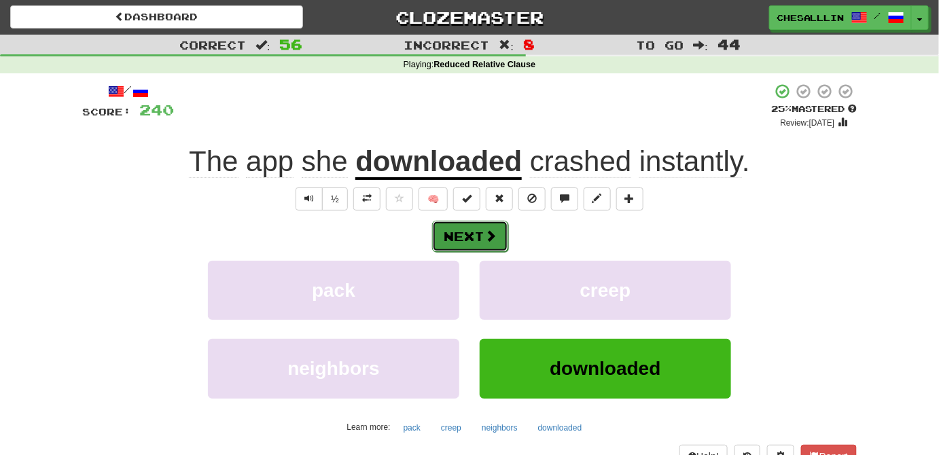
click at [458, 232] on button "Next" at bounding box center [470, 236] width 76 height 31
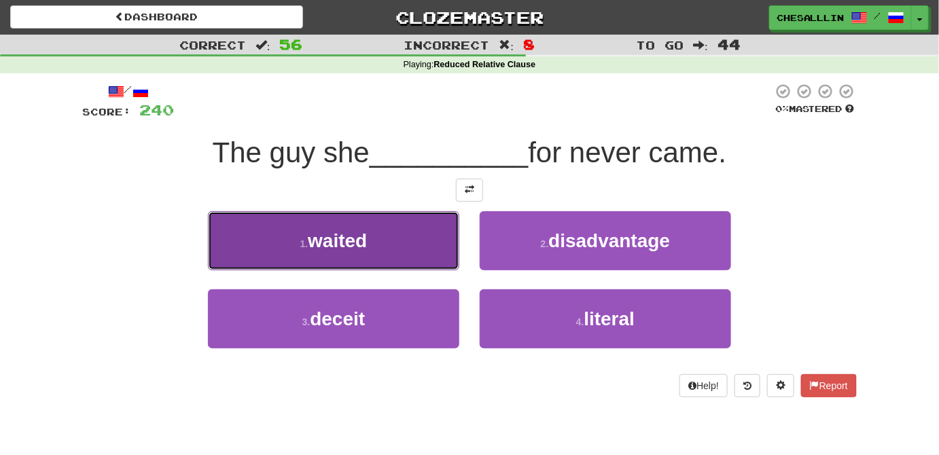
click at [419, 253] on button "1 . waited" at bounding box center [333, 240] width 251 height 59
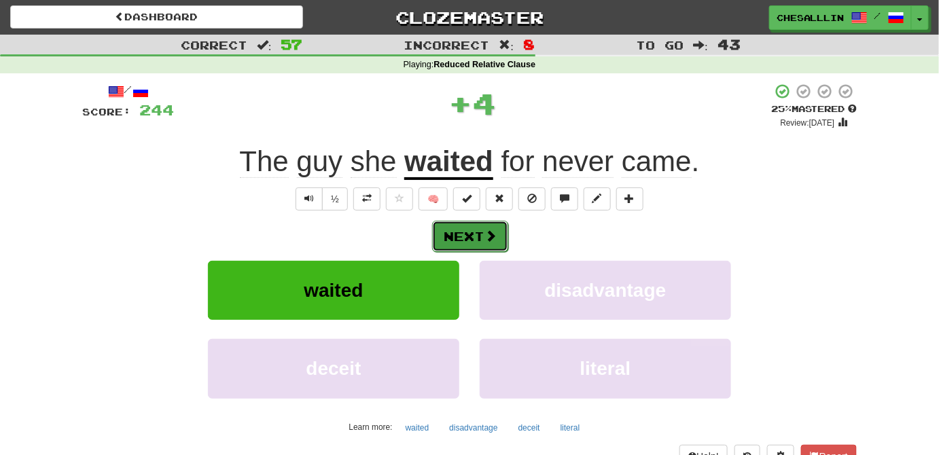
click at [484, 236] on span at bounding box center [490, 236] width 12 height 12
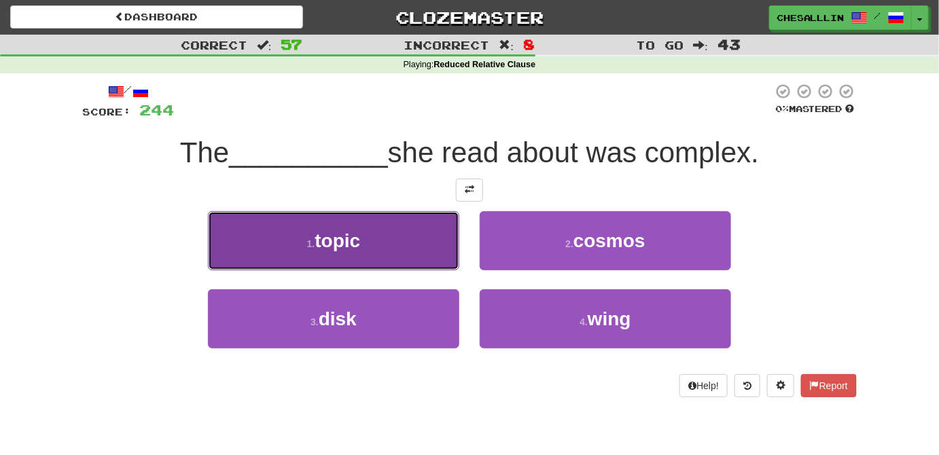
click at [424, 218] on button "1 . topic" at bounding box center [333, 240] width 251 height 59
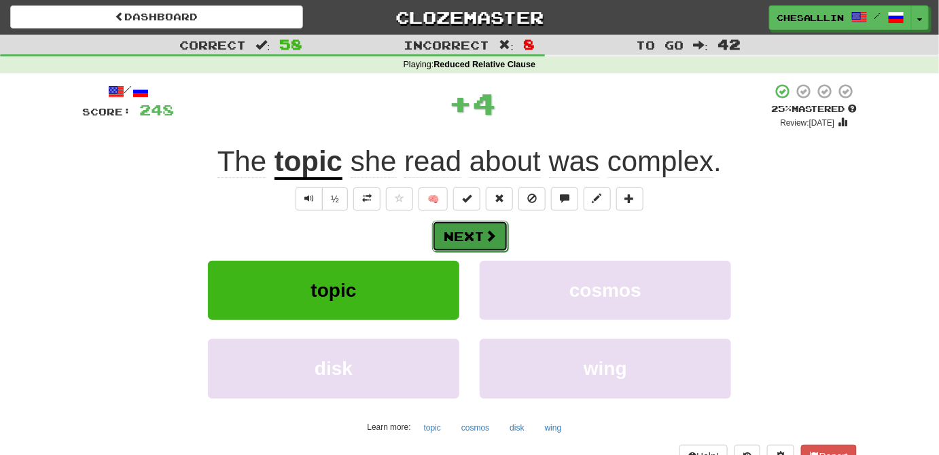
click at [457, 225] on button "Next" at bounding box center [470, 236] width 76 height 31
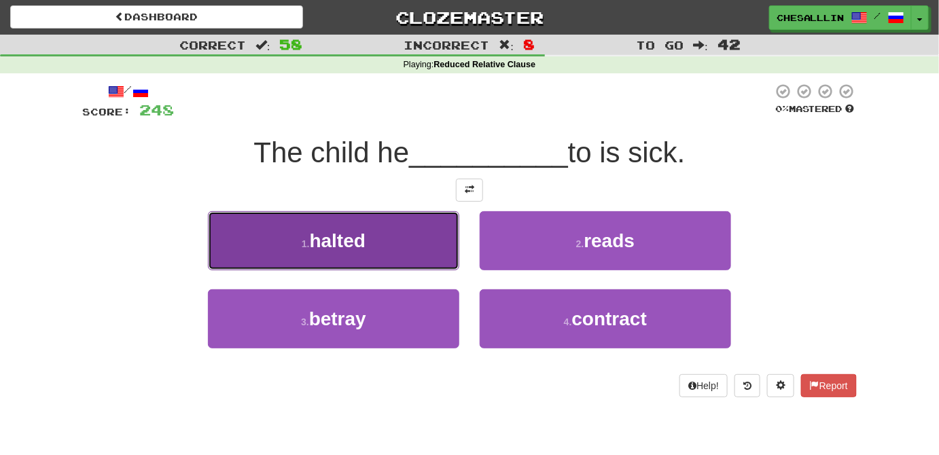
click at [443, 232] on button "1 . halted" at bounding box center [333, 240] width 251 height 59
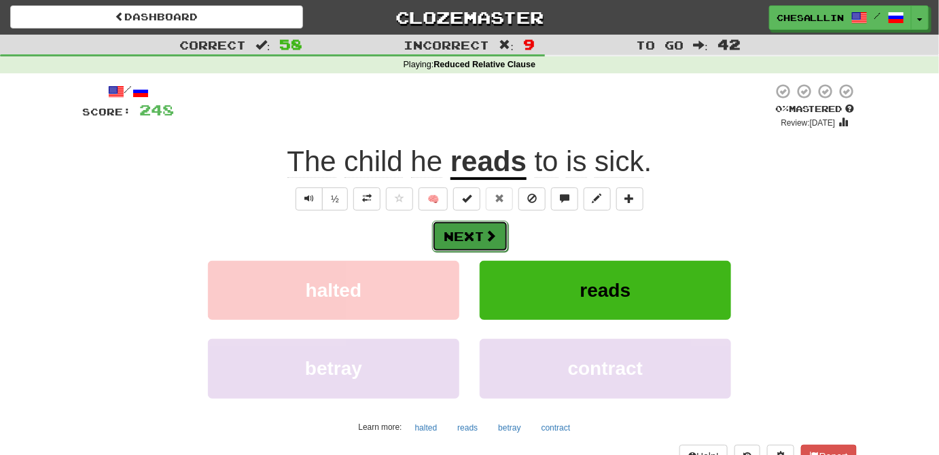
click at [477, 236] on button "Next" at bounding box center [470, 236] width 76 height 31
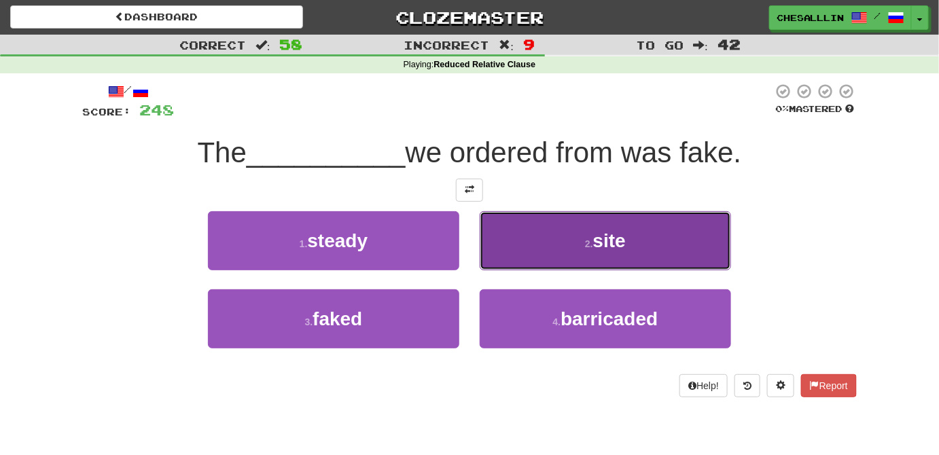
click at [493, 239] on button "2 . site" at bounding box center [605, 240] width 251 height 59
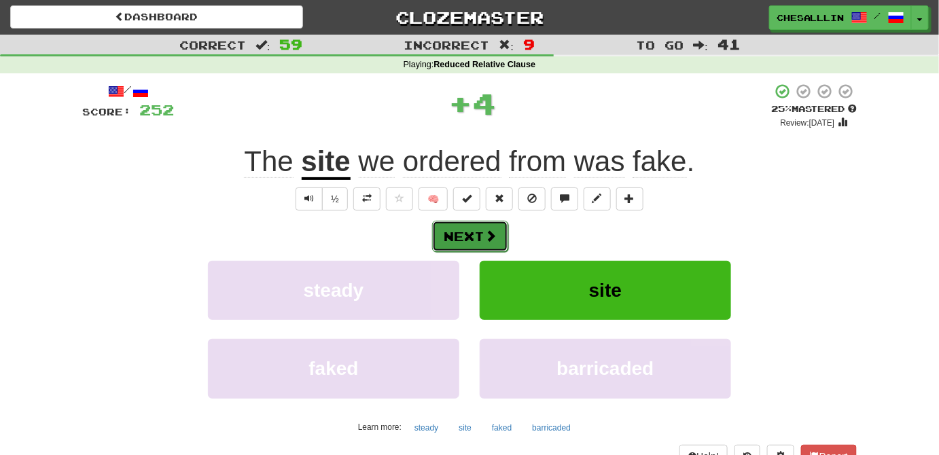
click at [475, 238] on button "Next" at bounding box center [470, 236] width 76 height 31
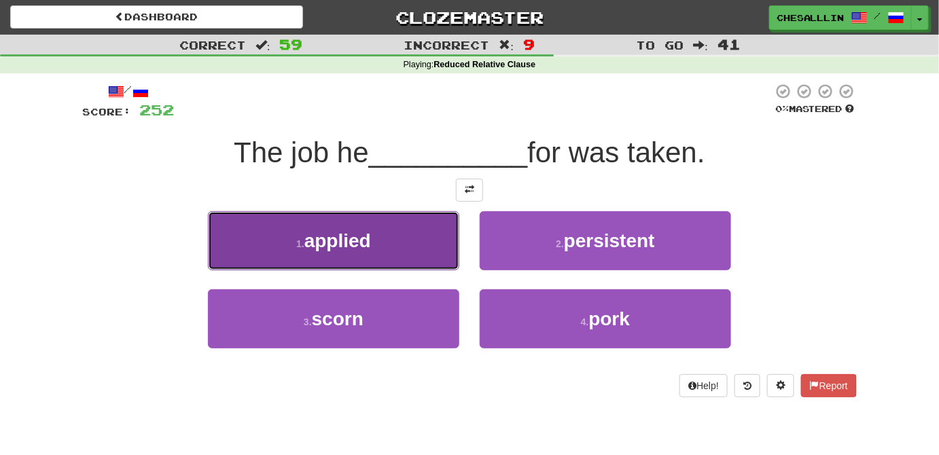
click at [354, 264] on button "1 . applied" at bounding box center [333, 240] width 251 height 59
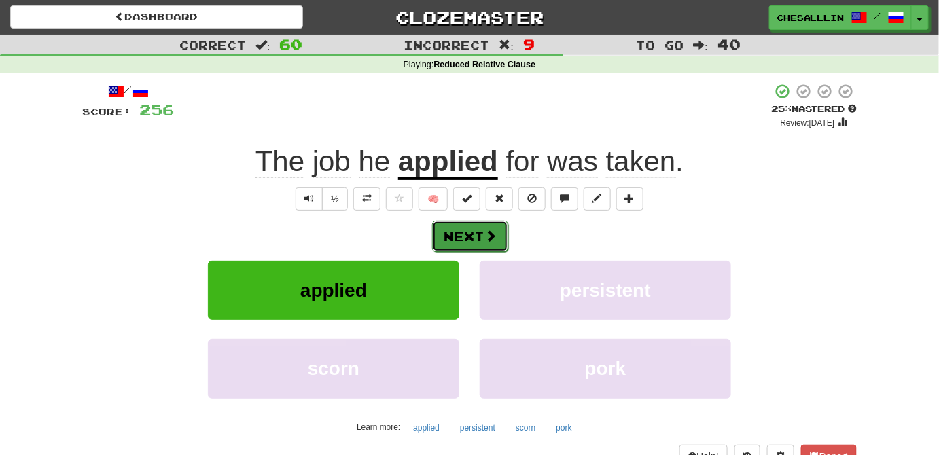
click at [473, 224] on button "Next" at bounding box center [470, 236] width 76 height 31
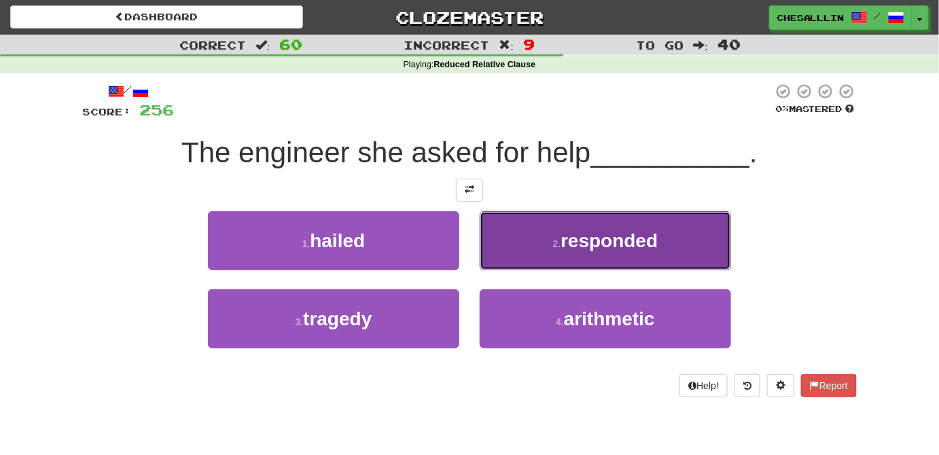
click at [496, 236] on button "2 . responded" at bounding box center [605, 240] width 251 height 59
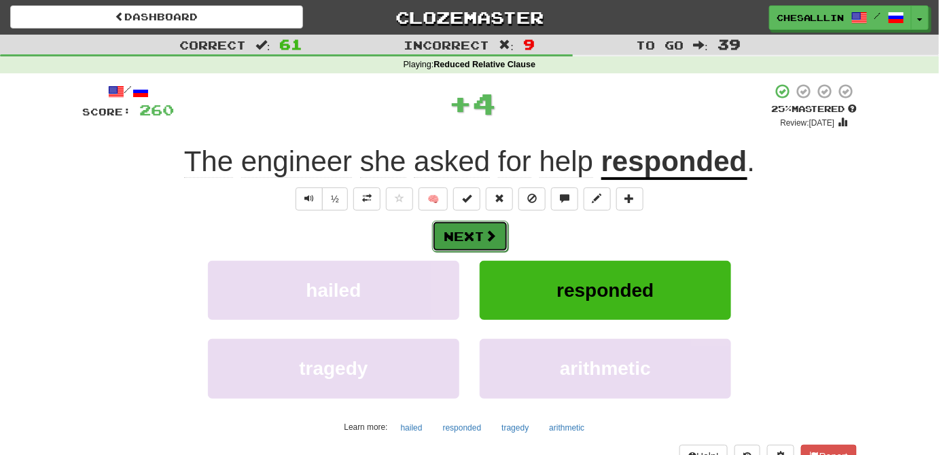
click at [485, 234] on span at bounding box center [490, 236] width 12 height 12
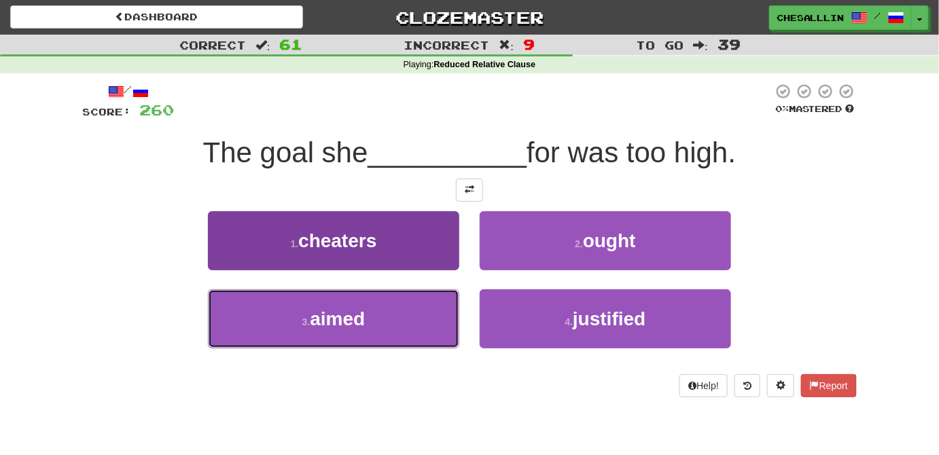
click at [391, 317] on button "3 . aimed" at bounding box center [333, 318] width 251 height 59
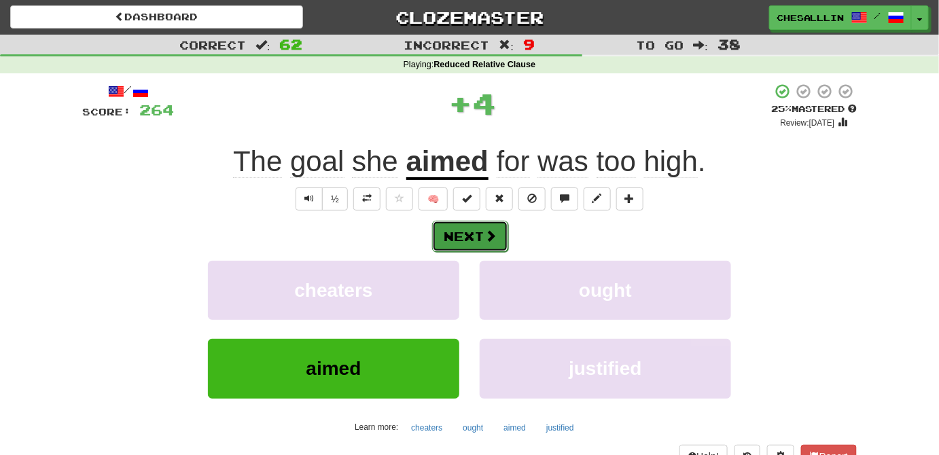
click at [497, 240] on button "Next" at bounding box center [470, 236] width 76 height 31
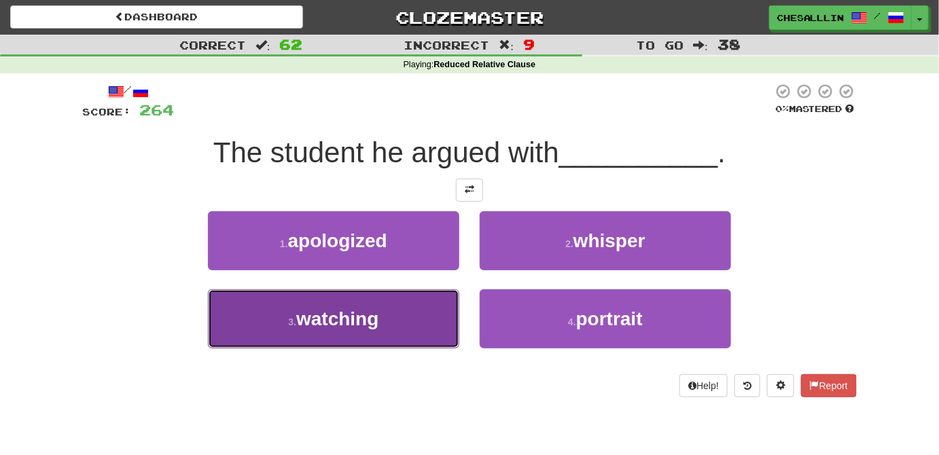
click at [394, 334] on button "3 . watching" at bounding box center [333, 318] width 251 height 59
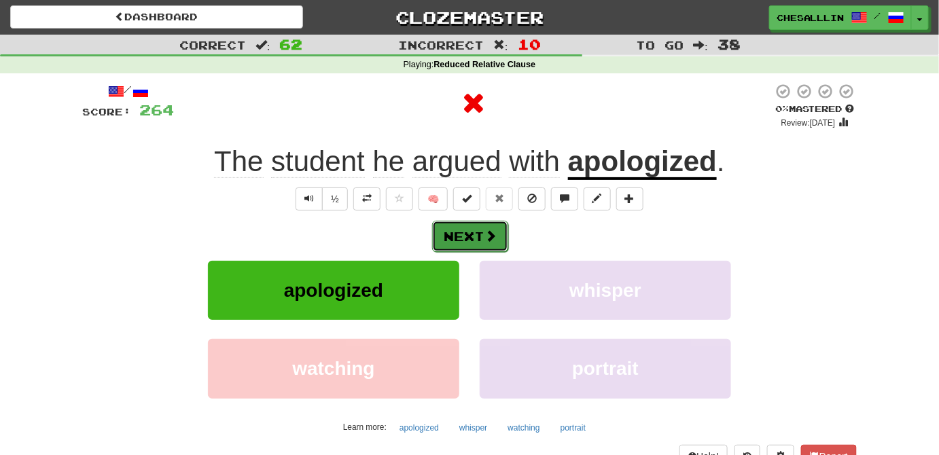
click at [457, 247] on button "Next" at bounding box center [470, 236] width 76 height 31
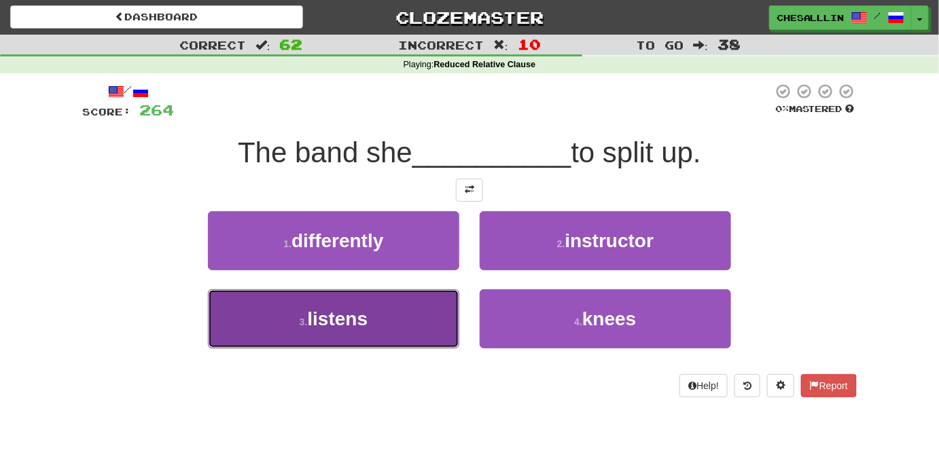
click at [403, 320] on button "3 . listens" at bounding box center [333, 318] width 251 height 59
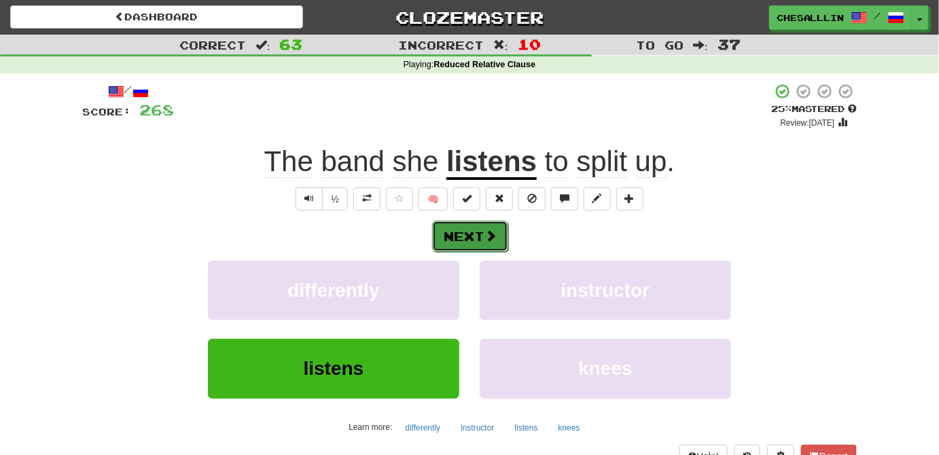
click at [463, 229] on button "Next" at bounding box center [470, 236] width 76 height 31
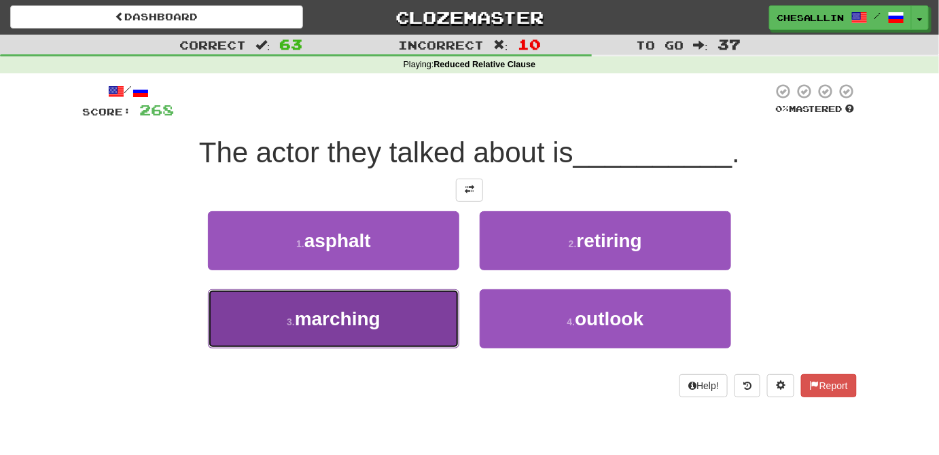
click at [344, 310] on span "marching" at bounding box center [338, 318] width 86 height 21
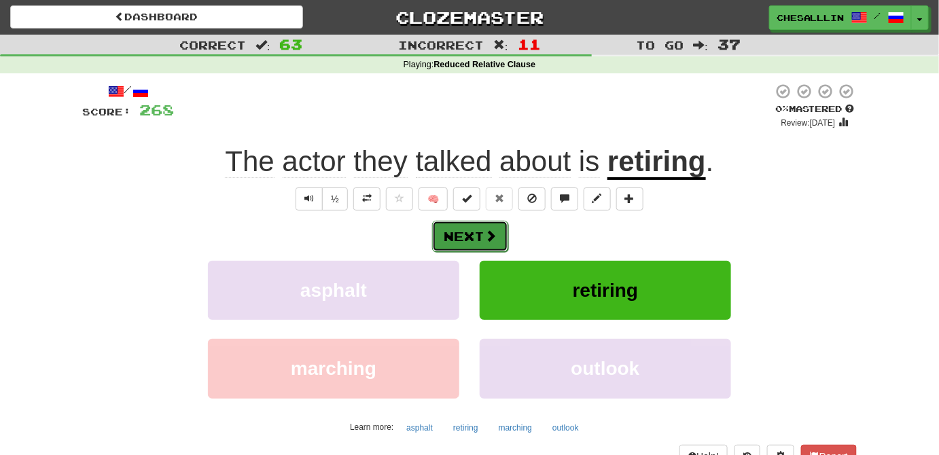
click at [489, 236] on span at bounding box center [490, 236] width 12 height 12
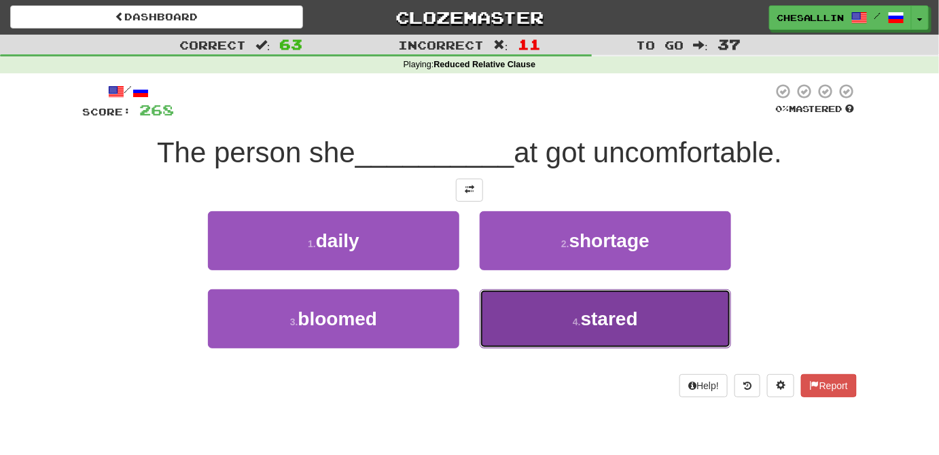
click at [544, 327] on button "4 . stared" at bounding box center [605, 318] width 251 height 59
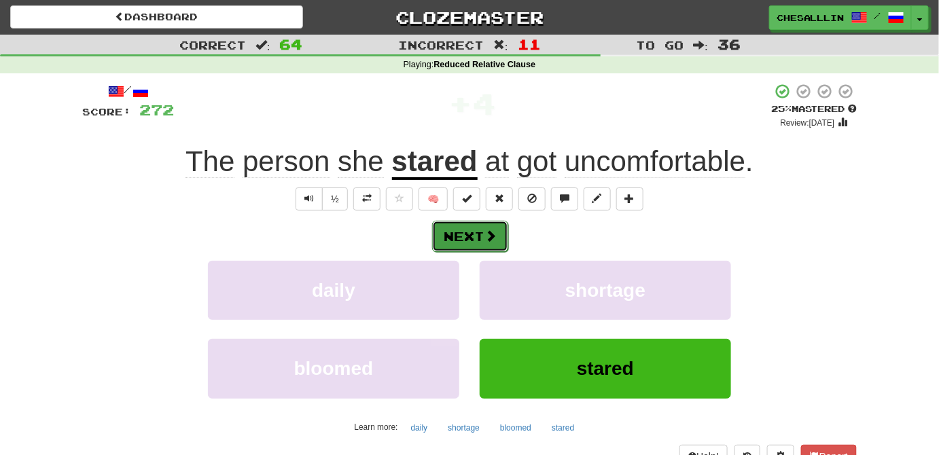
click at [463, 236] on button "Next" at bounding box center [470, 236] width 76 height 31
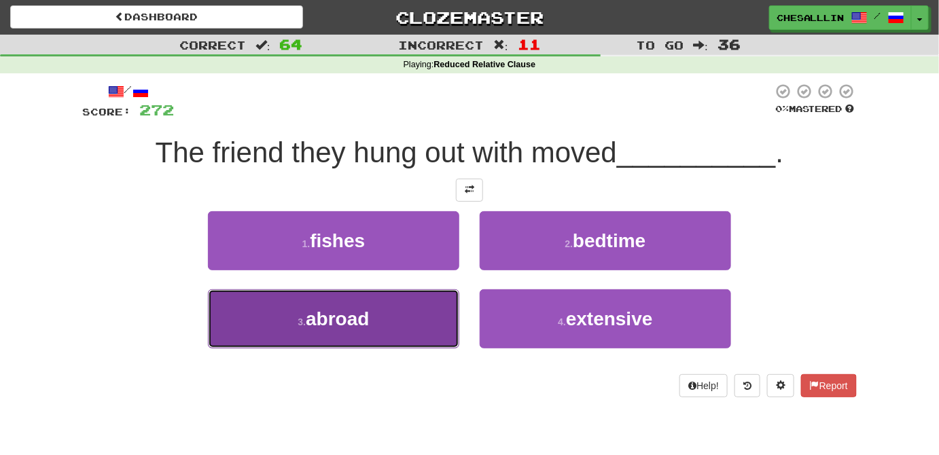
click at [414, 296] on button "3 . abroad" at bounding box center [333, 318] width 251 height 59
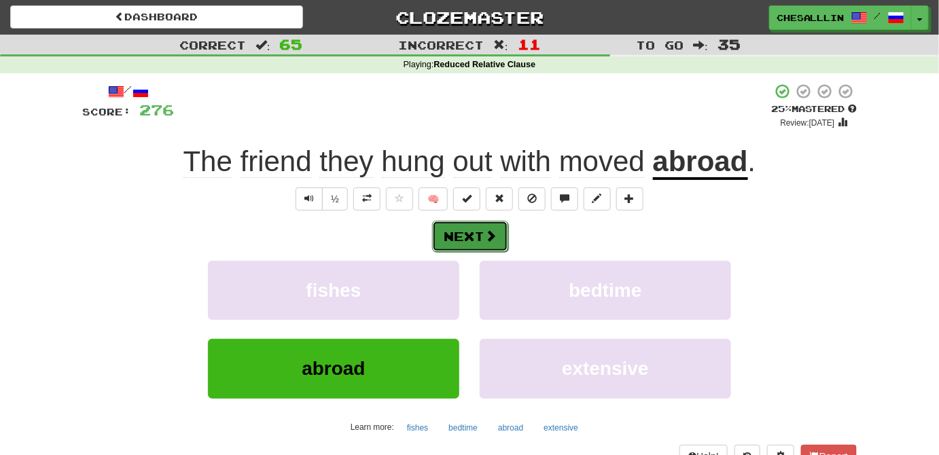
click at [467, 235] on button "Next" at bounding box center [470, 236] width 76 height 31
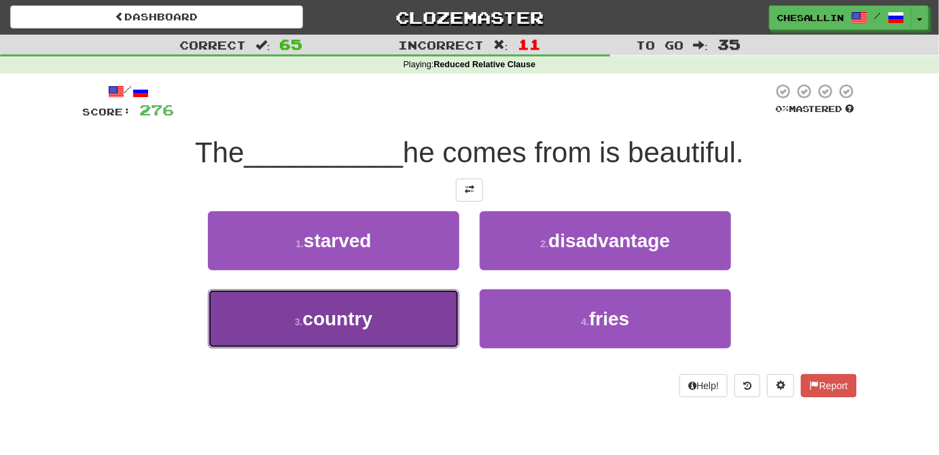
click at [402, 323] on button "3 . country" at bounding box center [333, 318] width 251 height 59
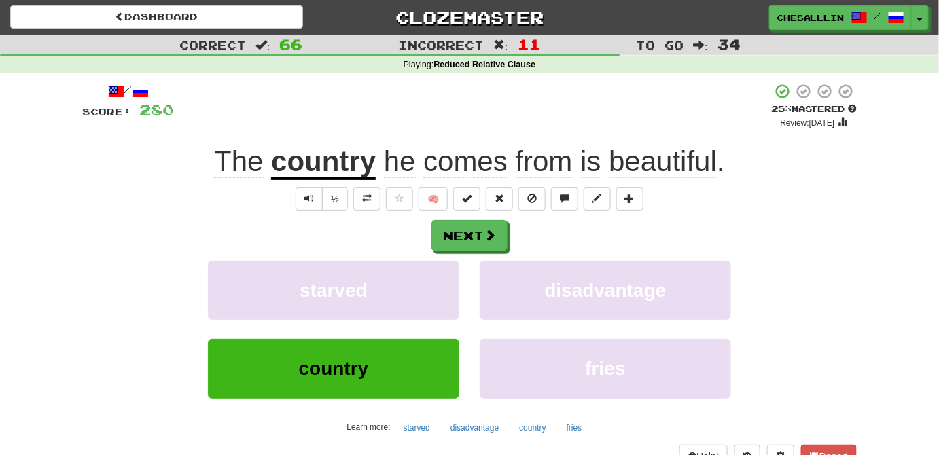
click at [453, 215] on div "/ Score: 280 + 4 25 % Mastered Review: 2025-08-18 The country he comes from is …" at bounding box center [469, 275] width 775 height 385
click at [454, 230] on button "Next" at bounding box center [470, 236] width 76 height 31
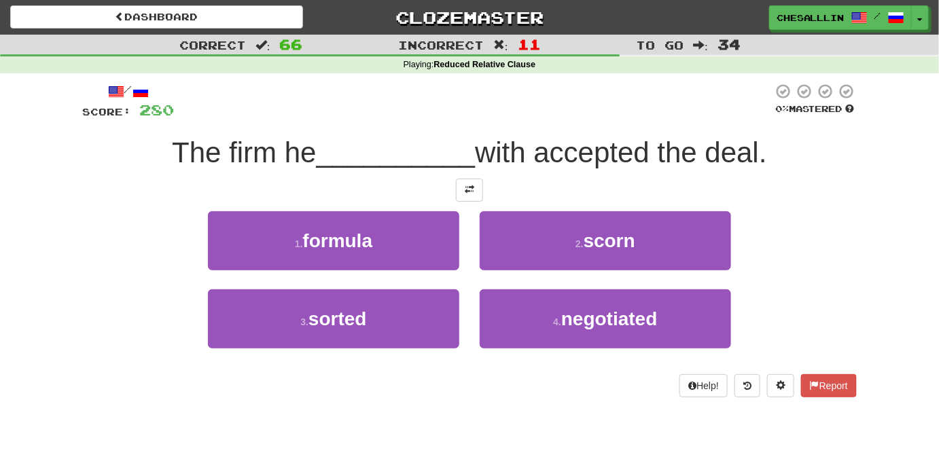
click at [478, 260] on div "2 . scorn" at bounding box center [605, 250] width 272 height 78
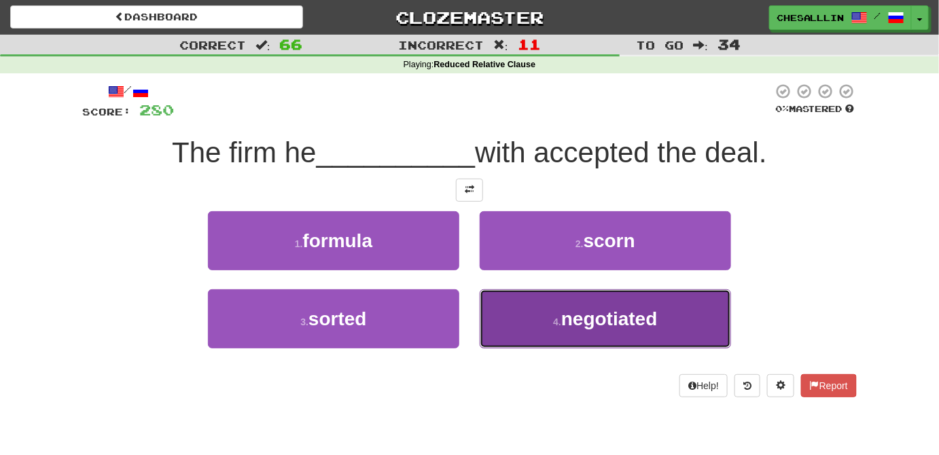
click at [547, 325] on button "4 . negotiated" at bounding box center [605, 318] width 251 height 59
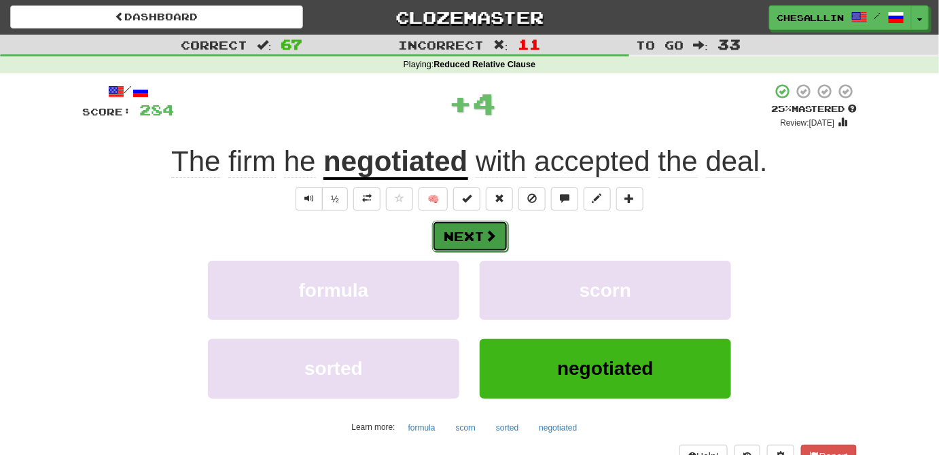
click at [455, 228] on button "Next" at bounding box center [470, 236] width 76 height 31
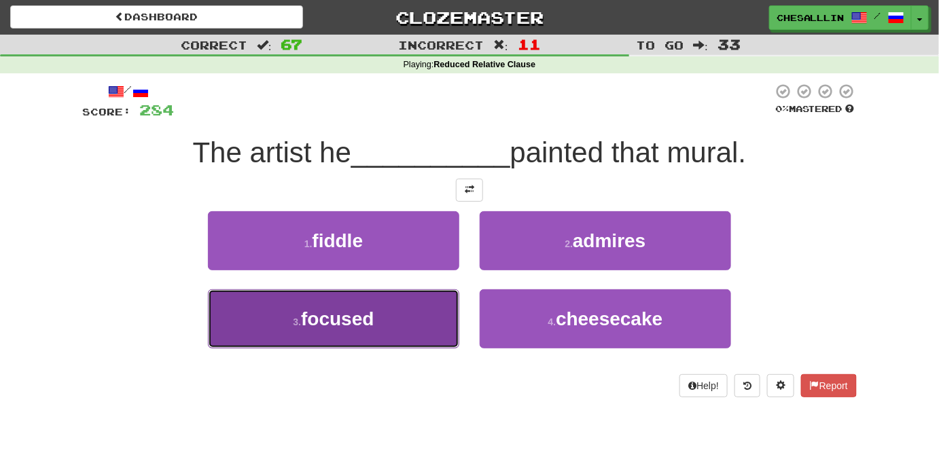
click at [393, 308] on button "3 . focused" at bounding box center [333, 318] width 251 height 59
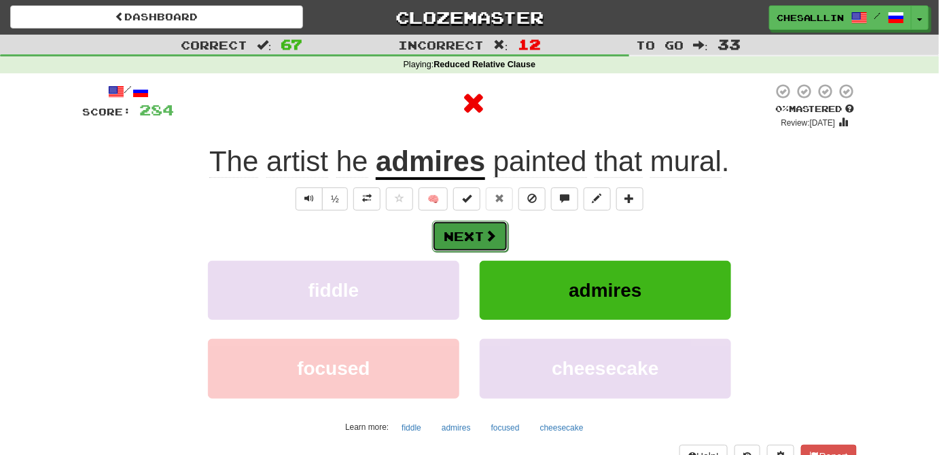
click at [465, 235] on button "Next" at bounding box center [470, 236] width 76 height 31
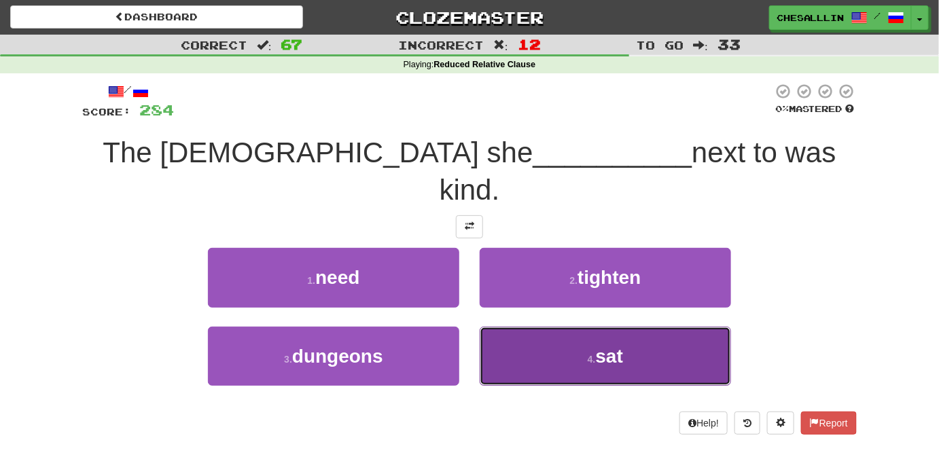
click at [601, 327] on button "4 . sat" at bounding box center [605, 356] width 251 height 59
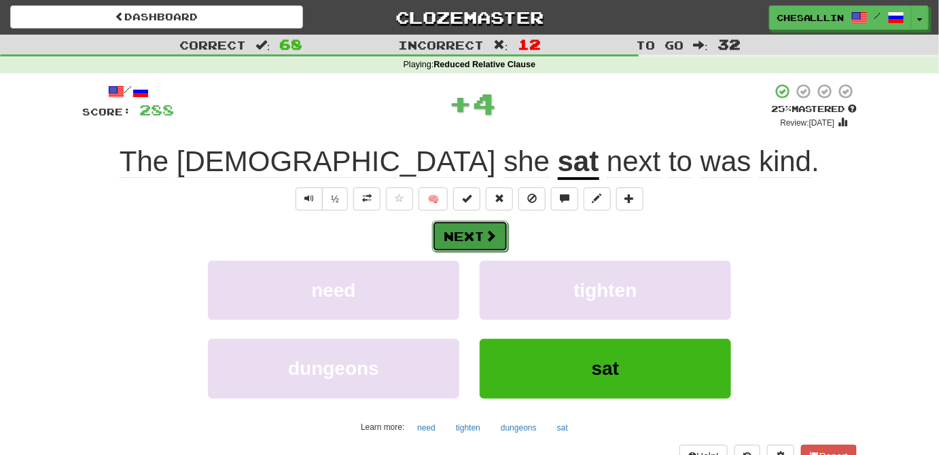
click at [491, 234] on span at bounding box center [490, 236] width 12 height 12
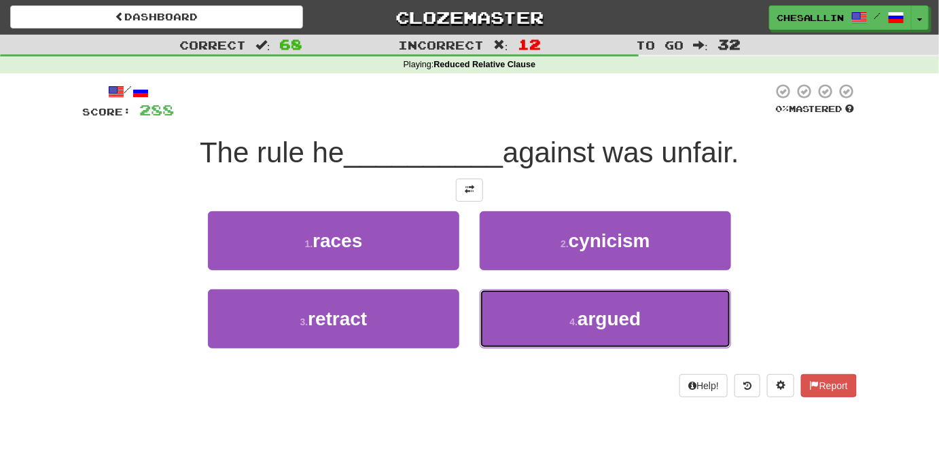
click at [647, 332] on button "4 . argued" at bounding box center [605, 318] width 251 height 59
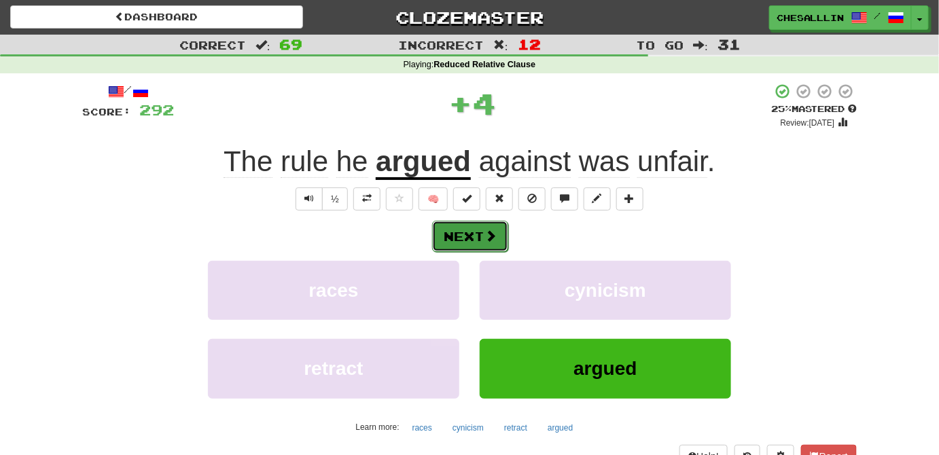
click at [493, 245] on button "Next" at bounding box center [470, 236] width 76 height 31
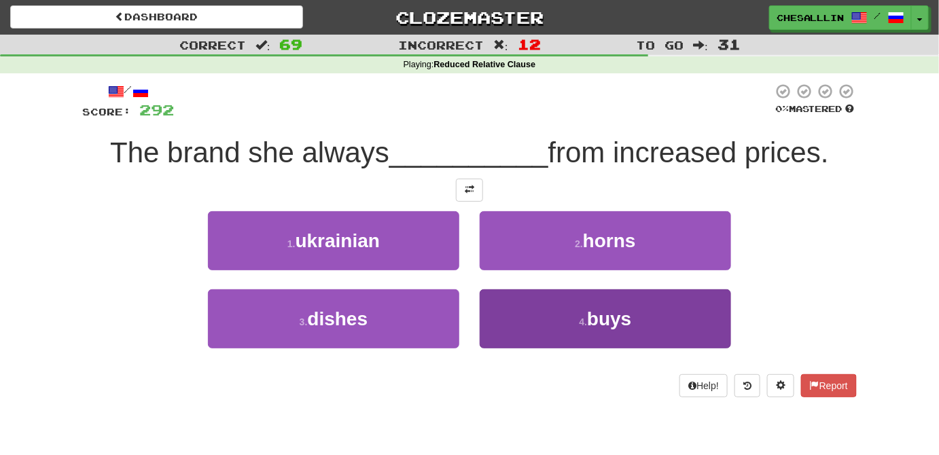
click at [590, 292] on div "1 . ukrainian 2 . horns 3 . dishes 4 . buys" at bounding box center [469, 289] width 795 height 157
click at [589, 304] on button "4 . buys" at bounding box center [605, 318] width 251 height 59
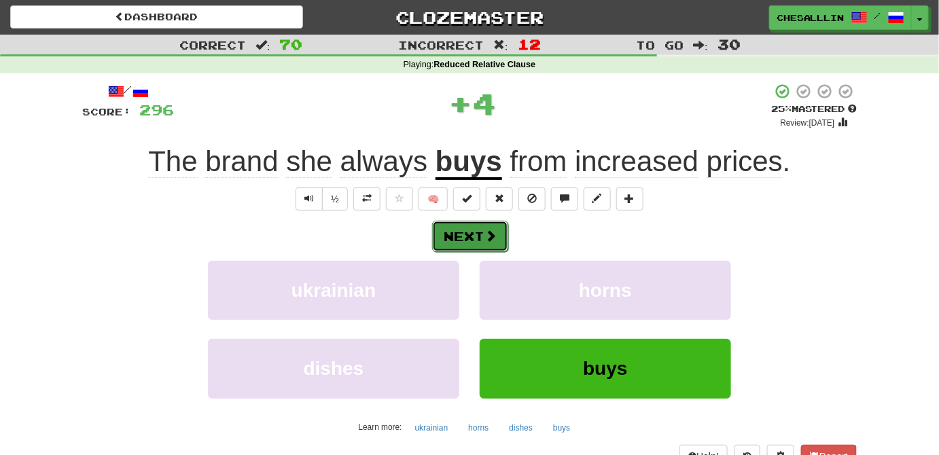
click at [482, 230] on button "Next" at bounding box center [470, 236] width 76 height 31
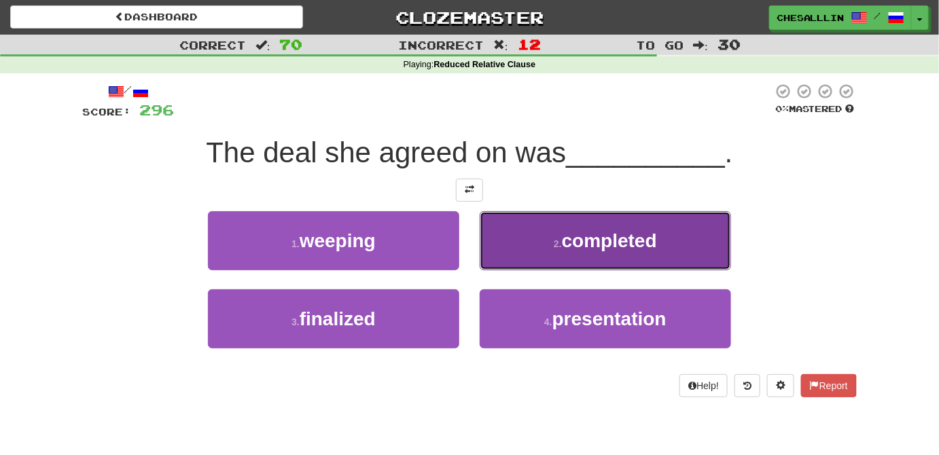
click at [561, 245] on small "2 ." at bounding box center [558, 243] width 8 height 11
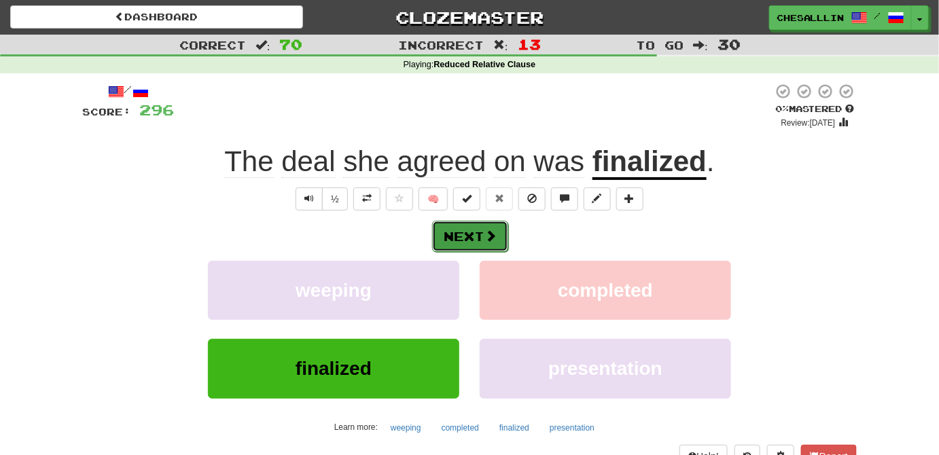
click at [490, 234] on span at bounding box center [490, 236] width 12 height 12
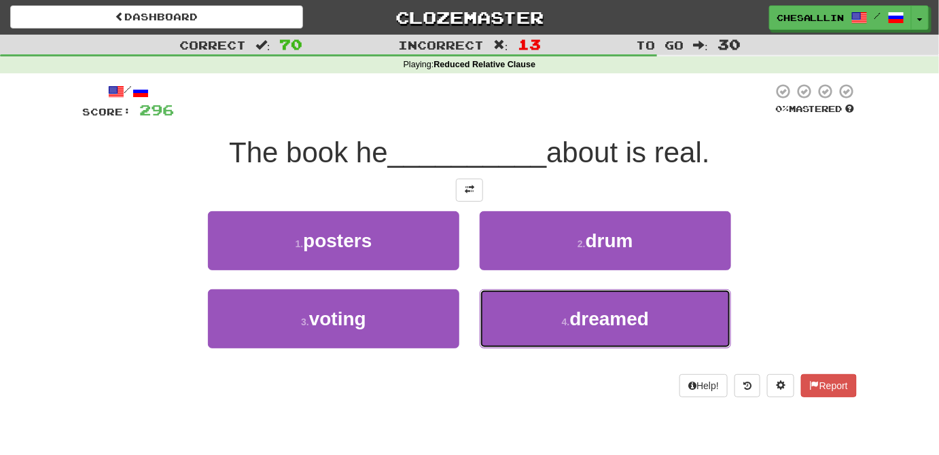
click at [690, 325] on button "4 . dreamed" at bounding box center [605, 318] width 251 height 59
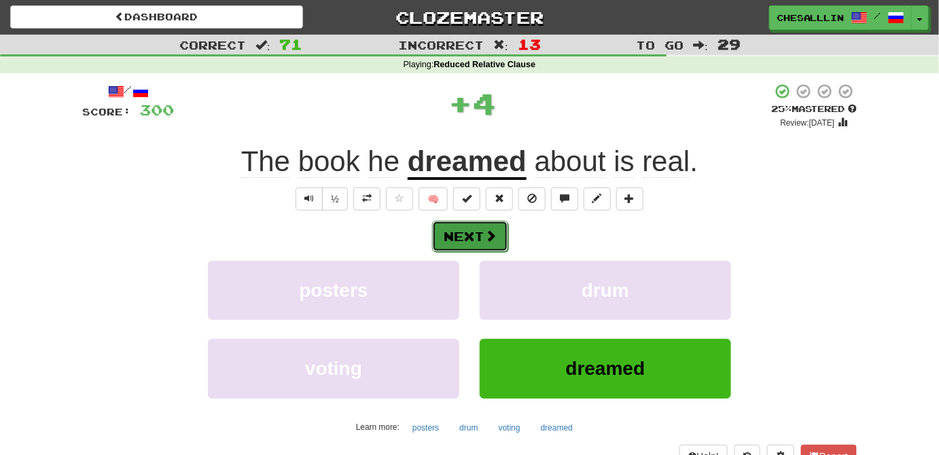
click at [507, 228] on button "Next" at bounding box center [470, 236] width 76 height 31
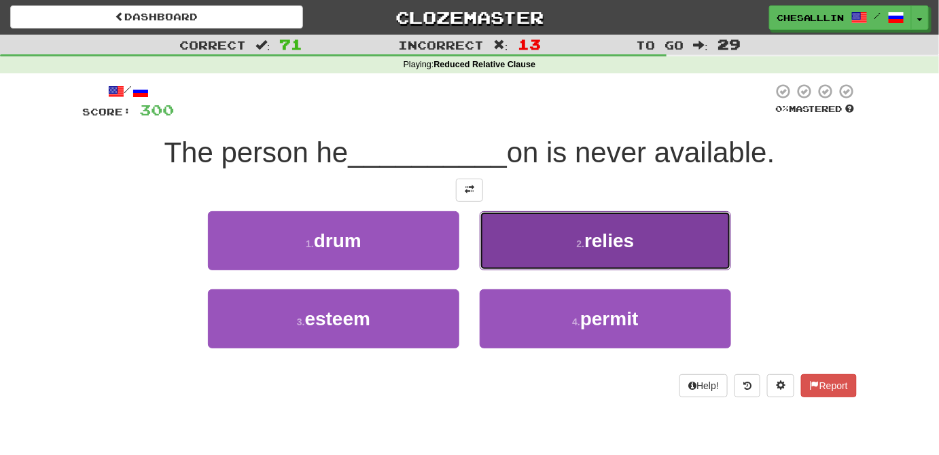
click at [633, 251] on button "2 . relies" at bounding box center [605, 240] width 251 height 59
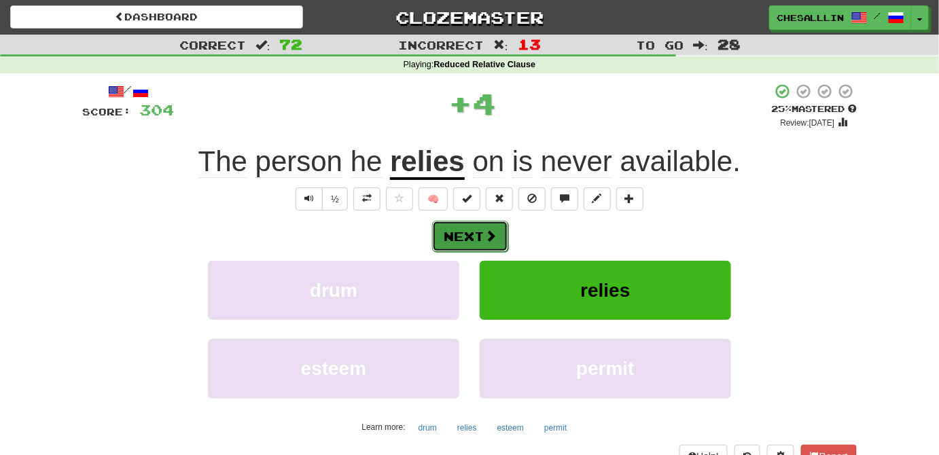
click at [451, 237] on button "Next" at bounding box center [470, 236] width 76 height 31
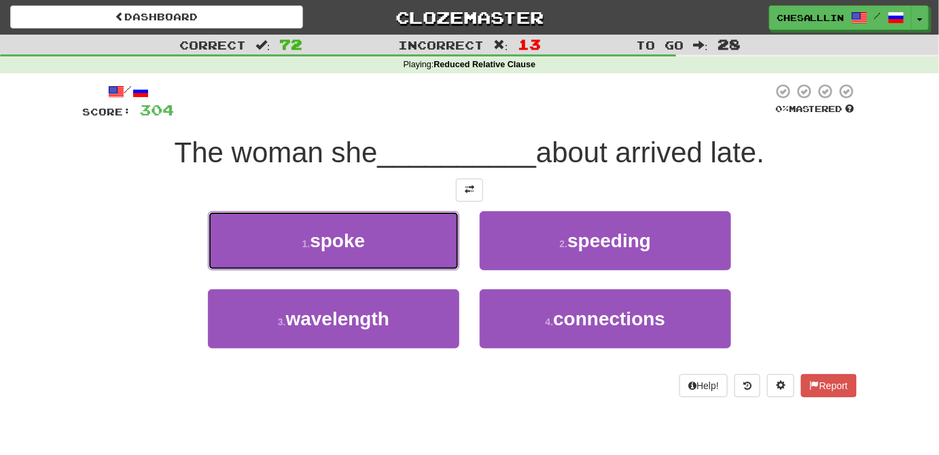
click at [451, 237] on button "1 . spoke" at bounding box center [333, 240] width 251 height 59
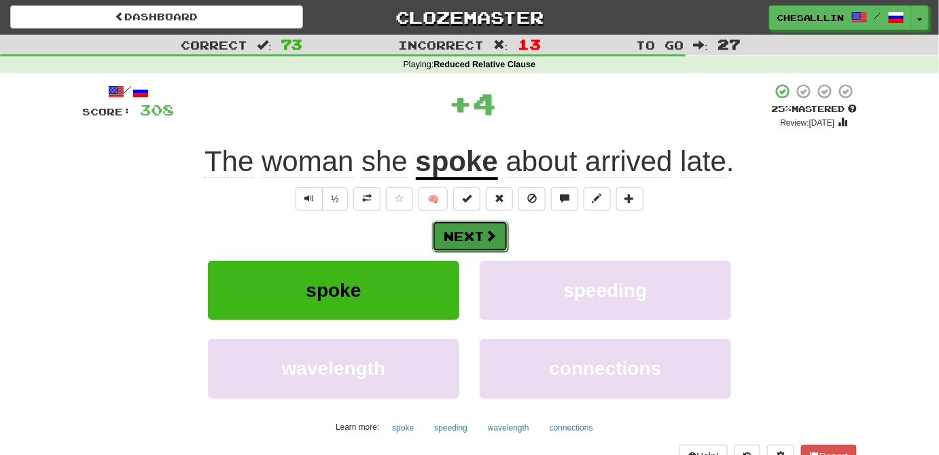
click at [451, 237] on button "Next" at bounding box center [470, 236] width 76 height 31
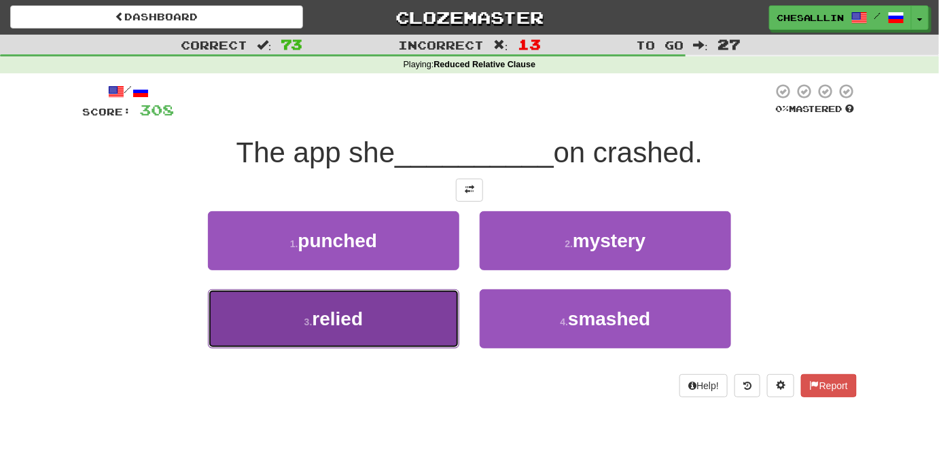
click at [420, 309] on button "3 . relied" at bounding box center [333, 318] width 251 height 59
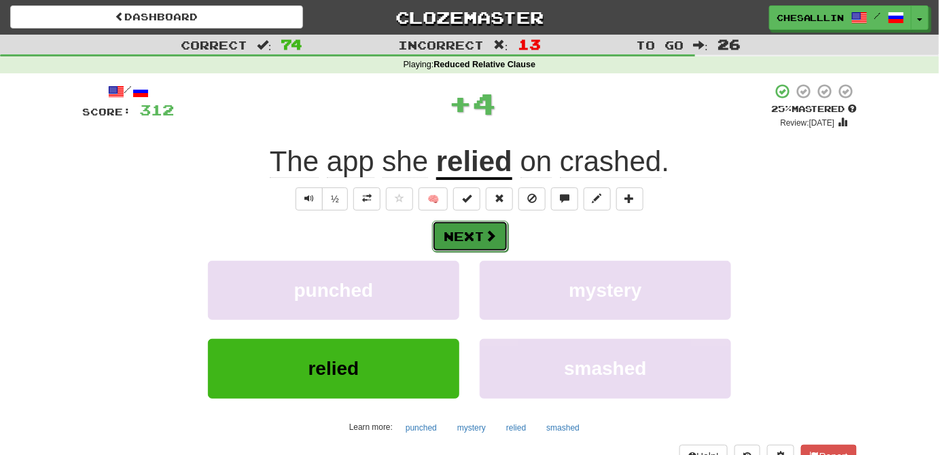
click at [465, 234] on button "Next" at bounding box center [470, 236] width 76 height 31
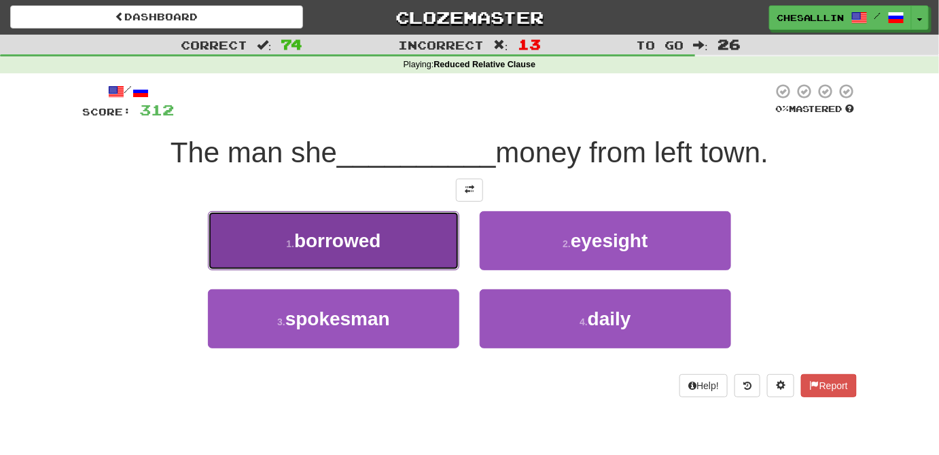
click at [353, 230] on span "borrowed" at bounding box center [337, 240] width 87 height 21
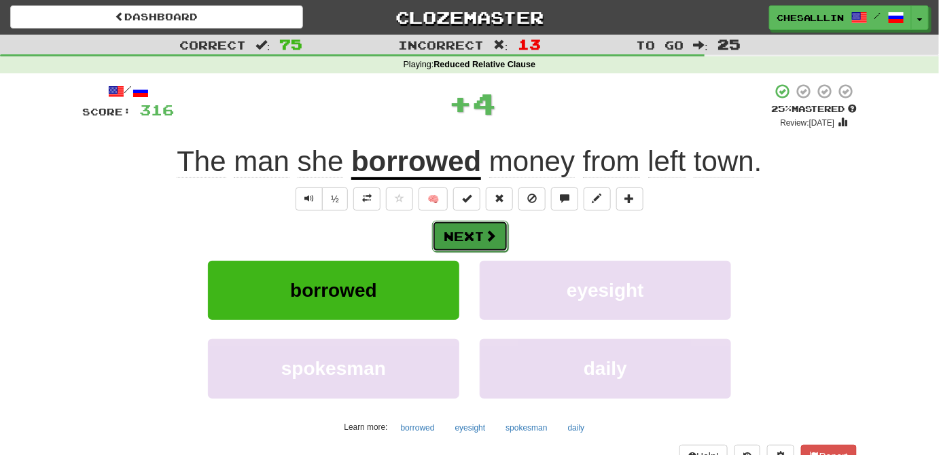
click at [484, 236] on button "Next" at bounding box center [470, 236] width 76 height 31
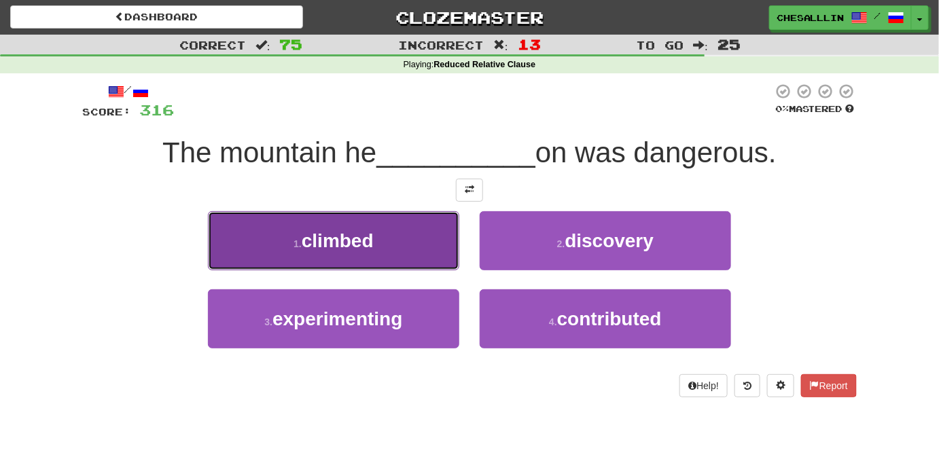
click at [392, 239] on button "1 . climbed" at bounding box center [333, 240] width 251 height 59
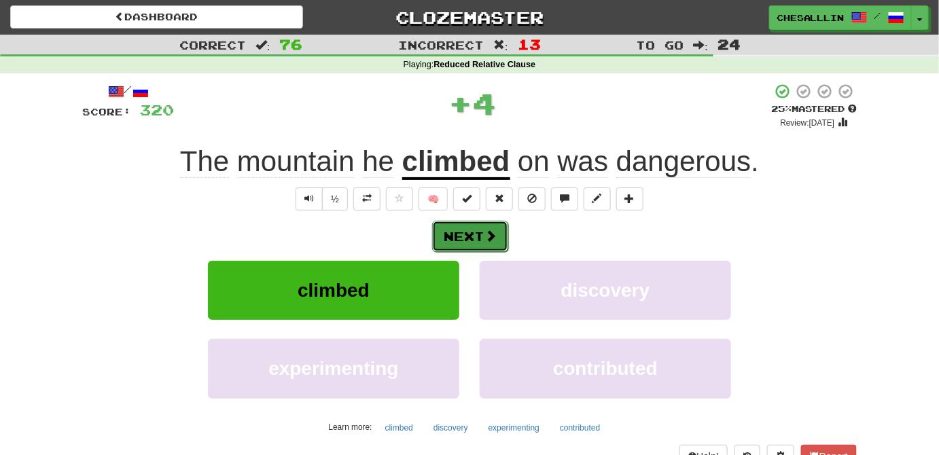
click at [483, 239] on button "Next" at bounding box center [470, 236] width 76 height 31
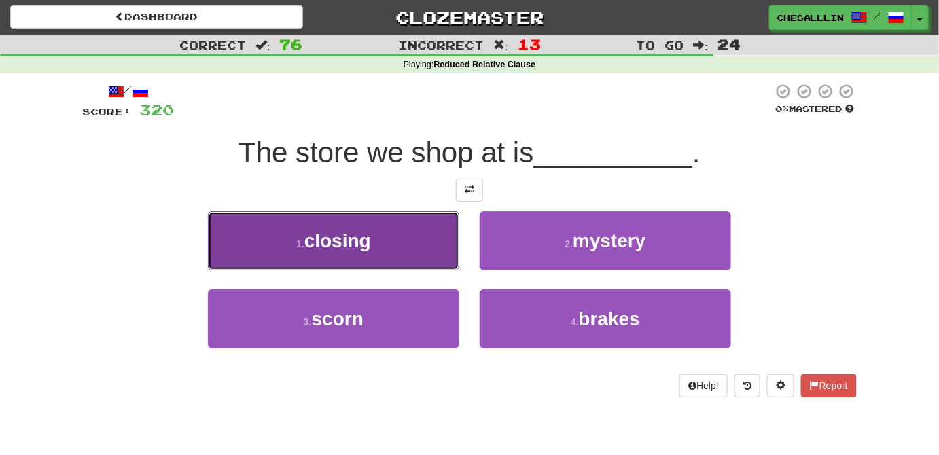
click at [417, 235] on button "1 . closing" at bounding box center [333, 240] width 251 height 59
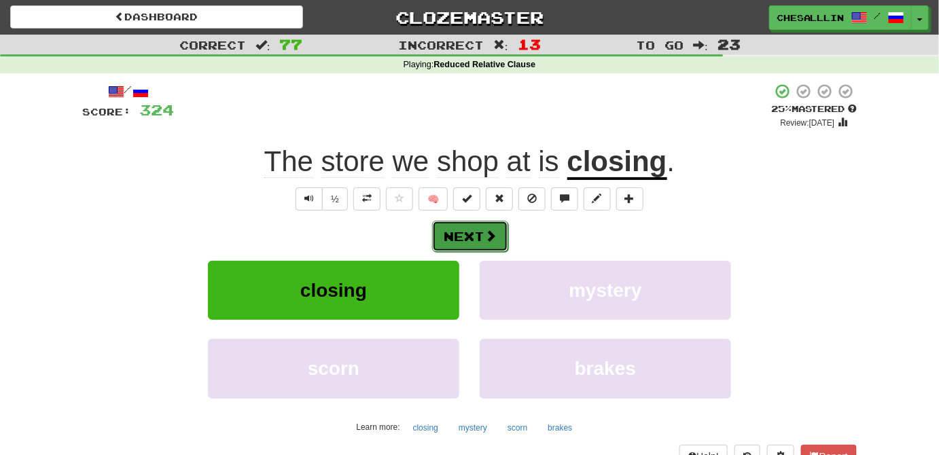
click at [467, 235] on button "Next" at bounding box center [470, 236] width 76 height 31
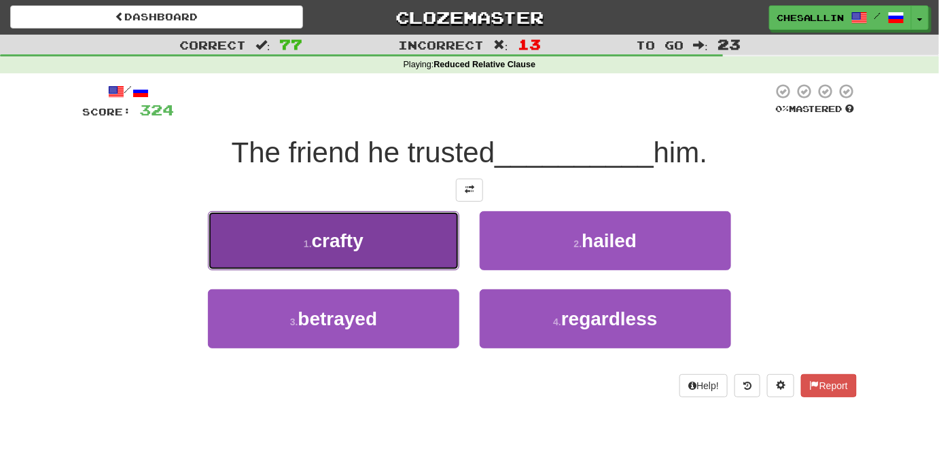
click at [447, 269] on button "1 . crafty" at bounding box center [333, 240] width 251 height 59
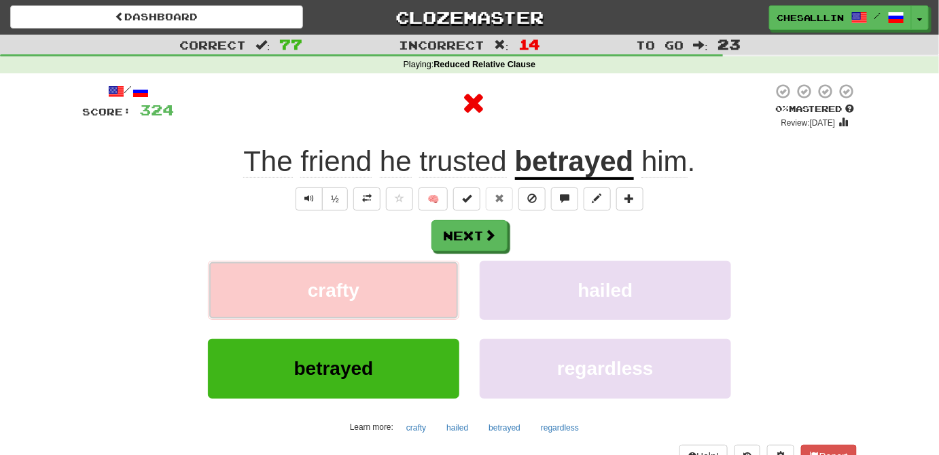
drag, startPoint x: 440, startPoint y: 290, endPoint x: 438, endPoint y: 298, distance: 7.7
click at [438, 298] on button "crafty" at bounding box center [333, 290] width 251 height 59
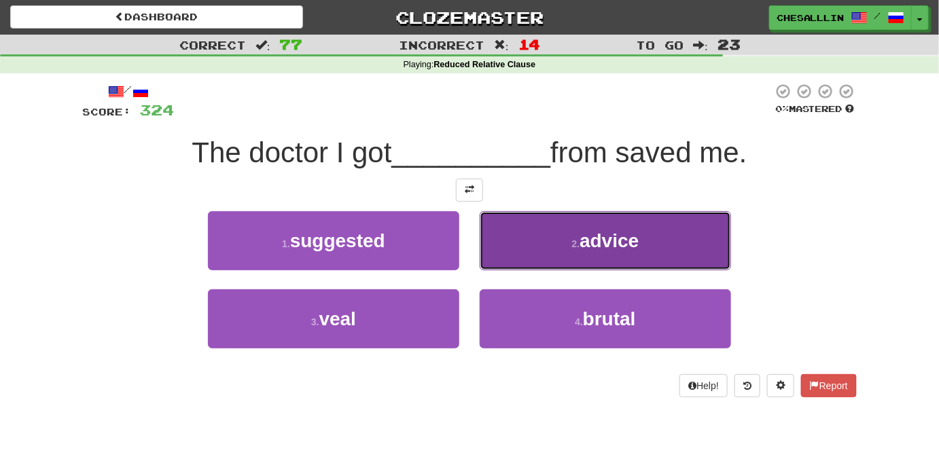
click at [565, 246] on button "2 . advice" at bounding box center [605, 240] width 251 height 59
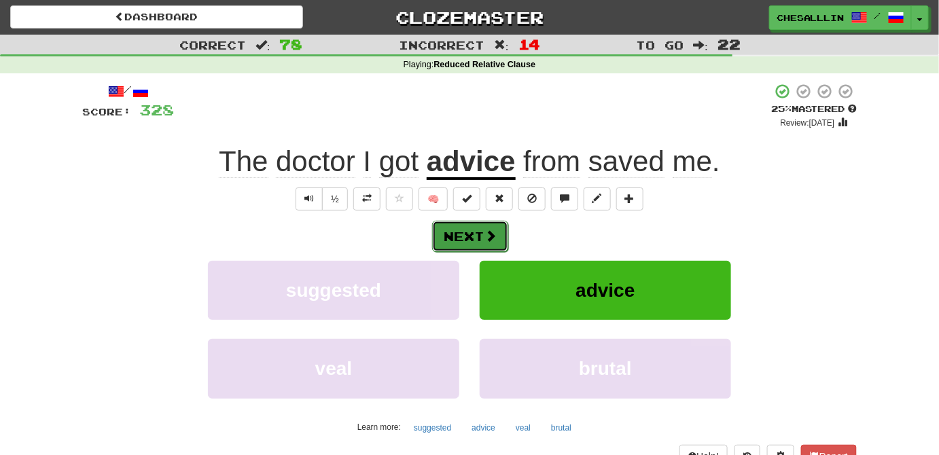
click at [482, 236] on button "Next" at bounding box center [470, 236] width 76 height 31
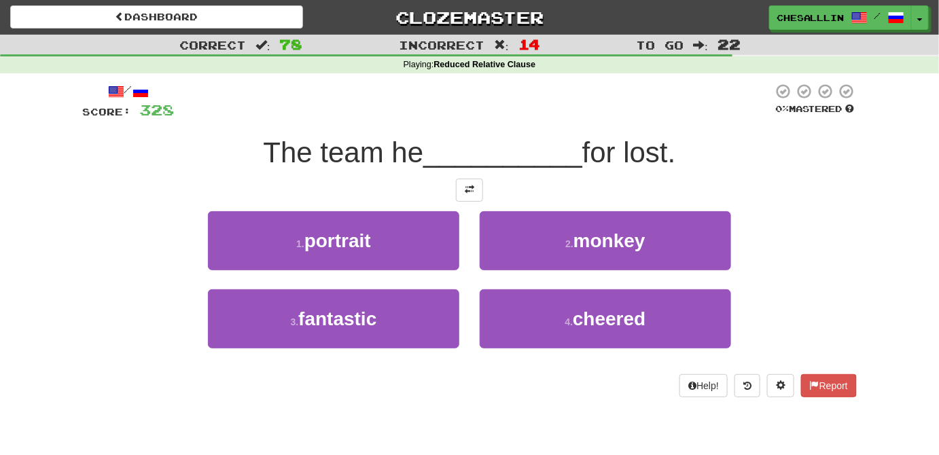
click at [599, 363] on div "4 . cheered" at bounding box center [605, 328] width 272 height 78
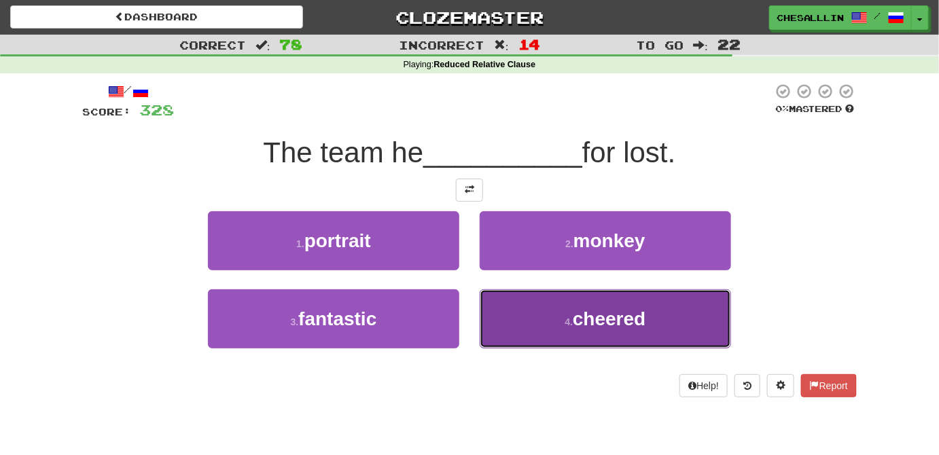
click at [588, 317] on span "cheered" at bounding box center [609, 318] width 73 height 21
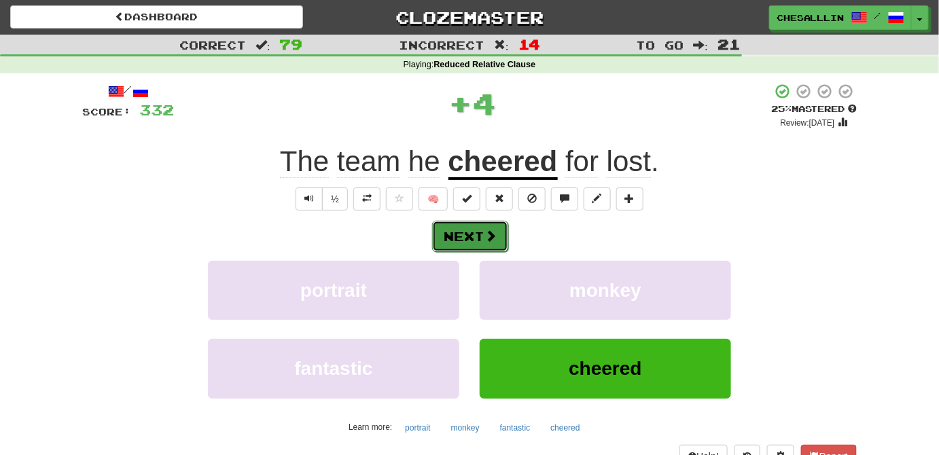
drag, startPoint x: 442, startPoint y: 219, endPoint x: 448, endPoint y: 223, distance: 7.0
click at [448, 223] on button "Next" at bounding box center [470, 236] width 76 height 31
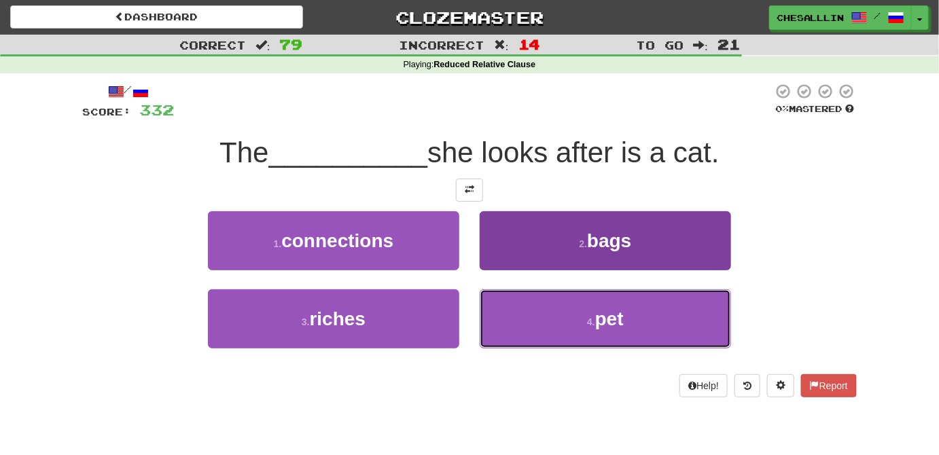
click at [512, 316] on button "4 . pet" at bounding box center [605, 318] width 251 height 59
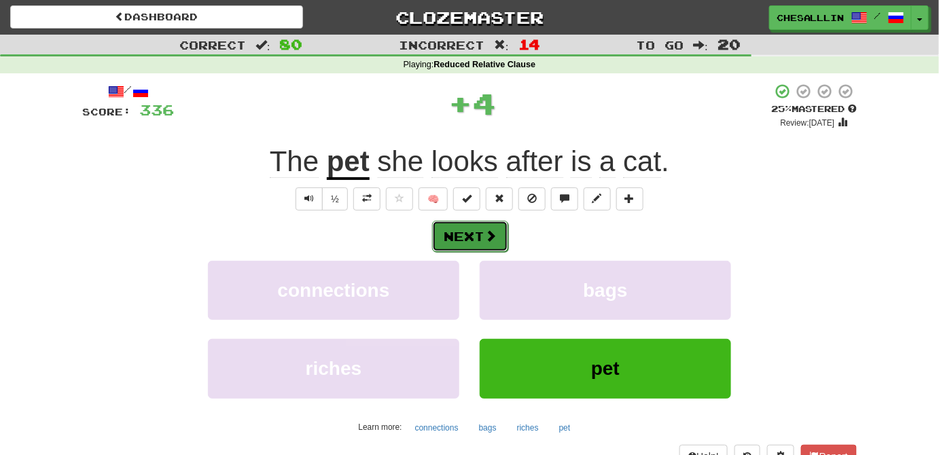
click at [473, 230] on button "Next" at bounding box center [470, 236] width 76 height 31
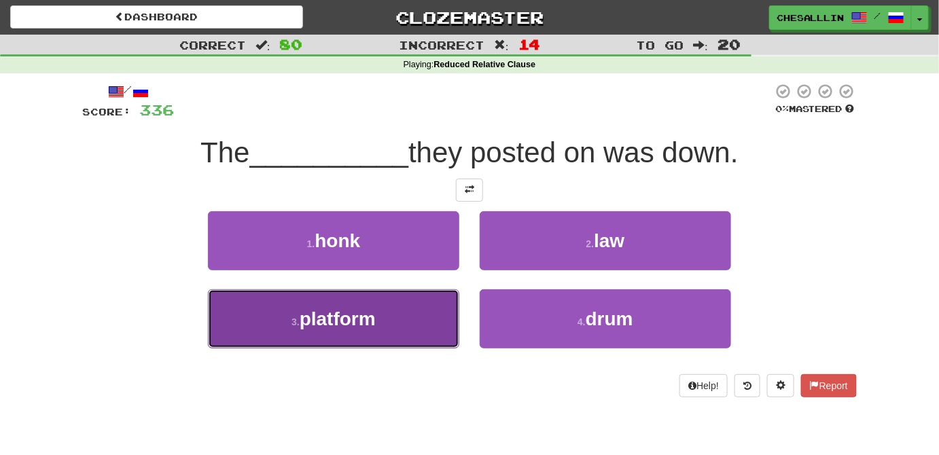
click at [411, 313] on button "3 . platform" at bounding box center [333, 318] width 251 height 59
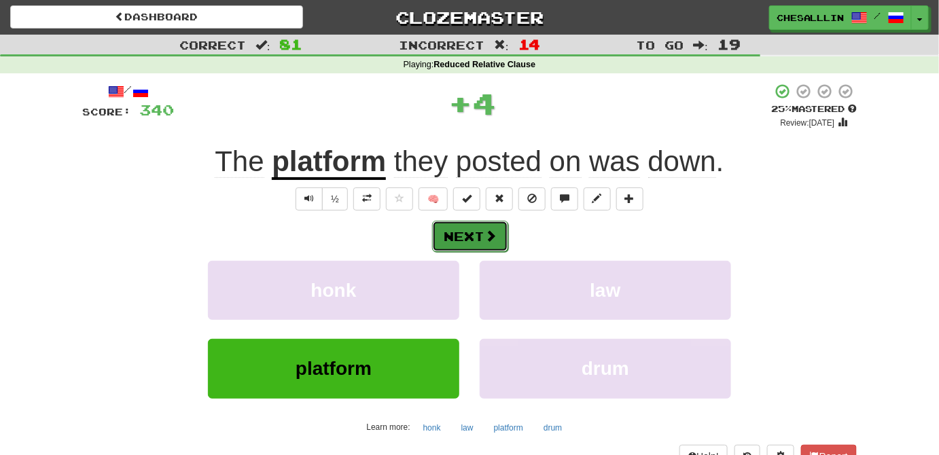
click at [483, 239] on button "Next" at bounding box center [470, 236] width 76 height 31
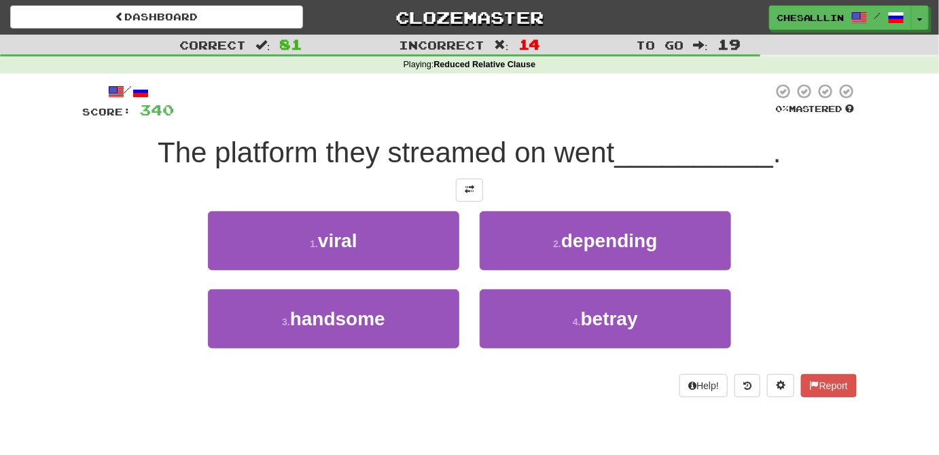
click at [464, 245] on div "1 . viral" at bounding box center [334, 250] width 272 height 78
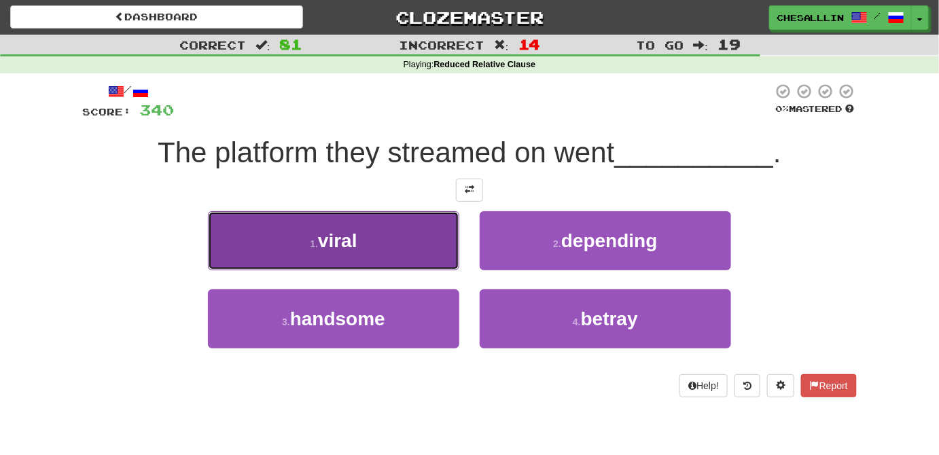
click at [446, 251] on button "1 . viral" at bounding box center [333, 240] width 251 height 59
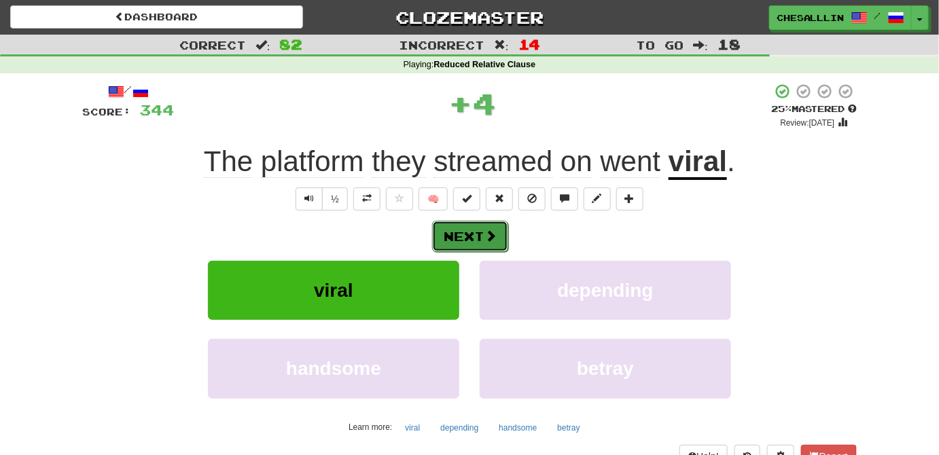
click at [480, 238] on button "Next" at bounding box center [470, 236] width 76 height 31
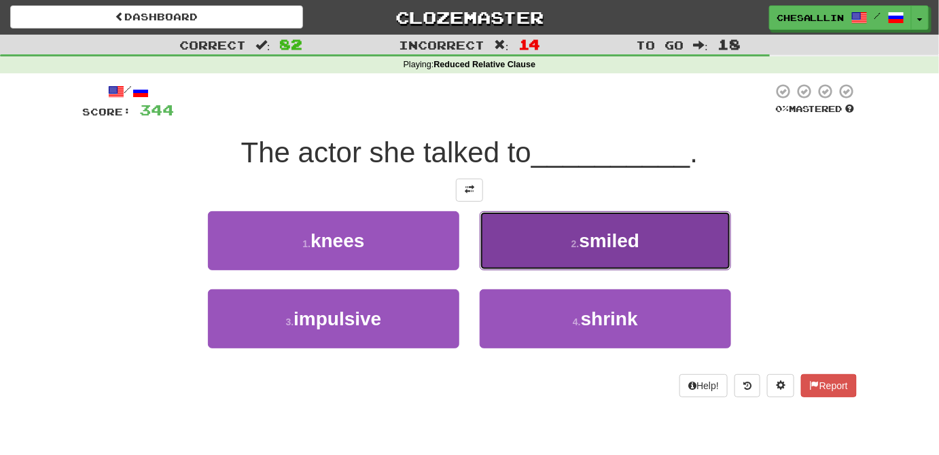
click at [531, 232] on button "2 . smiled" at bounding box center [605, 240] width 251 height 59
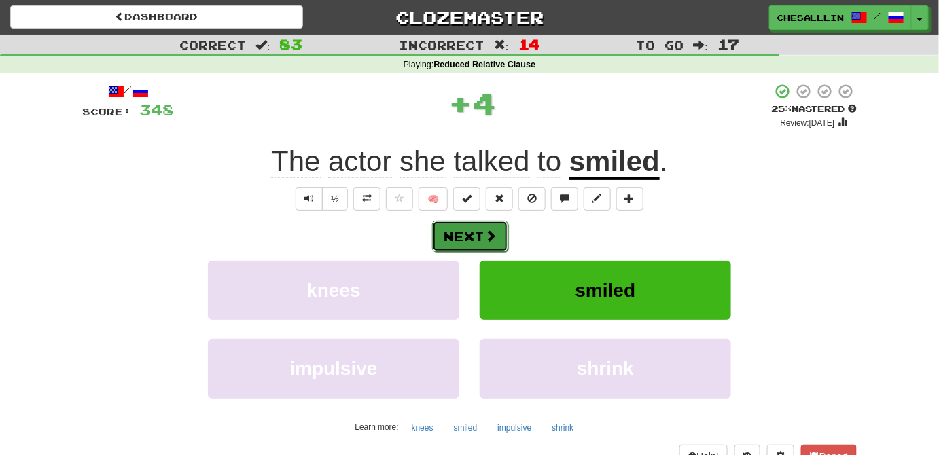
click at [497, 237] on button "Next" at bounding box center [470, 236] width 76 height 31
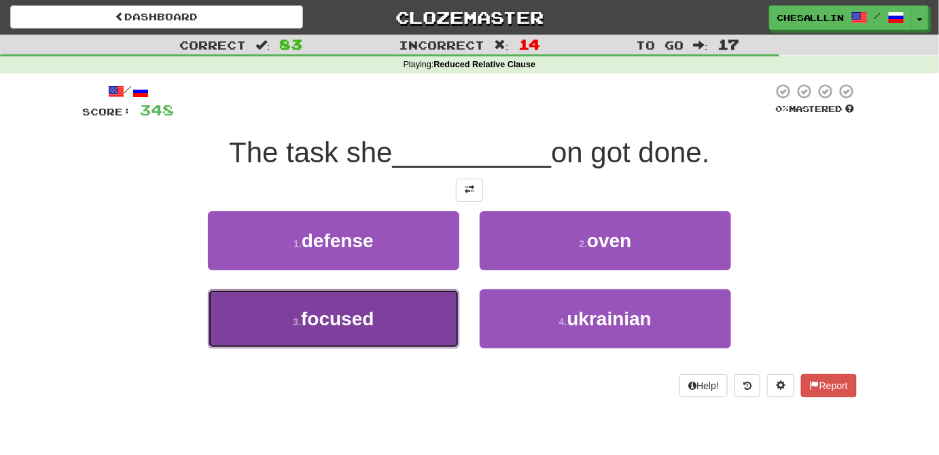
click at [429, 317] on button "3 . focused" at bounding box center [333, 318] width 251 height 59
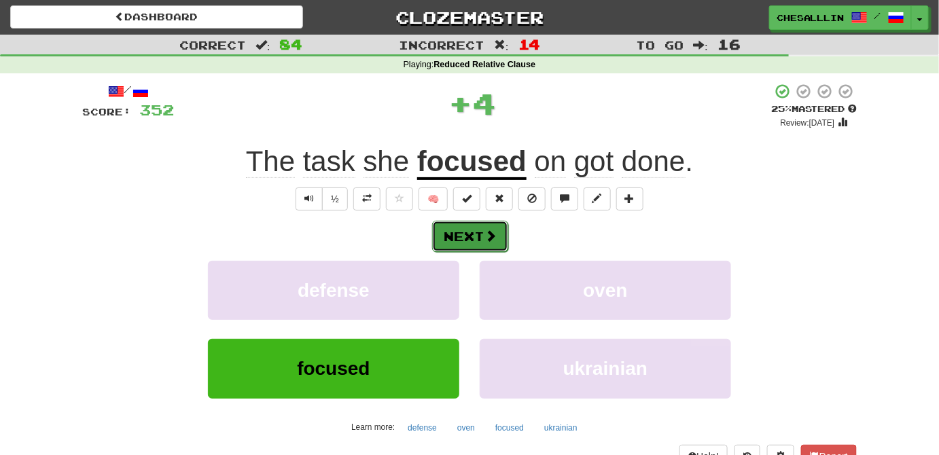
click at [495, 235] on span at bounding box center [490, 236] width 12 height 12
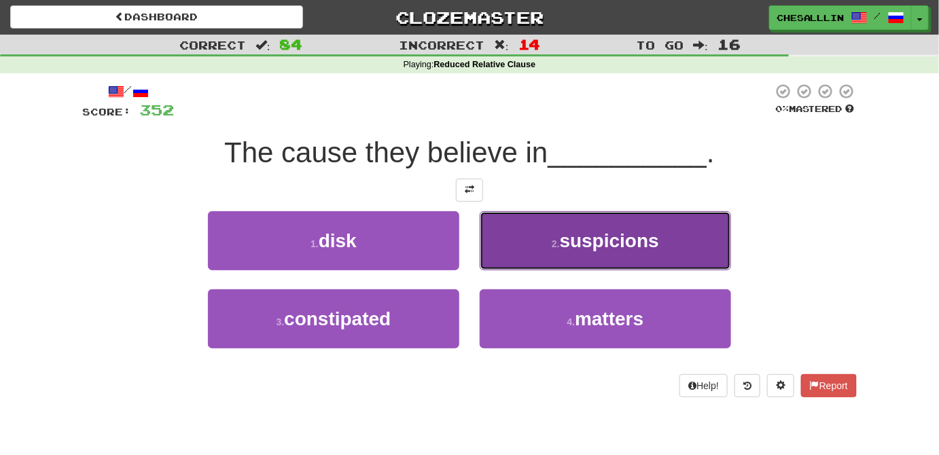
click at [586, 238] on span "suspicions" at bounding box center [609, 240] width 99 height 21
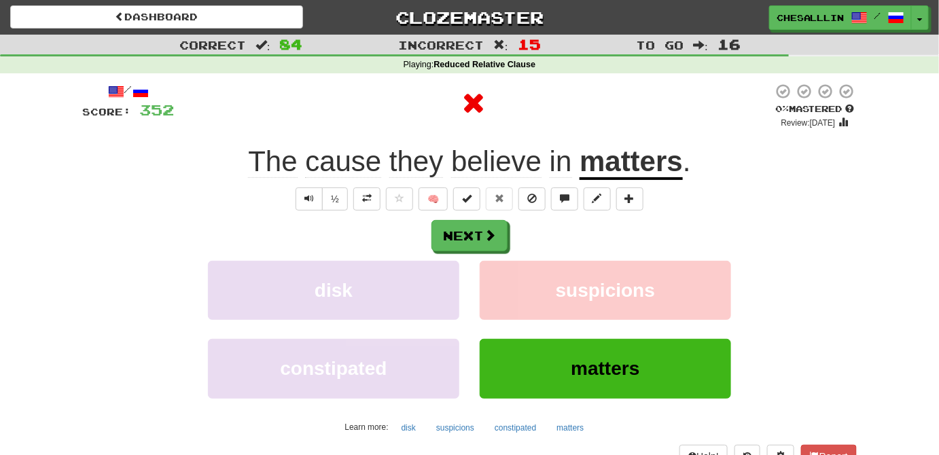
click at [480, 256] on div "Next disk suspicions constipated matters Learn more: disk suspicions constipate…" at bounding box center [469, 329] width 775 height 218
click at [444, 221] on button "Next" at bounding box center [470, 236] width 76 height 31
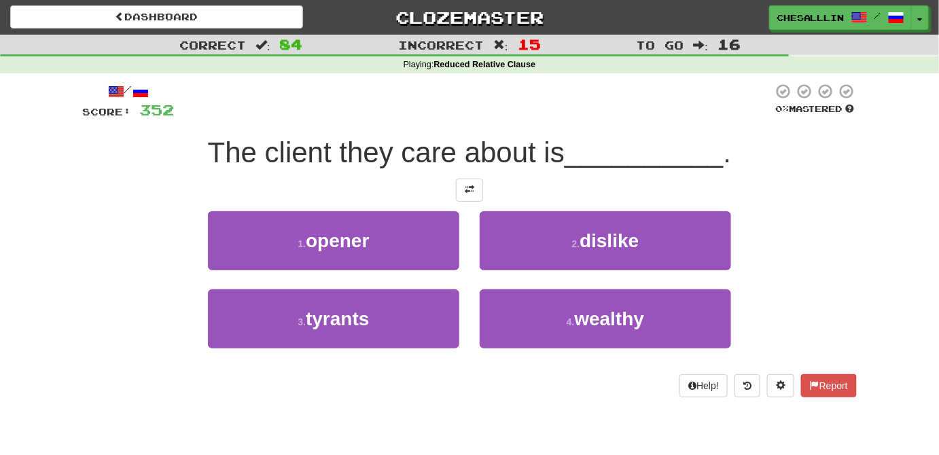
click at [531, 286] on div "2 . dislike" at bounding box center [605, 250] width 272 height 78
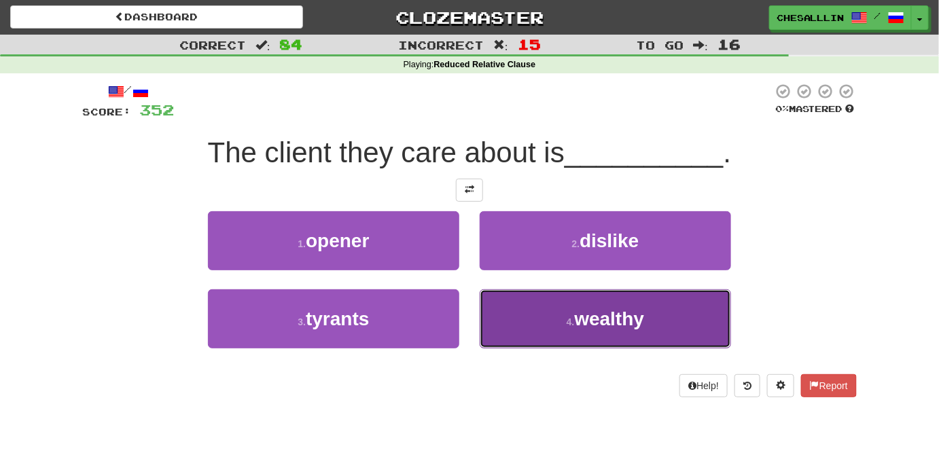
click at [530, 291] on button "4 . wealthy" at bounding box center [605, 318] width 251 height 59
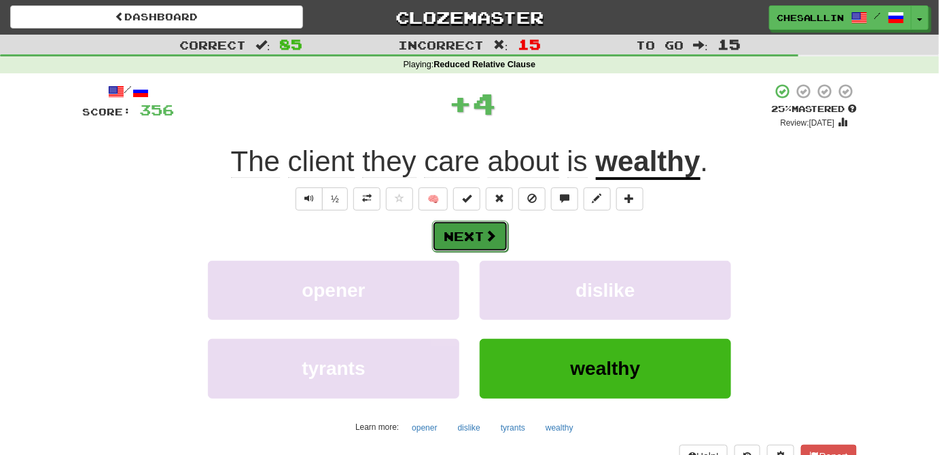
click at [498, 249] on button "Next" at bounding box center [470, 236] width 76 height 31
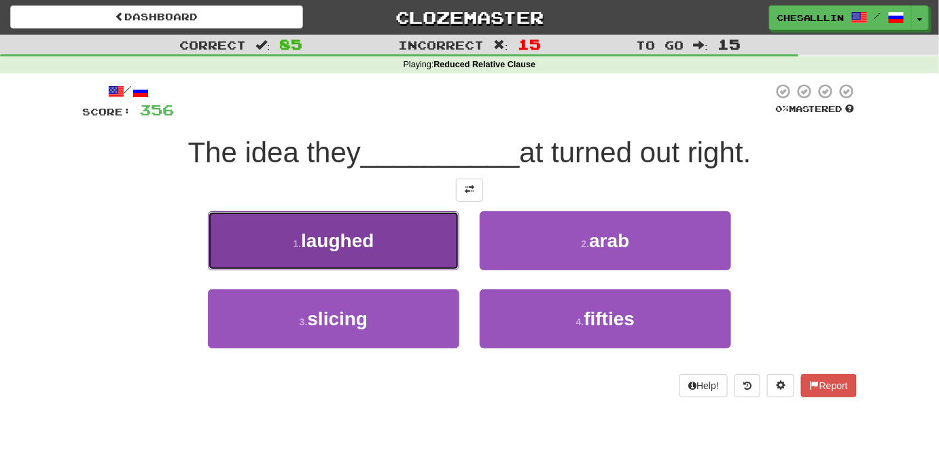
click at [394, 245] on button "1 . laughed" at bounding box center [333, 240] width 251 height 59
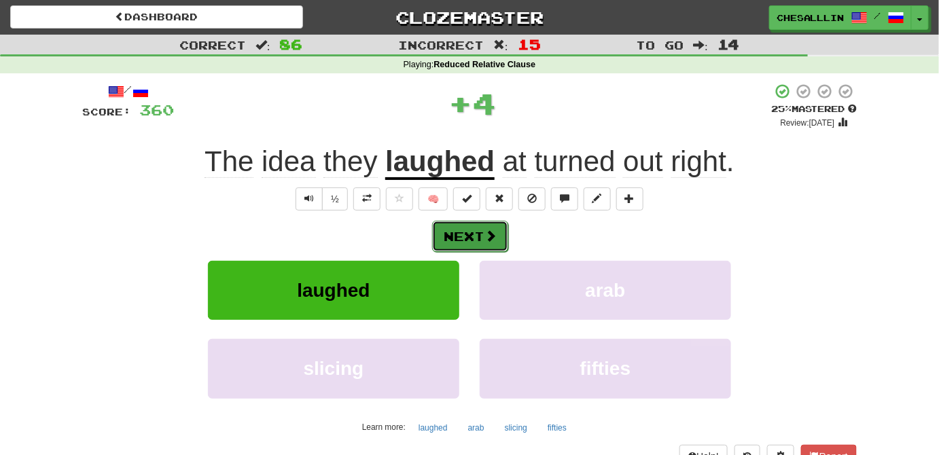
click at [457, 232] on button "Next" at bounding box center [470, 236] width 76 height 31
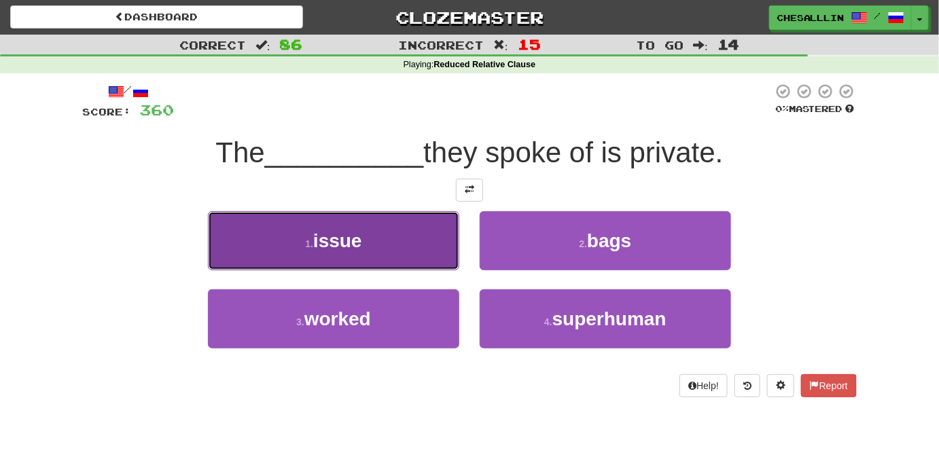
click at [407, 264] on button "1 . issue" at bounding box center [333, 240] width 251 height 59
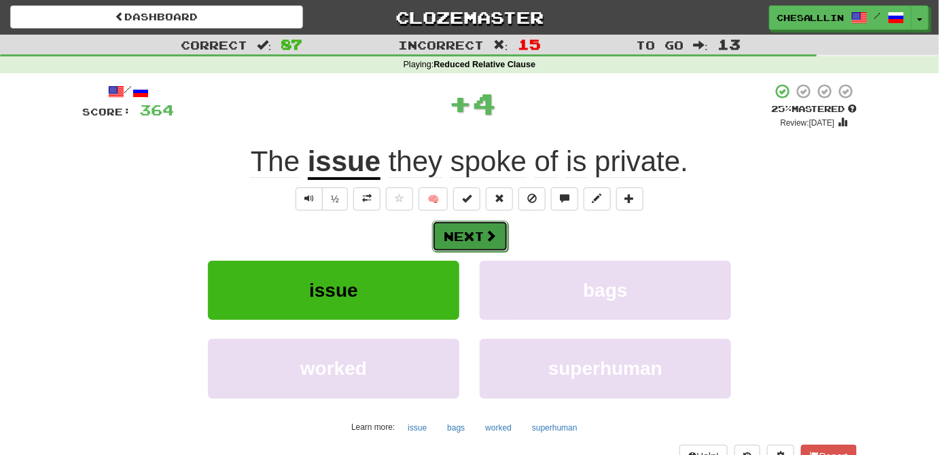
click at [487, 221] on button "Next" at bounding box center [470, 236] width 76 height 31
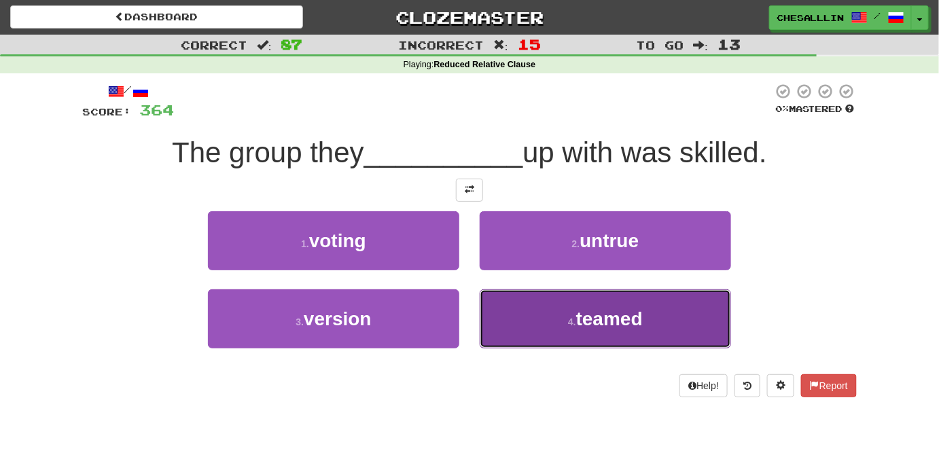
click at [565, 309] on button "4 . teamed" at bounding box center [605, 318] width 251 height 59
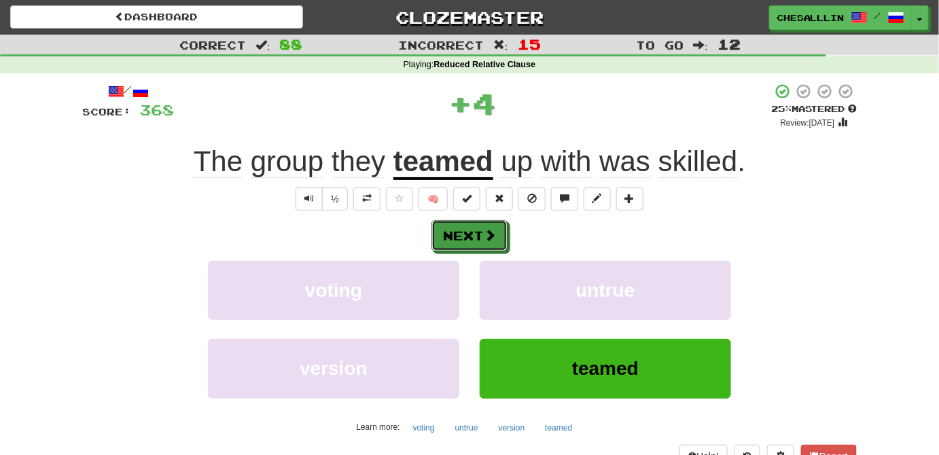
click at [482, 253] on div "Next voting untrue version teamed Learn more: voting untrue version teamed" at bounding box center [469, 329] width 775 height 218
click at [484, 252] on div "Next voting untrue version teamed Learn more: voting untrue version teamed" at bounding box center [469, 329] width 775 height 218
click at [485, 238] on span at bounding box center [490, 236] width 12 height 12
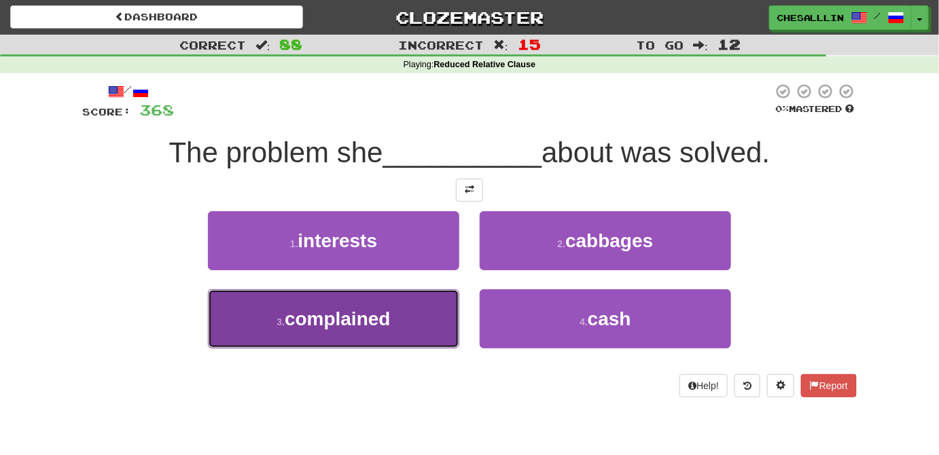
click at [399, 311] on button "3 . complained" at bounding box center [333, 318] width 251 height 59
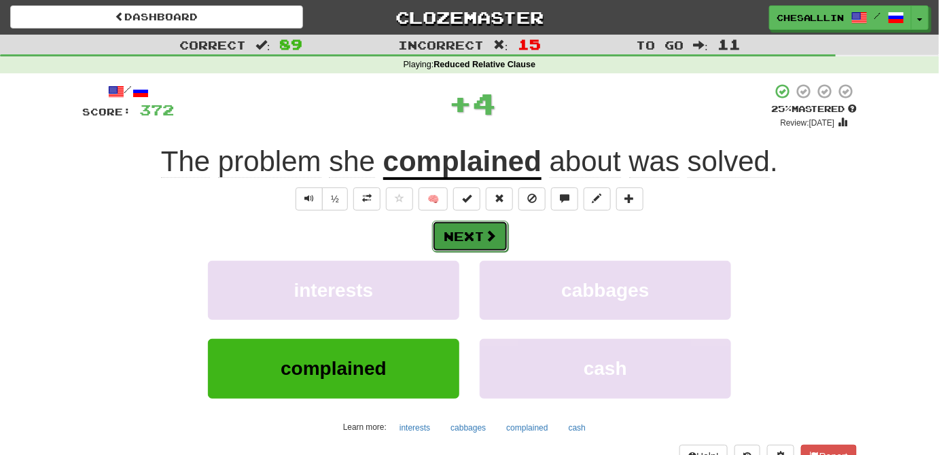
click at [484, 236] on button "Next" at bounding box center [470, 236] width 76 height 31
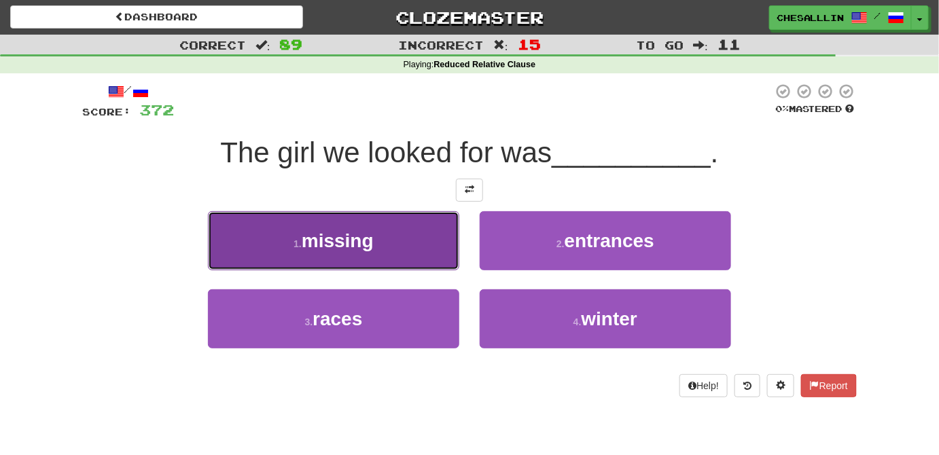
click at [342, 245] on span "missing" at bounding box center [338, 240] width 72 height 21
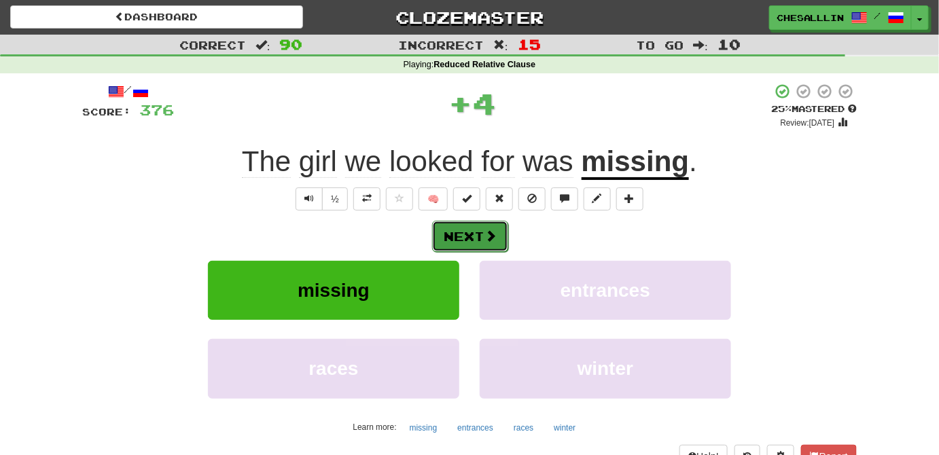
click at [487, 236] on span at bounding box center [490, 236] width 12 height 12
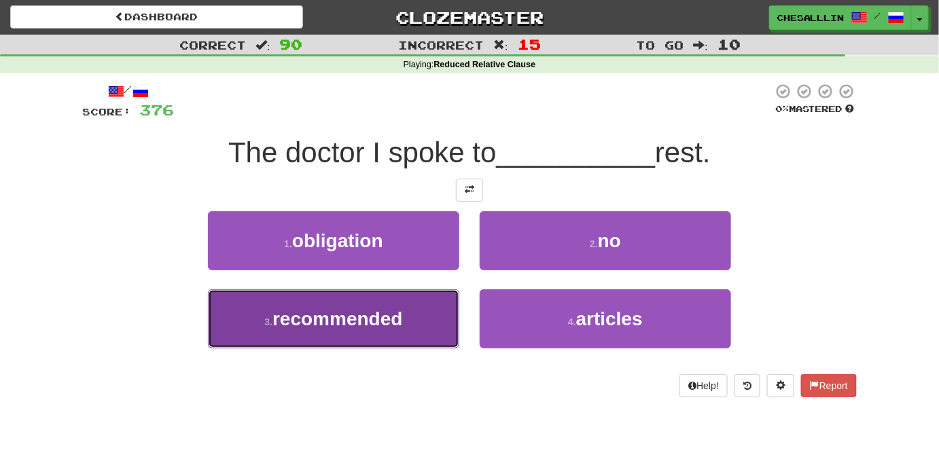
click at [372, 327] on span "recommended" at bounding box center [337, 318] width 130 height 21
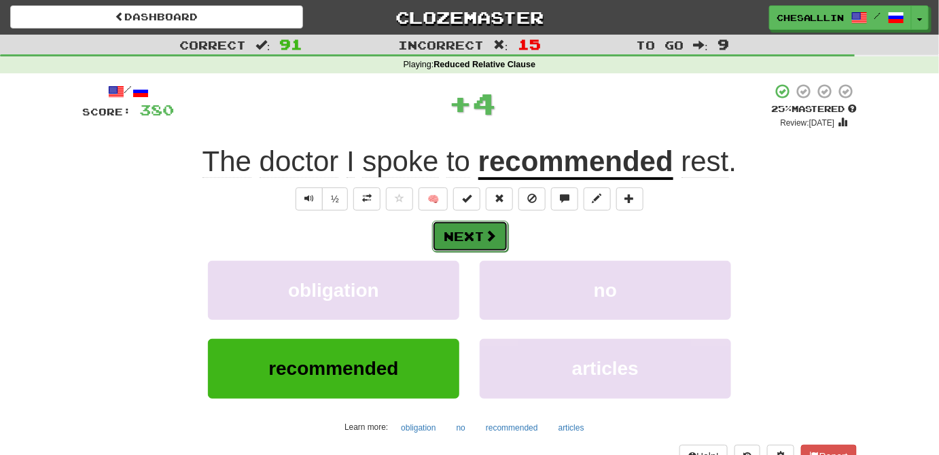
click at [471, 235] on button "Next" at bounding box center [470, 236] width 76 height 31
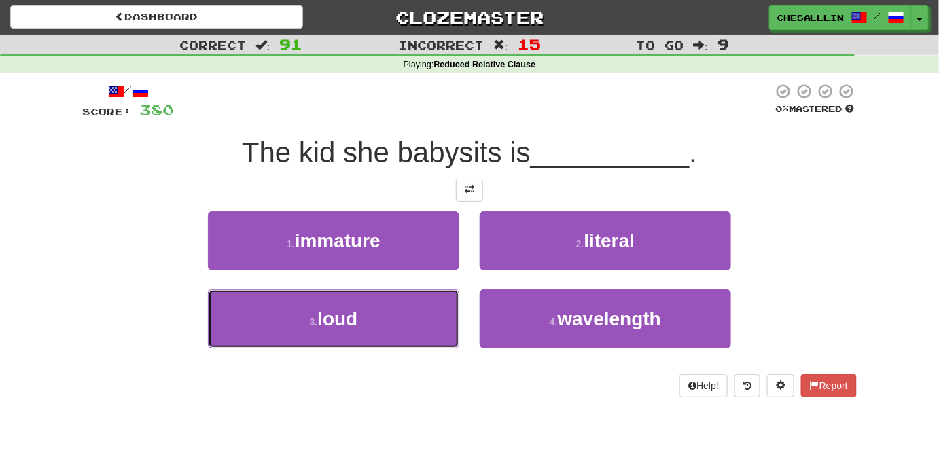
click at [389, 328] on button "3 . loud" at bounding box center [333, 318] width 251 height 59
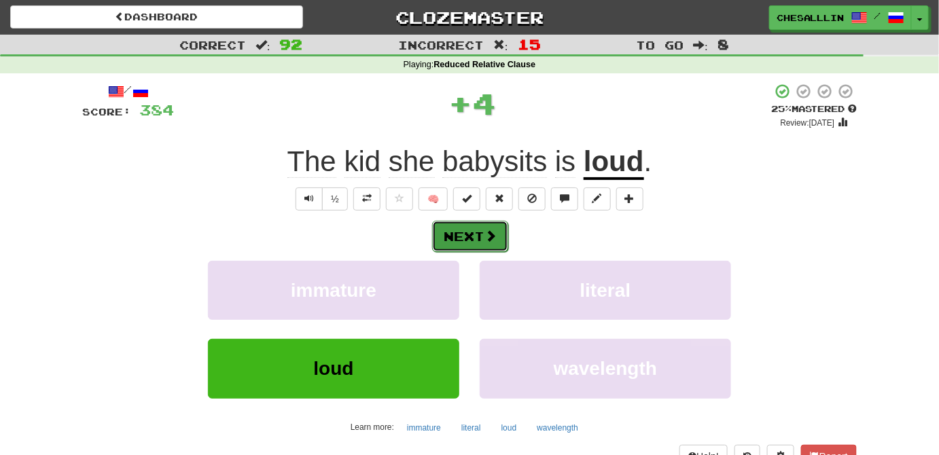
click at [461, 241] on button "Next" at bounding box center [470, 236] width 76 height 31
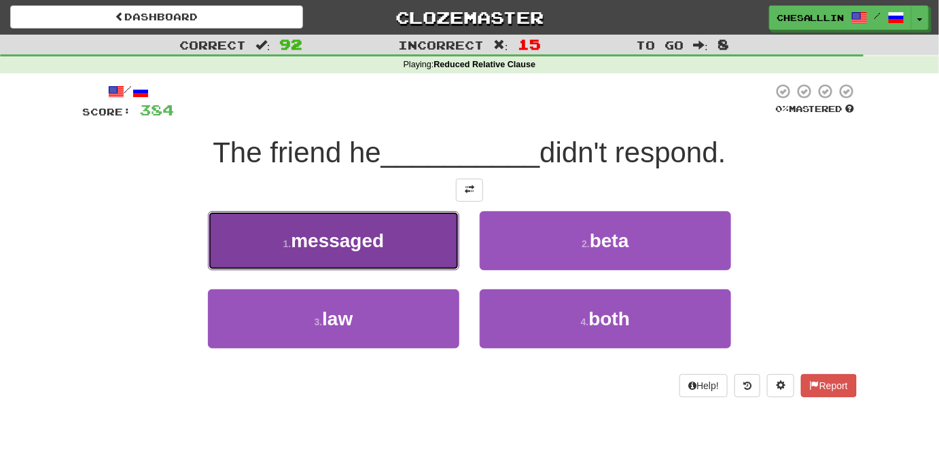
click at [412, 219] on button "1 . messaged" at bounding box center [333, 240] width 251 height 59
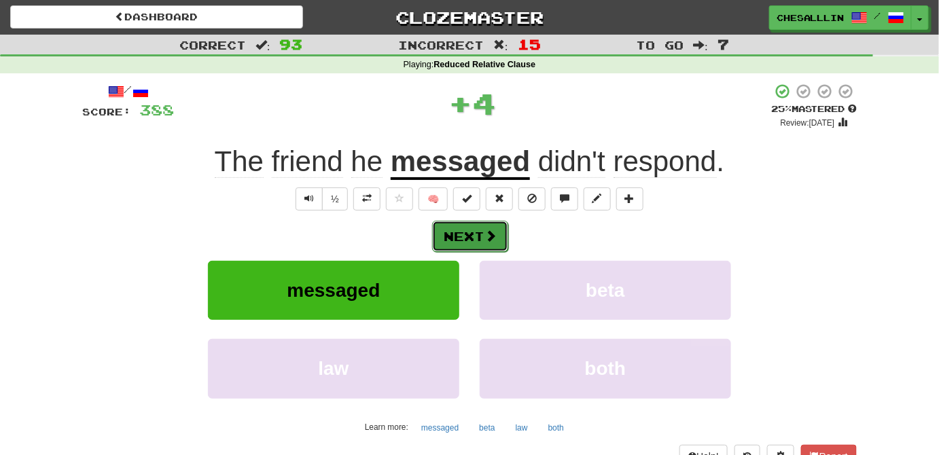
click at [474, 232] on button "Next" at bounding box center [470, 236] width 76 height 31
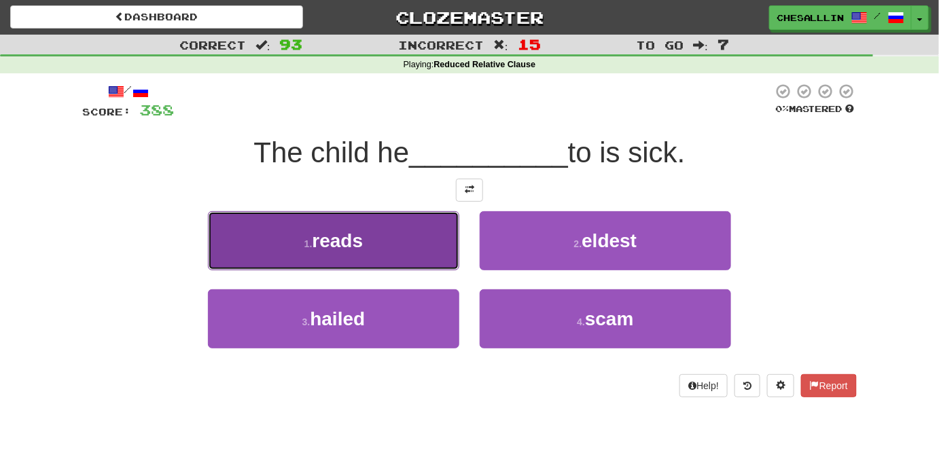
click at [393, 236] on button "1 . reads" at bounding box center [333, 240] width 251 height 59
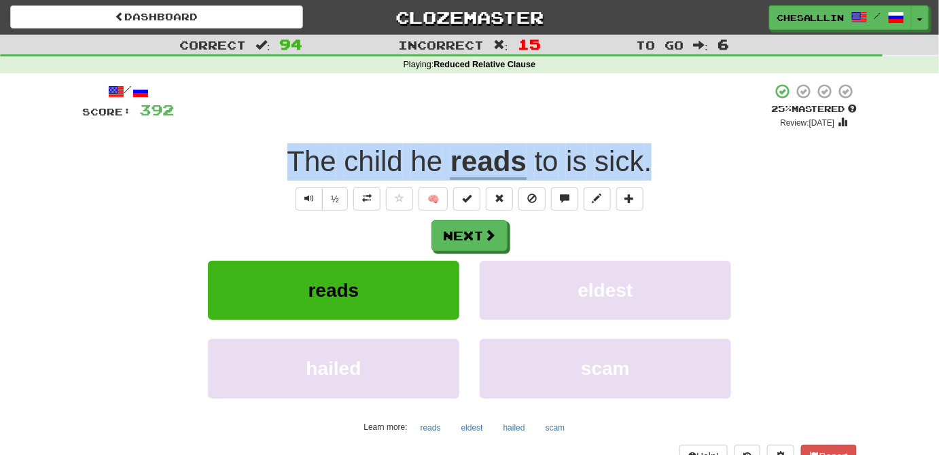
drag, startPoint x: 696, startPoint y: 149, endPoint x: 226, endPoint y: 160, distance: 470.3
click at [226, 160] on div "The child he reads to is sick ." at bounding box center [469, 161] width 775 height 37
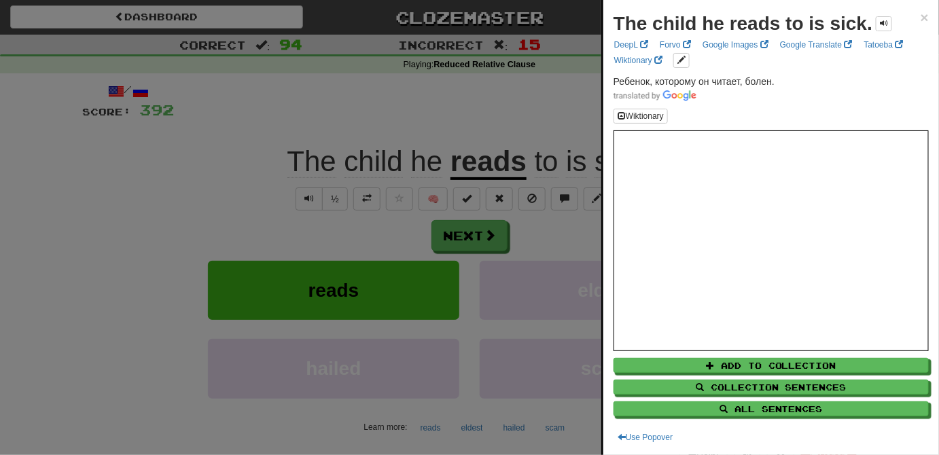
click at [221, 196] on div at bounding box center [469, 227] width 939 height 455
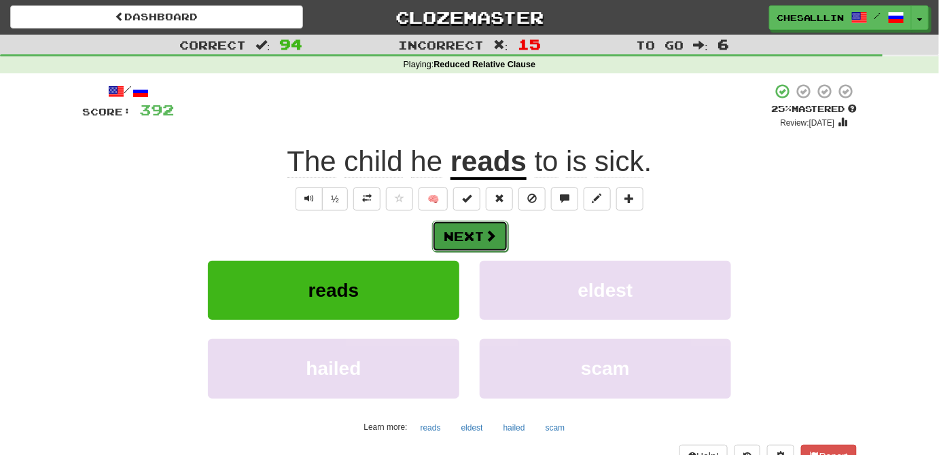
click at [463, 242] on button "Next" at bounding box center [470, 236] width 76 height 31
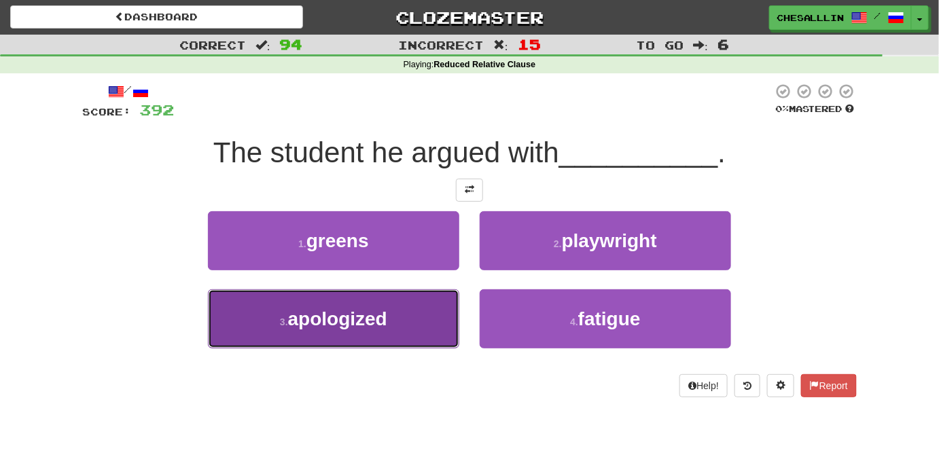
click at [379, 304] on button "3 . apologized" at bounding box center [333, 318] width 251 height 59
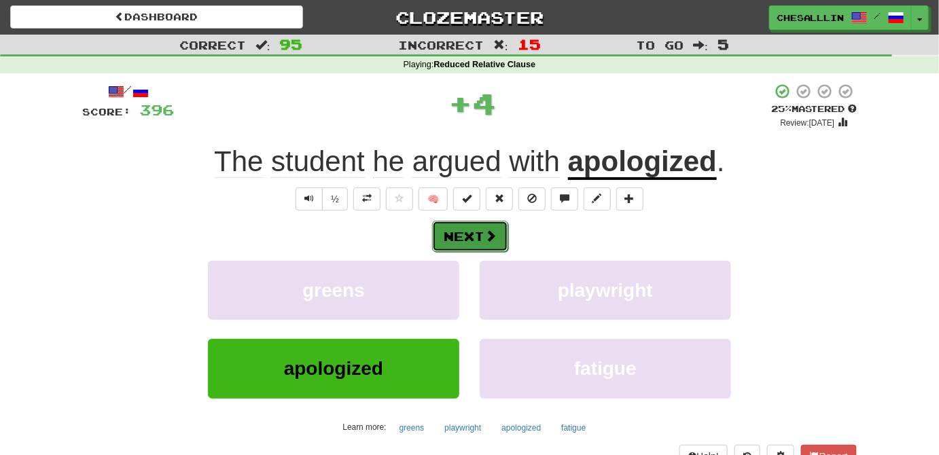
click at [487, 230] on span at bounding box center [490, 236] width 12 height 12
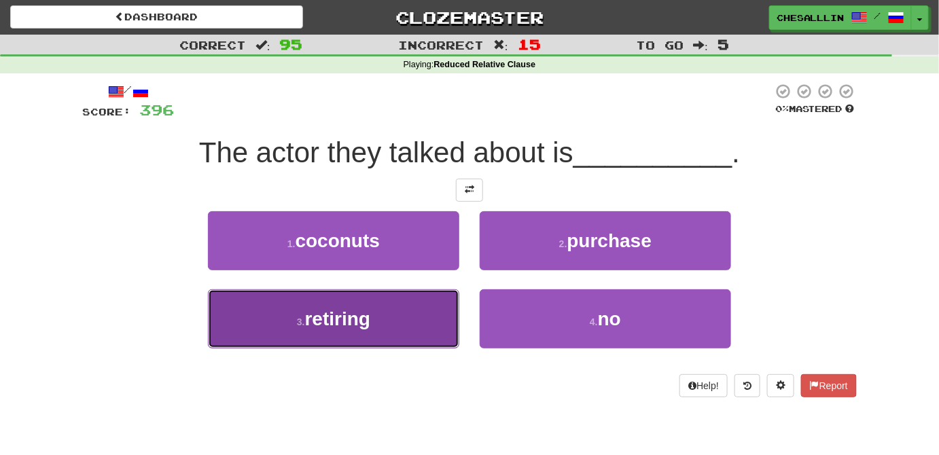
click at [346, 294] on button "3 . retiring" at bounding box center [333, 318] width 251 height 59
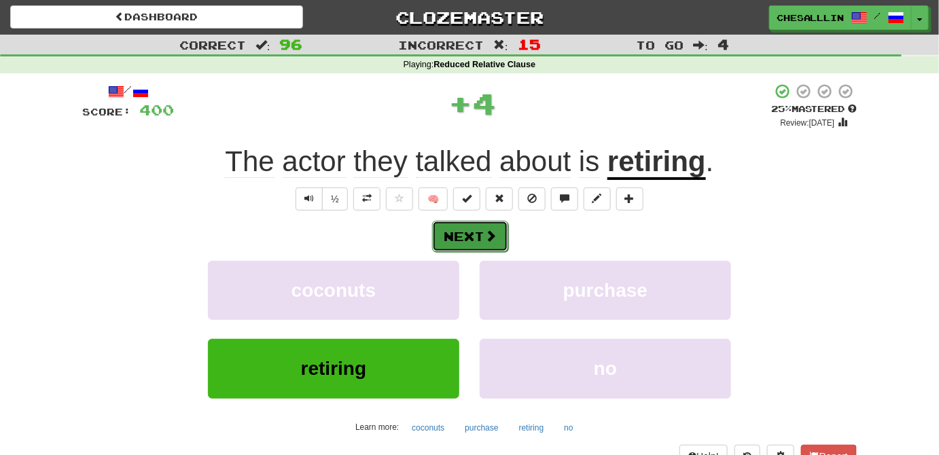
click at [472, 238] on button "Next" at bounding box center [470, 236] width 76 height 31
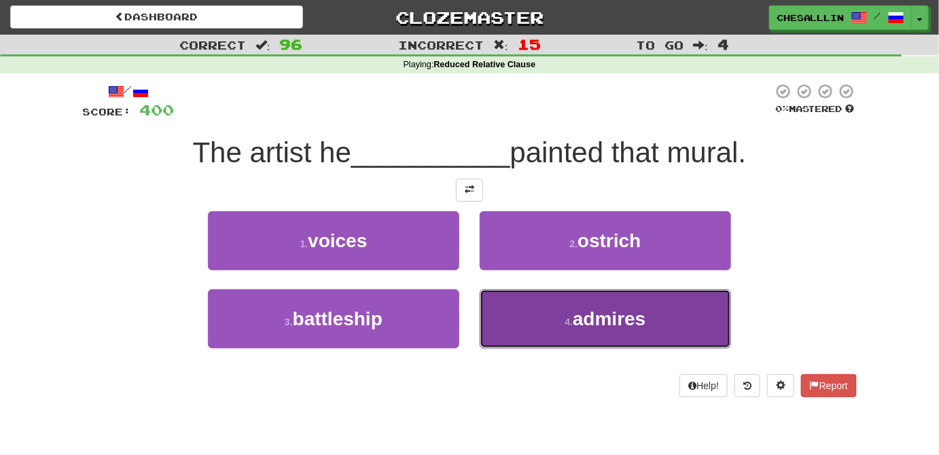
click at [571, 306] on button "4 . admires" at bounding box center [605, 318] width 251 height 59
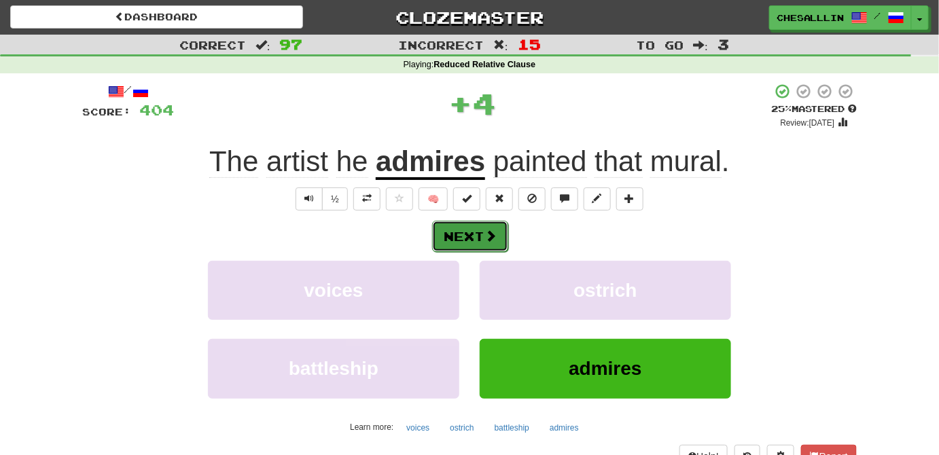
click at [484, 234] on button "Next" at bounding box center [470, 236] width 76 height 31
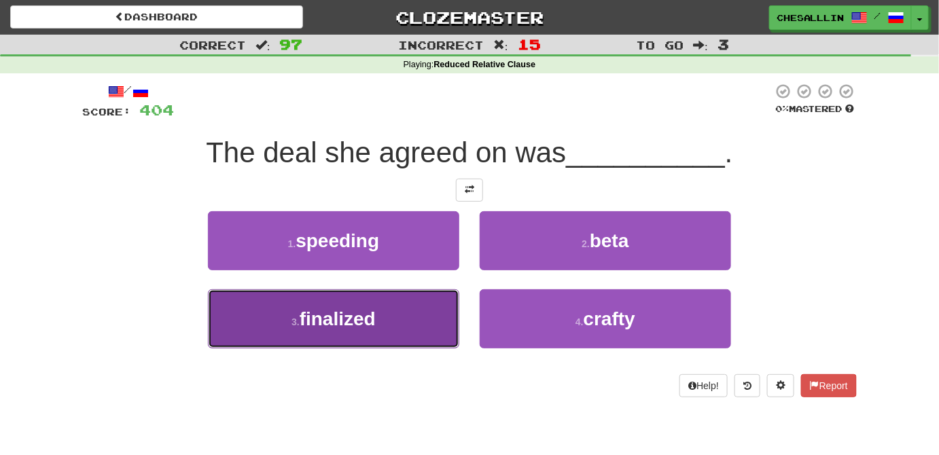
click at [364, 300] on button "3 . finalized" at bounding box center [333, 318] width 251 height 59
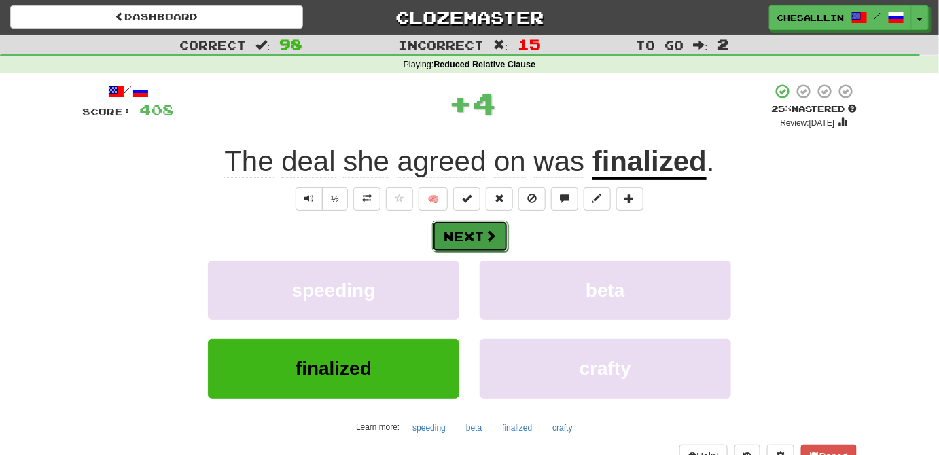
click at [480, 236] on button "Next" at bounding box center [470, 236] width 76 height 31
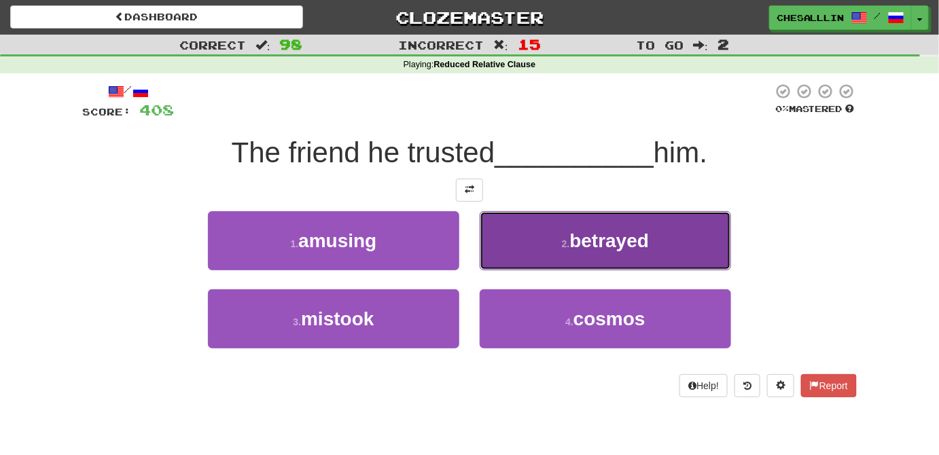
click at [523, 235] on button "2 . betrayed" at bounding box center [605, 240] width 251 height 59
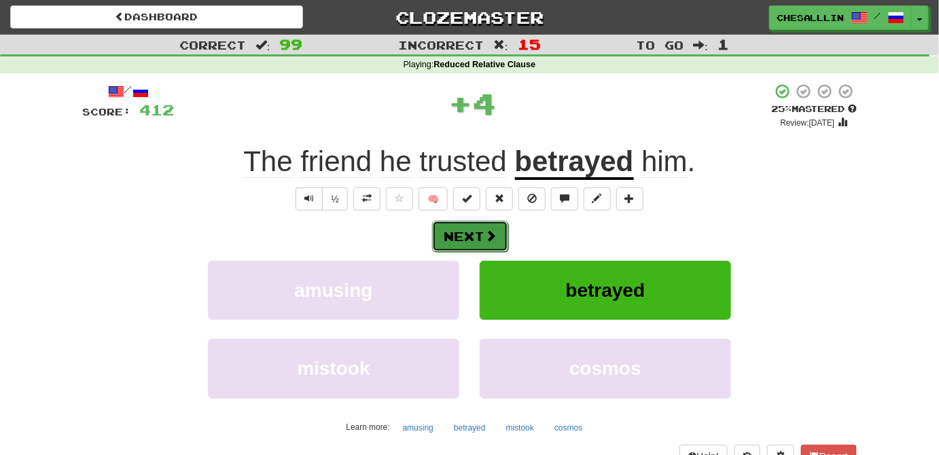
click at [507, 245] on button "Next" at bounding box center [470, 236] width 76 height 31
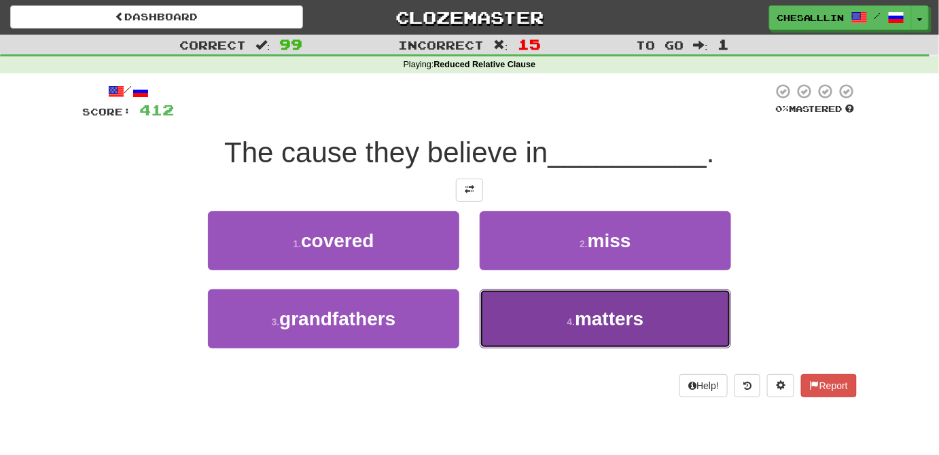
click at [542, 310] on button "4 . matters" at bounding box center [605, 318] width 251 height 59
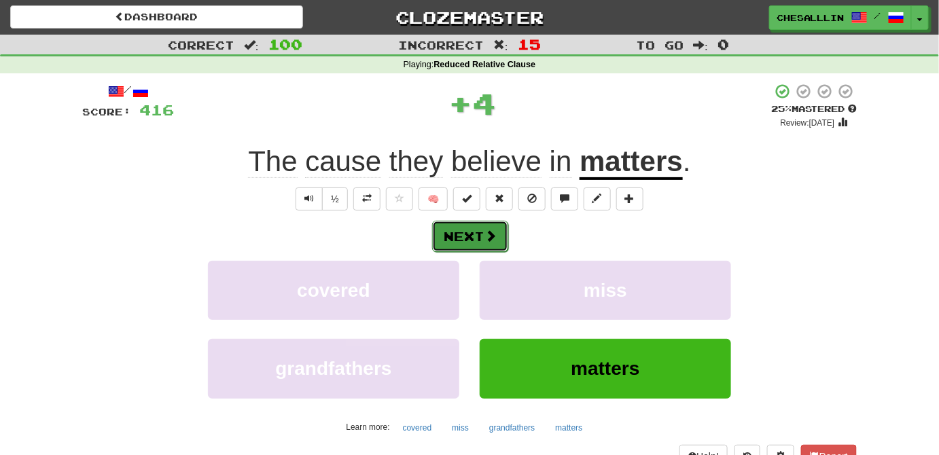
click at [470, 225] on button "Next" at bounding box center [470, 236] width 76 height 31
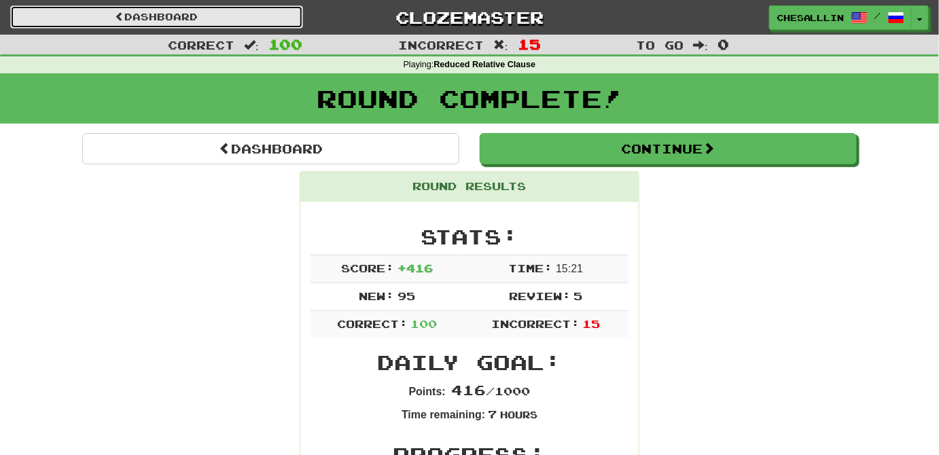
click at [205, 18] on link "Dashboard" at bounding box center [156, 16] width 293 height 23
